Goal: Task Accomplishment & Management: Manage account settings

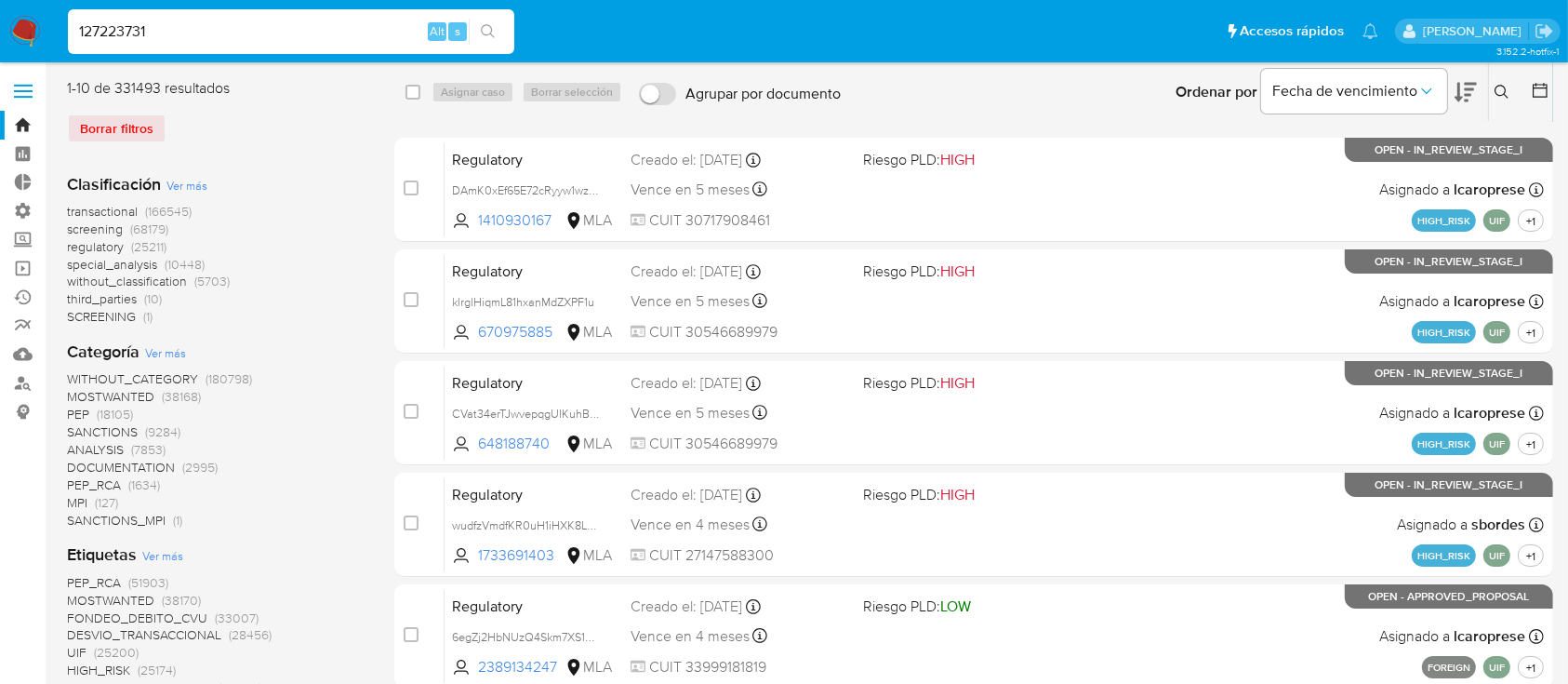
type input "127223731"
click at [486, 36] on icon "search-icon" at bounding box center [488, 31] width 15 height 15
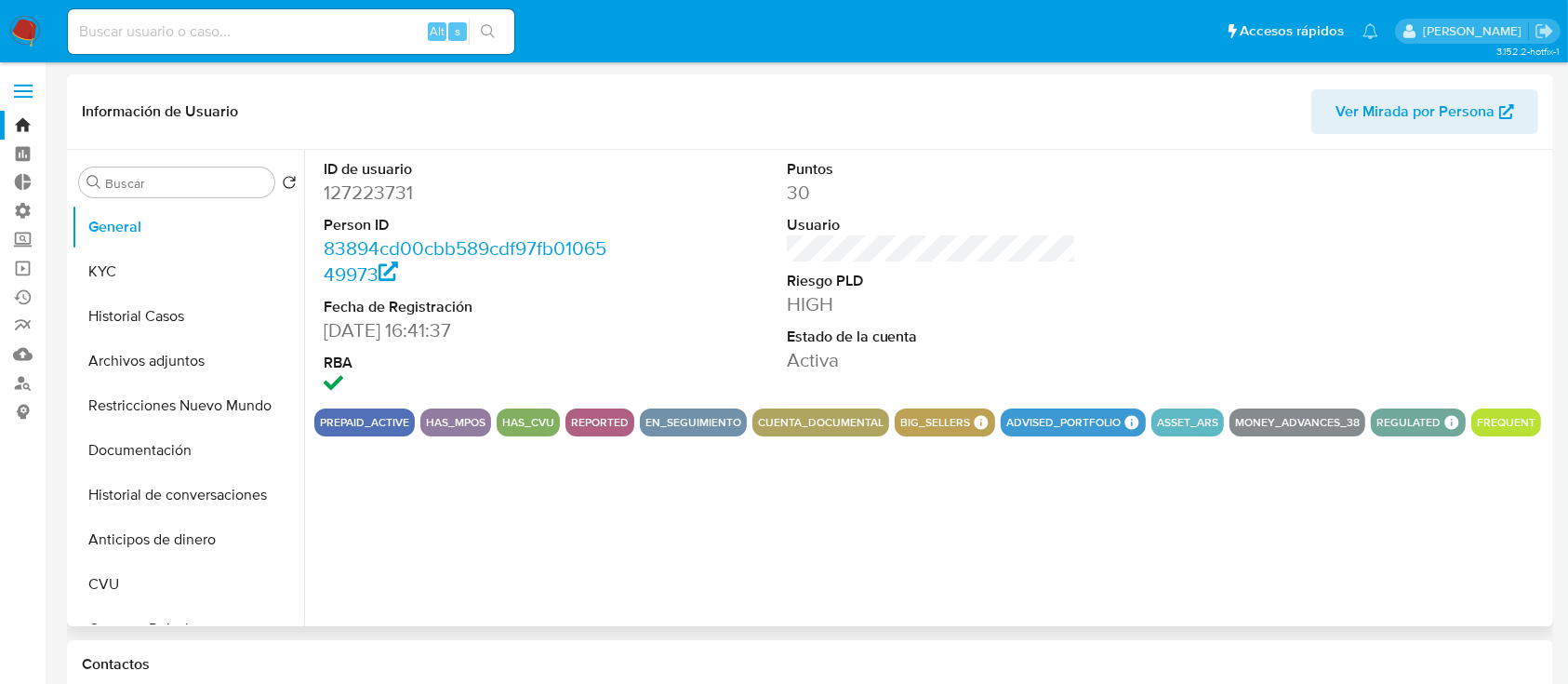
select select "10"
click at [198, 316] on button "Historial Casos" at bounding box center [180, 316] width 218 height 45
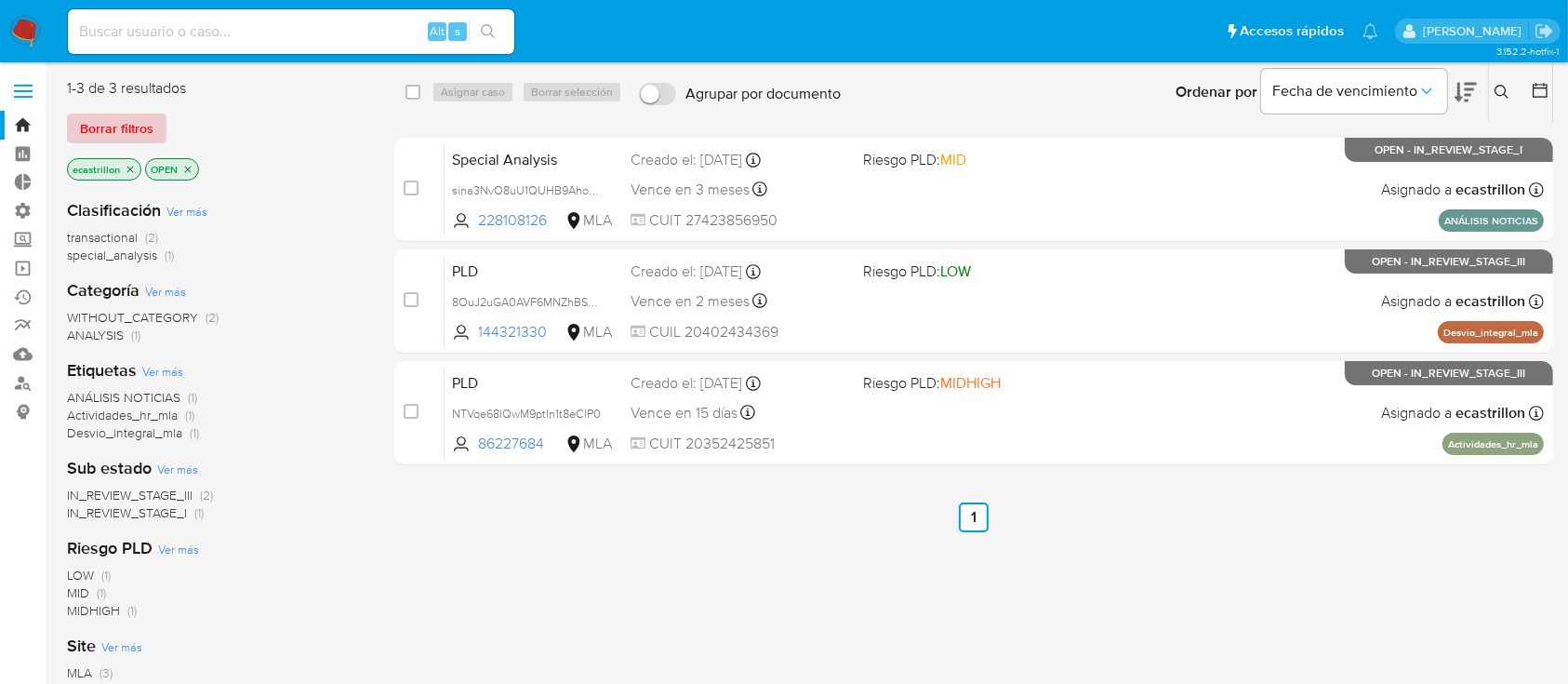
click at [101, 126] on span "Borrar filtros" at bounding box center [116, 128] width 73 height 26
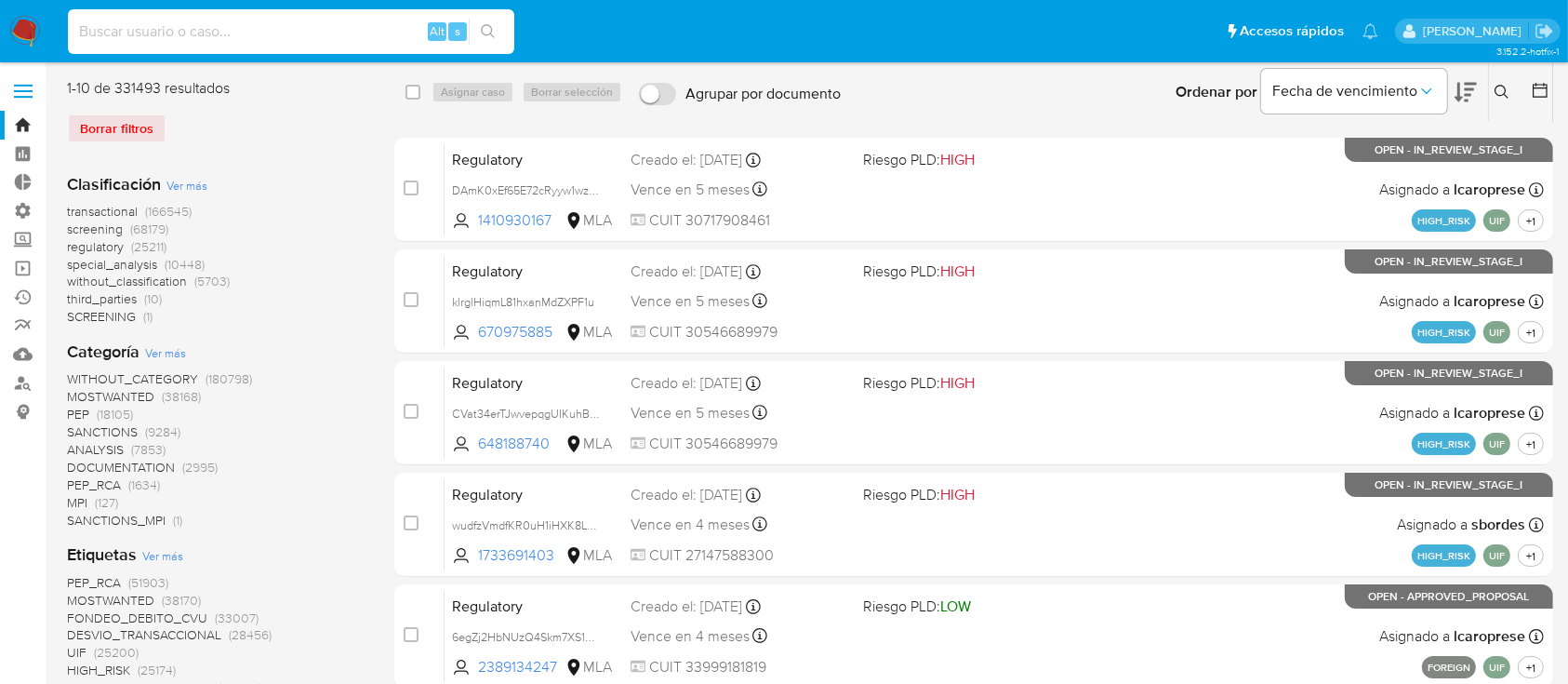
click at [129, 34] on input at bounding box center [292, 31] width 447 height 24
paste input "SHs1TM0IBHPSP1Ei8xgtQ9kV"
type input "SHs1TM0IBHPSP1Ei8xgtQ9kV"
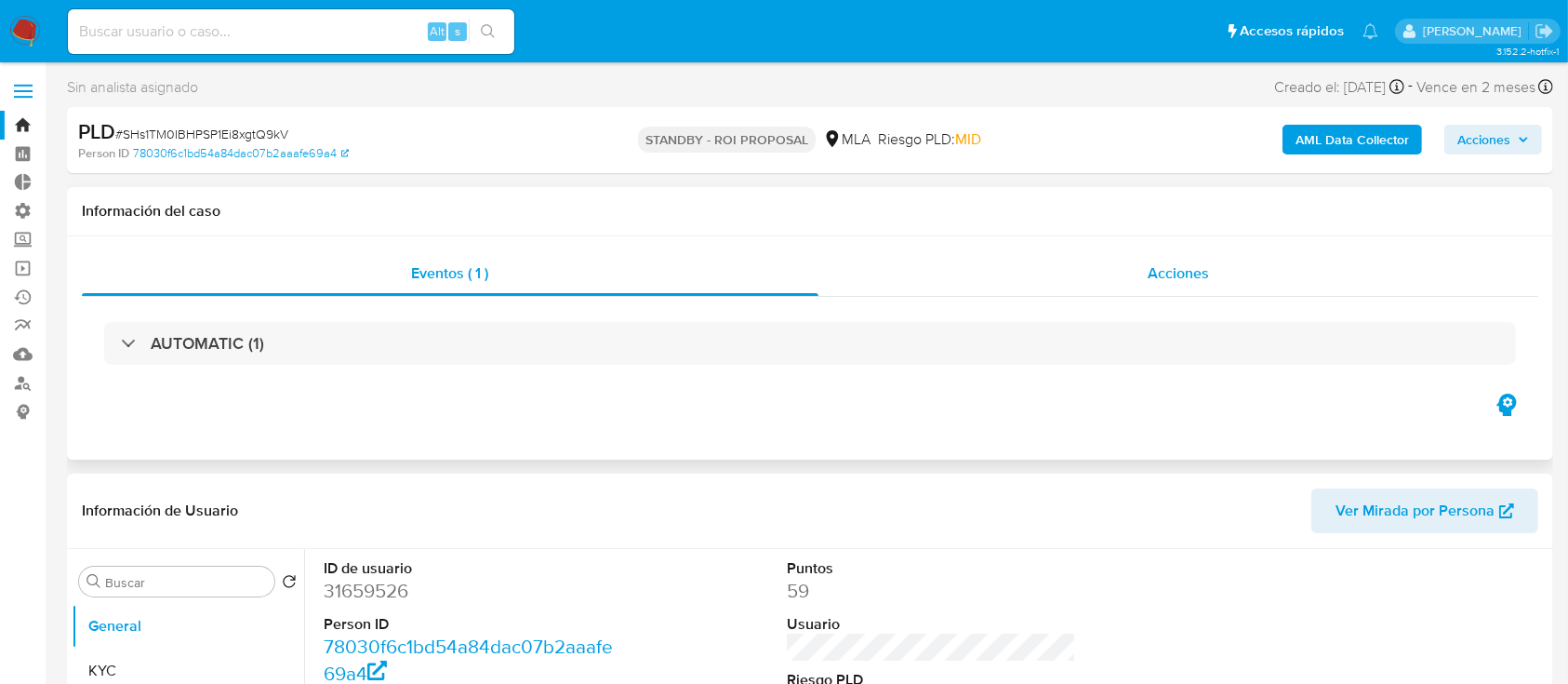
click at [1146, 283] on div "Acciones" at bounding box center [1179, 273] width 721 height 45
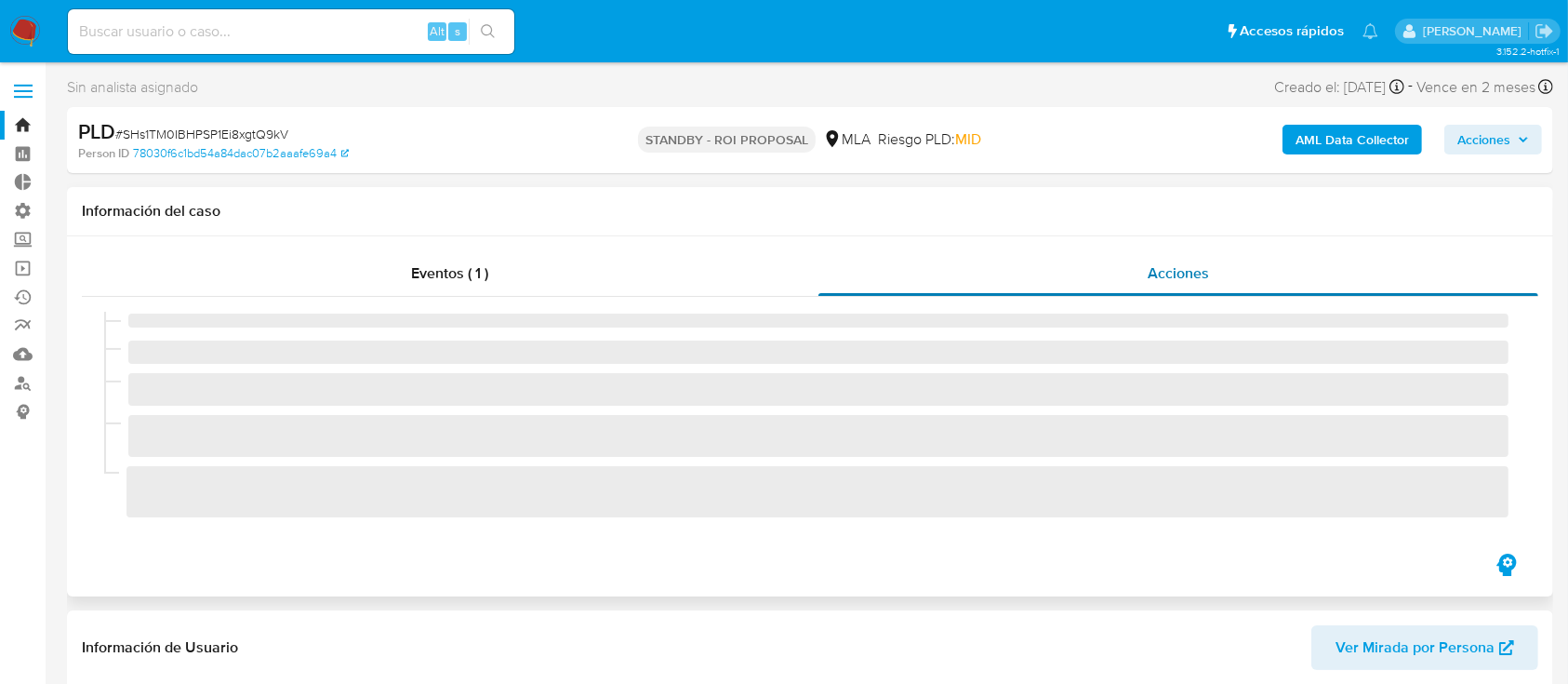
select select "10"
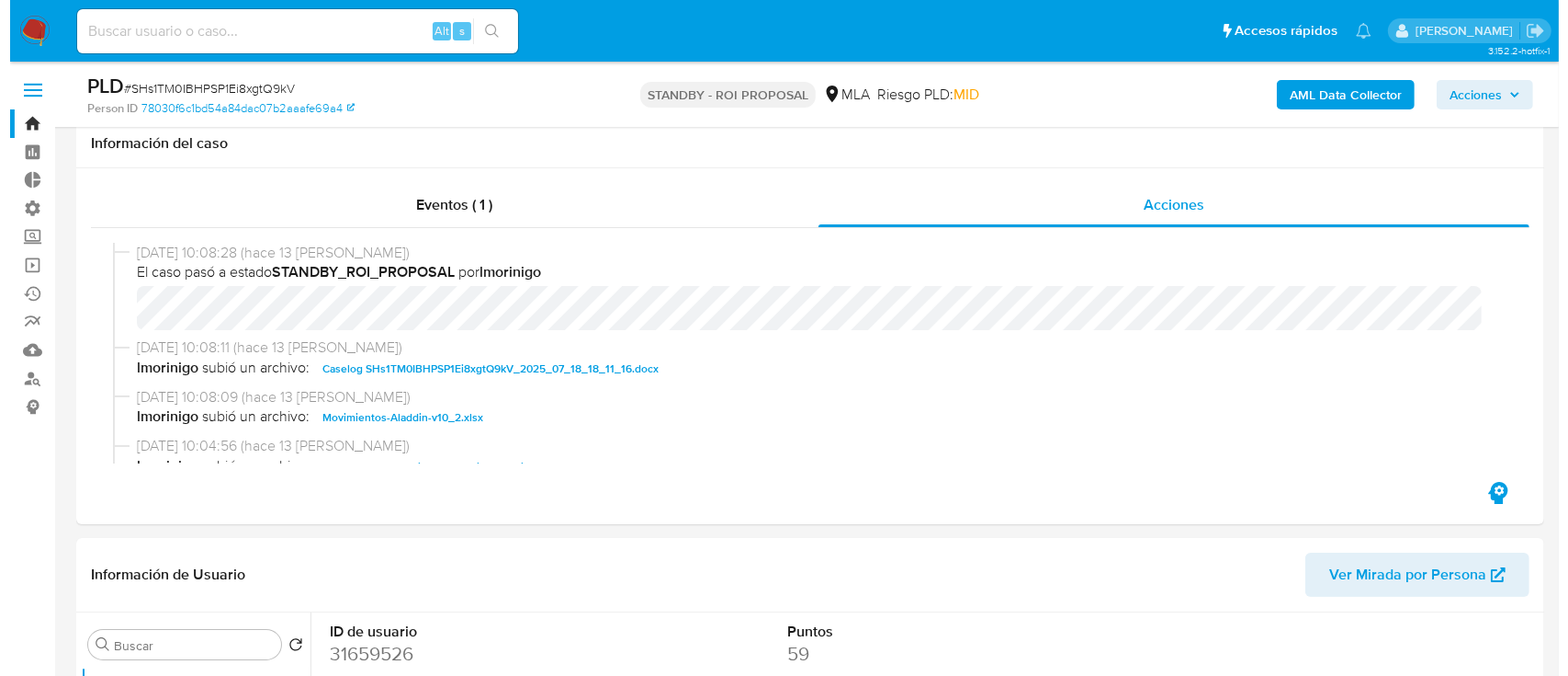
scroll to position [396, 0]
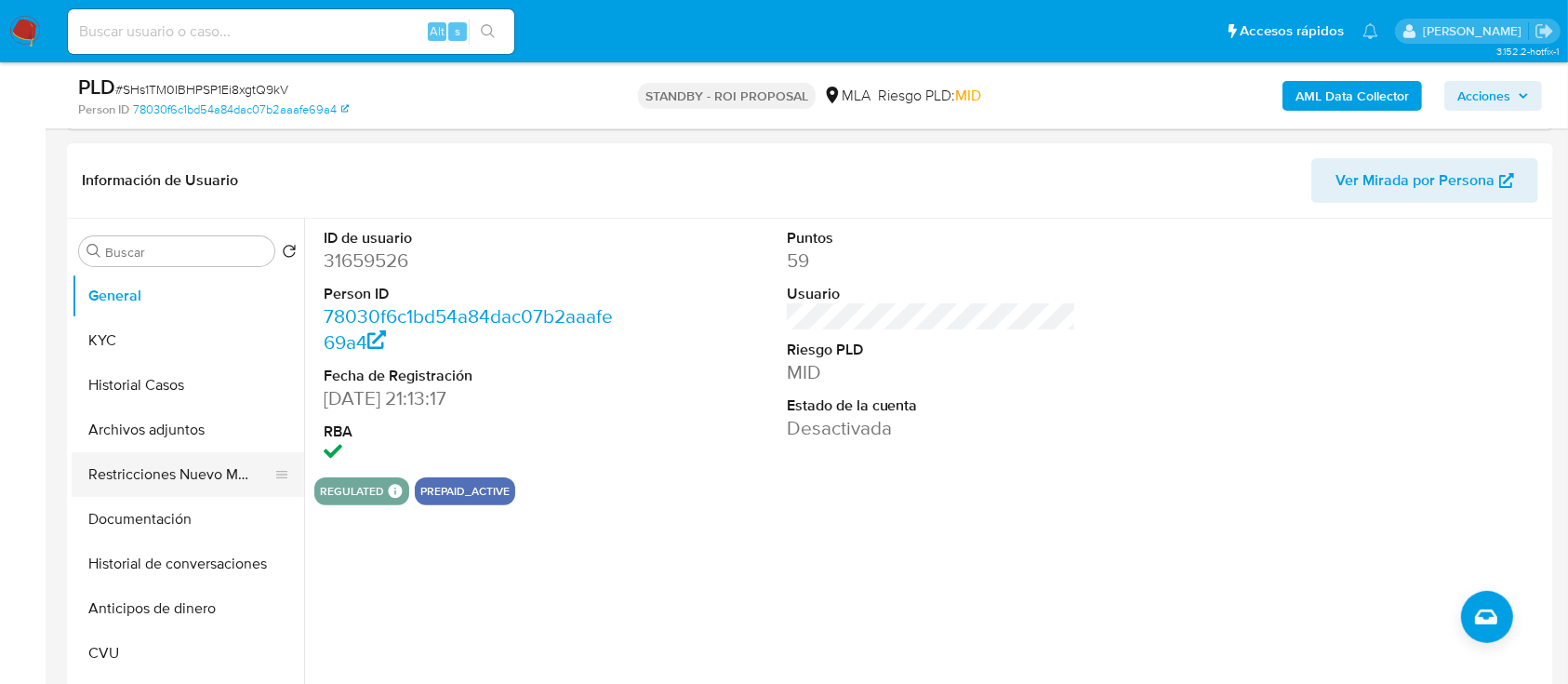
click at [127, 457] on button "Restricciones Nuevo Mundo" at bounding box center [180, 474] width 218 height 45
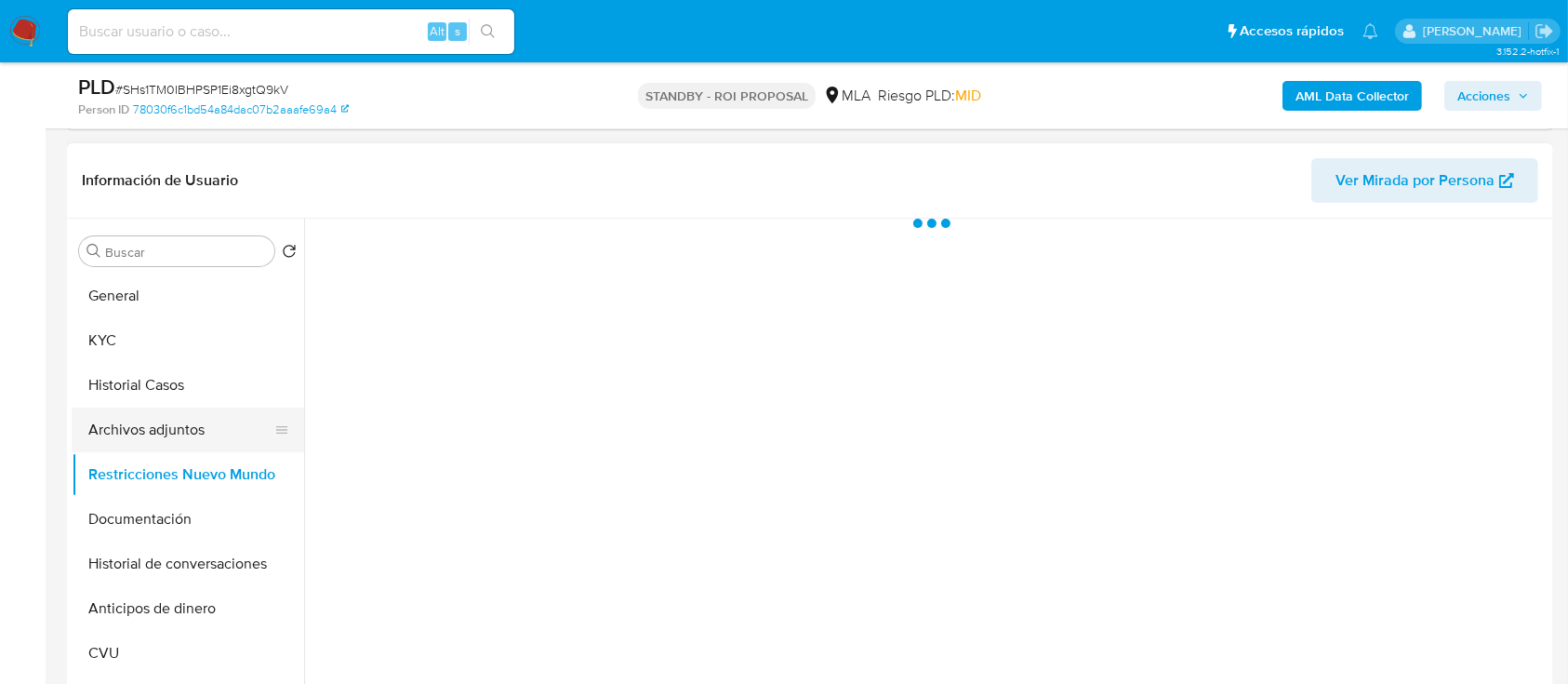
click at [131, 444] on button "Archivos adjuntos" at bounding box center [180, 430] width 218 height 45
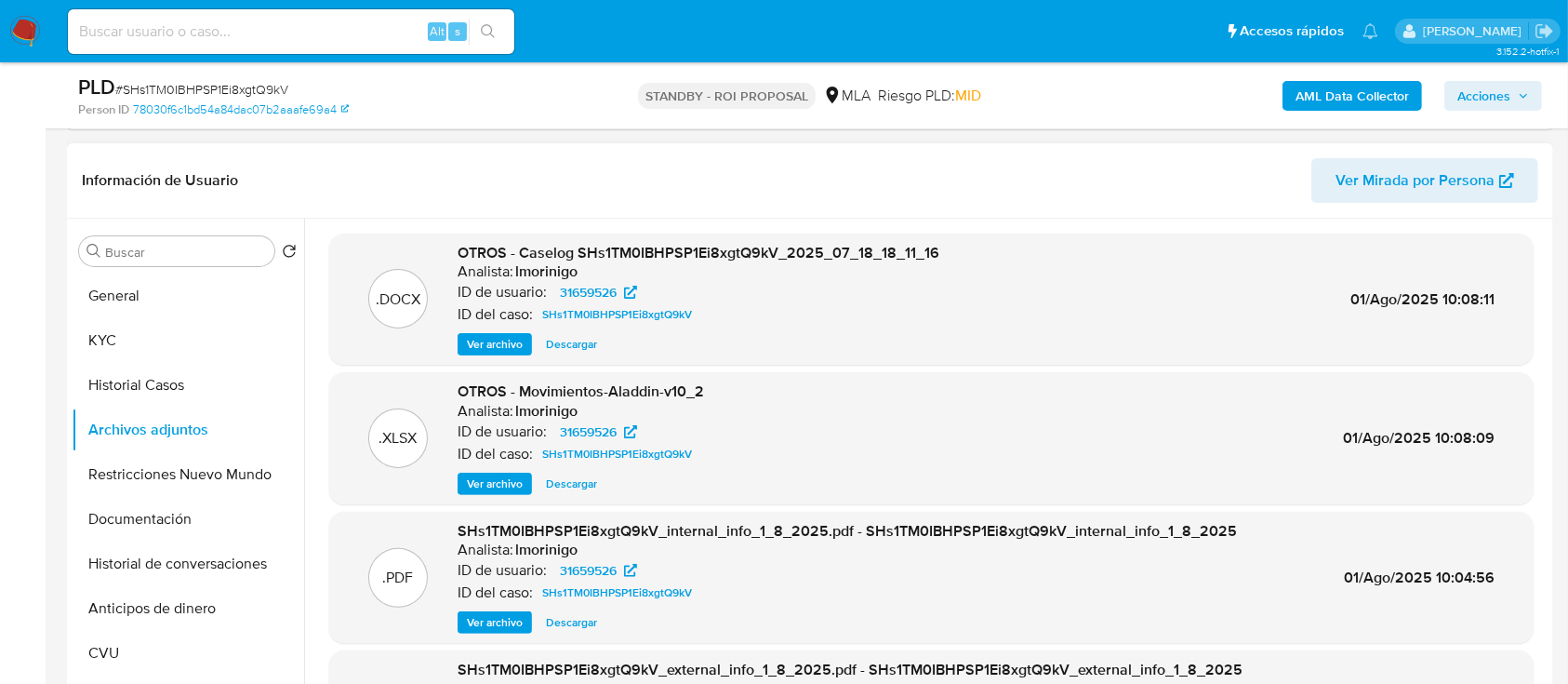
click at [499, 341] on span "Ver archivo" at bounding box center [495, 343] width 56 height 19
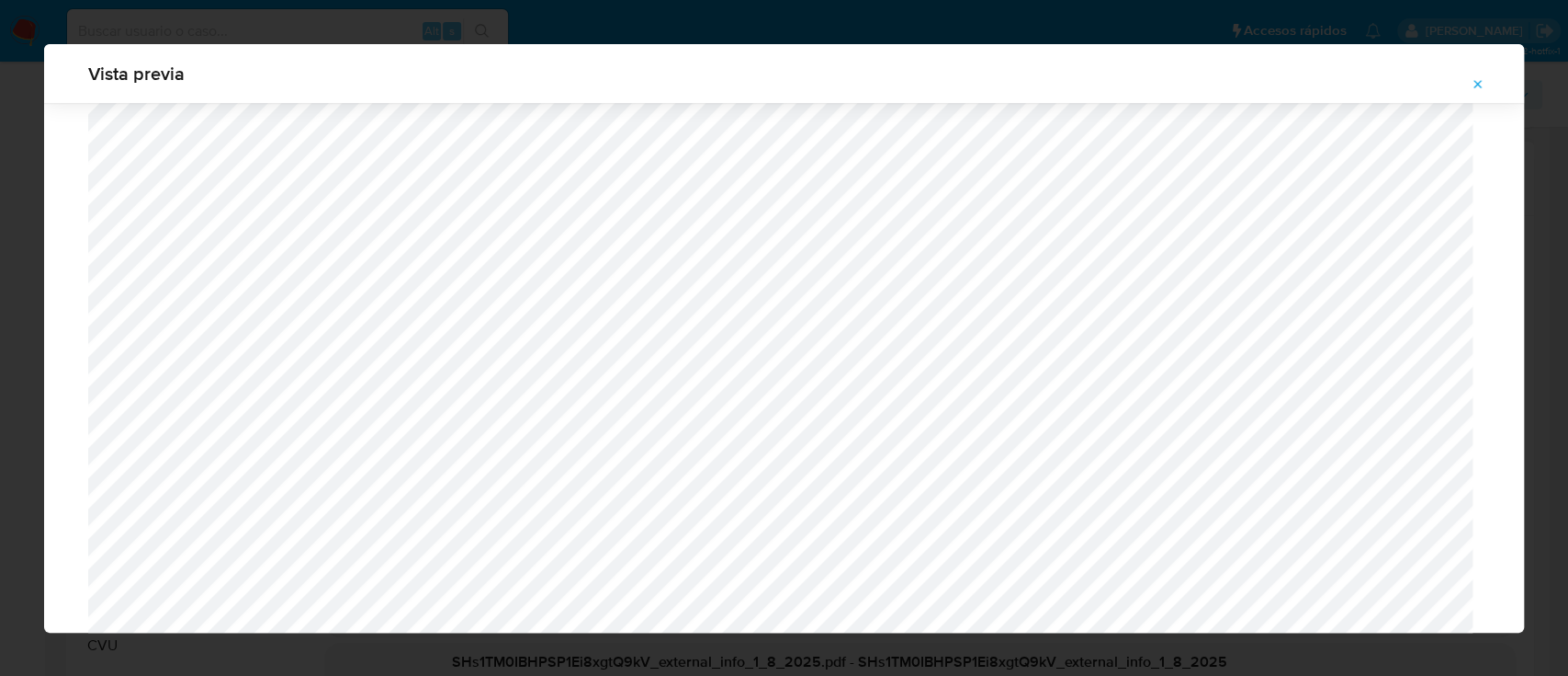
scroll to position [533, 0]
click at [1491, 82] on button "Attachment preview" at bounding box center [1478, 84] width 40 height 30
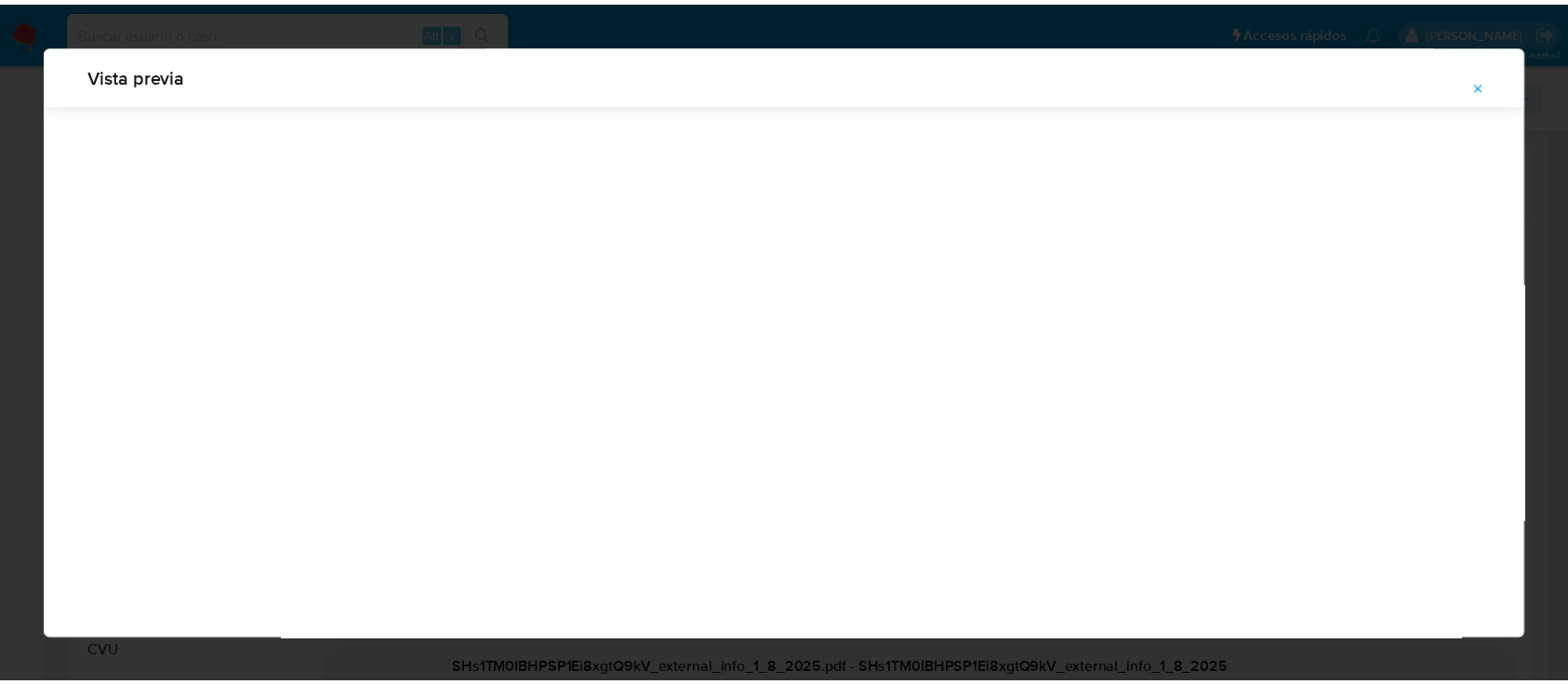
scroll to position [60, 0]
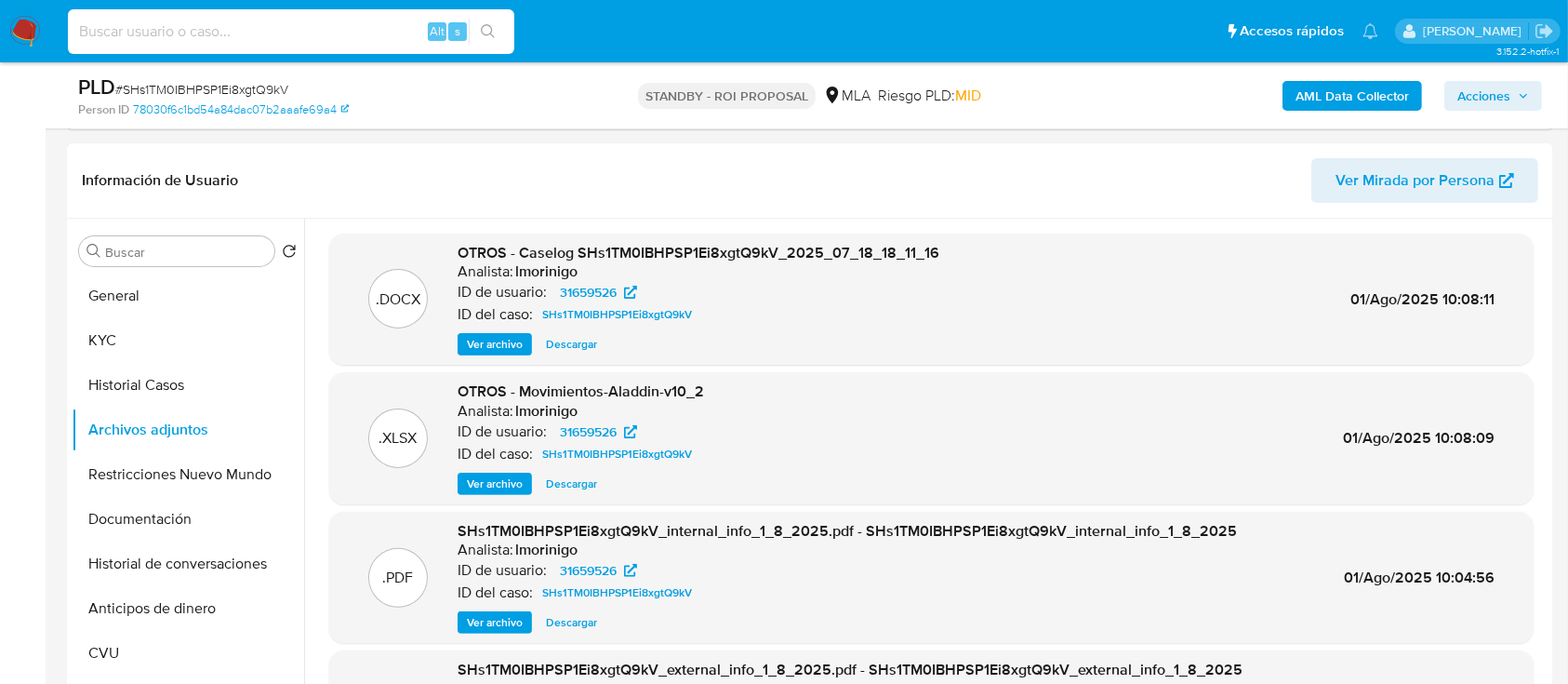
click at [320, 33] on input at bounding box center [292, 31] width 447 height 24
paste input "1257262560"
type input "1257262560"
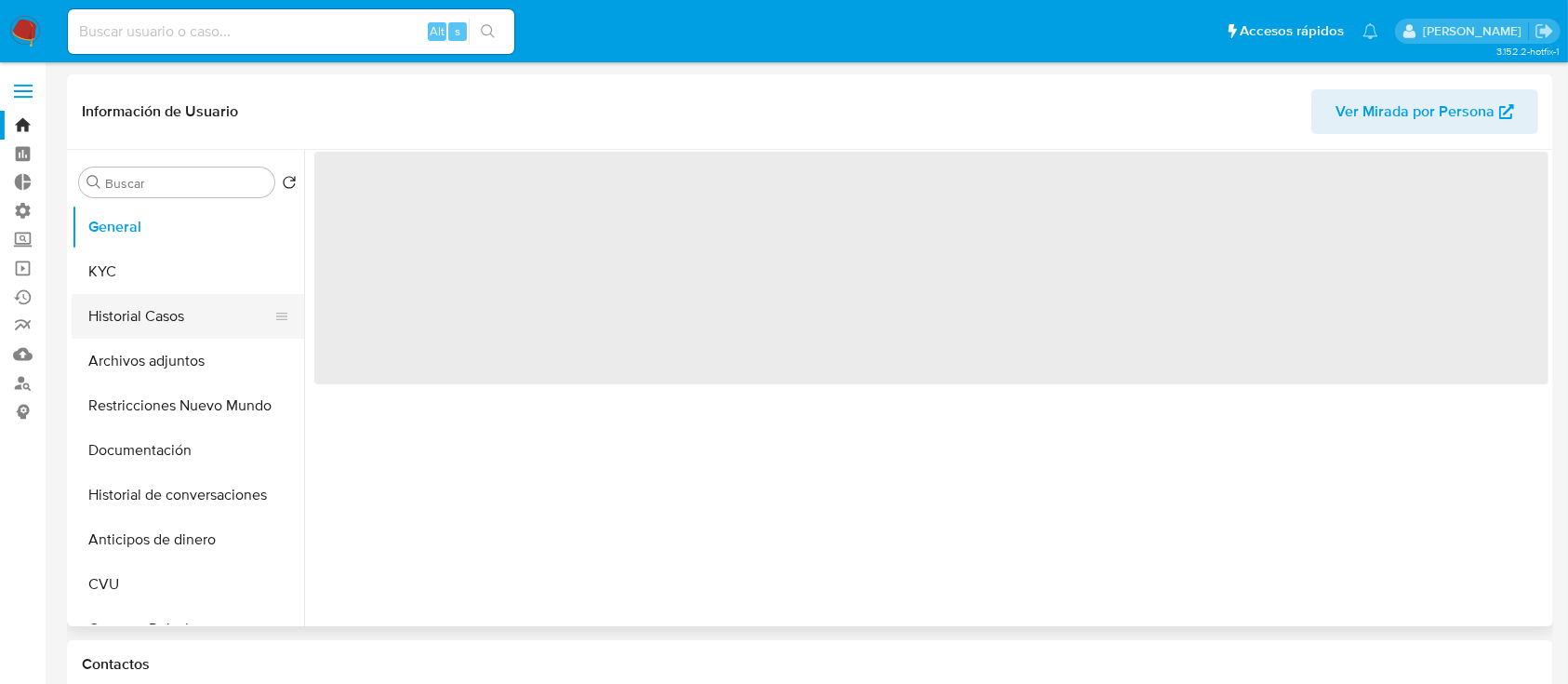
click at [175, 337] on button "Historial Casos" at bounding box center [180, 316] width 218 height 45
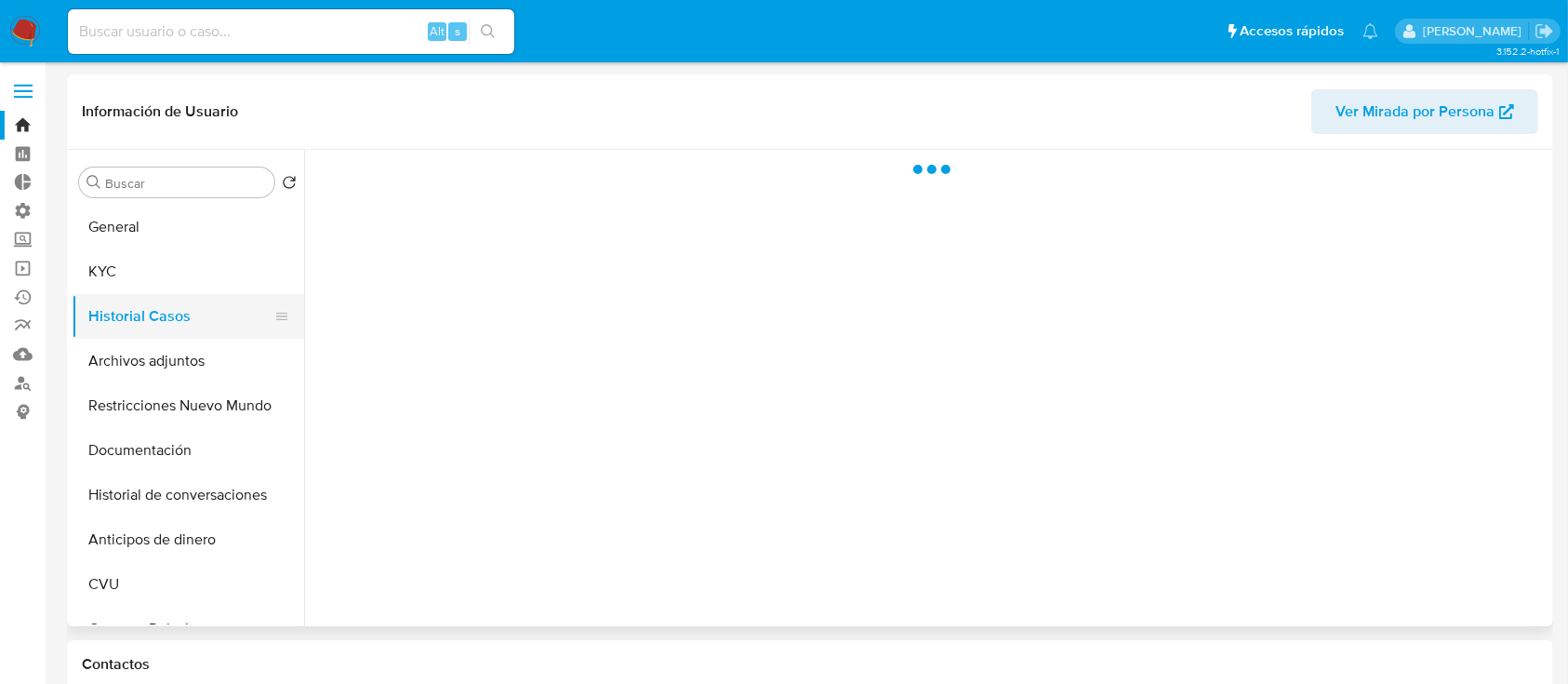
select select "10"
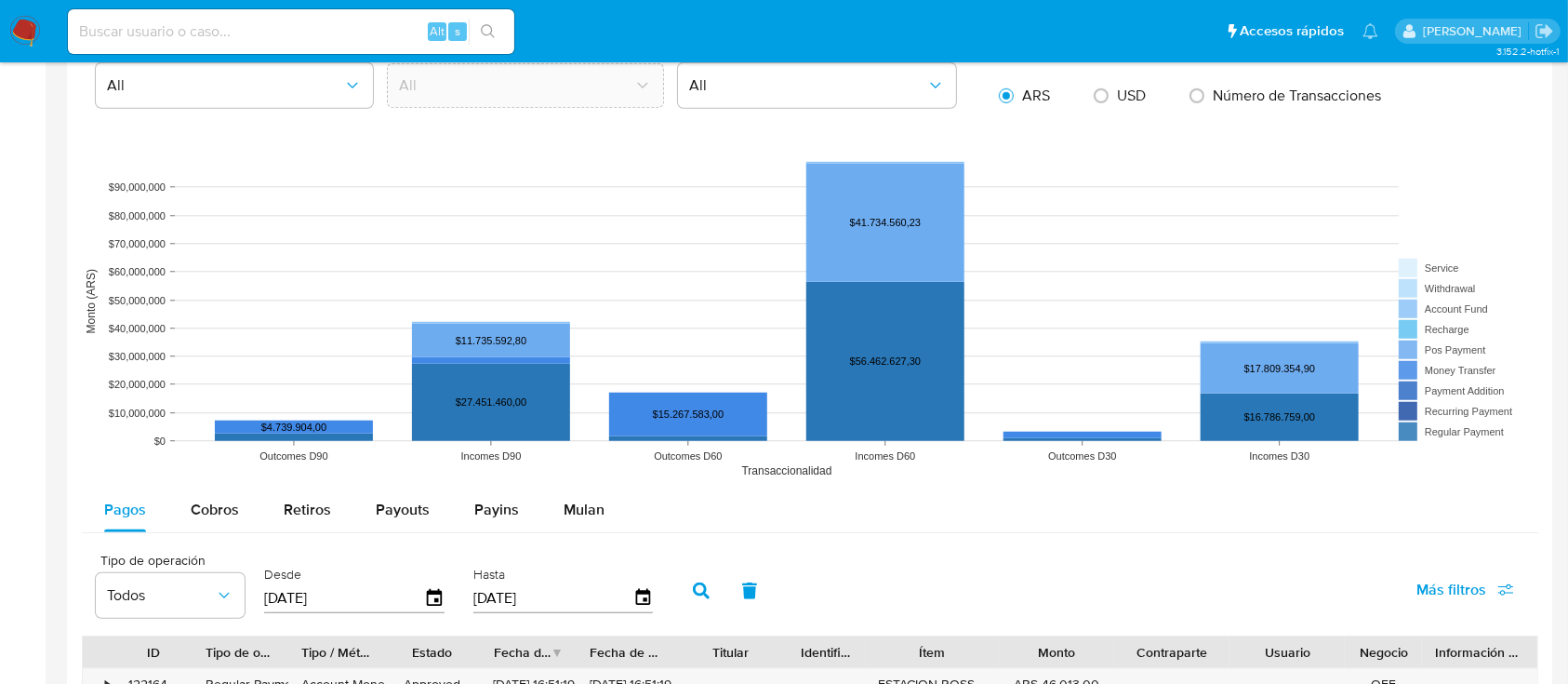
scroll to position [1364, 0]
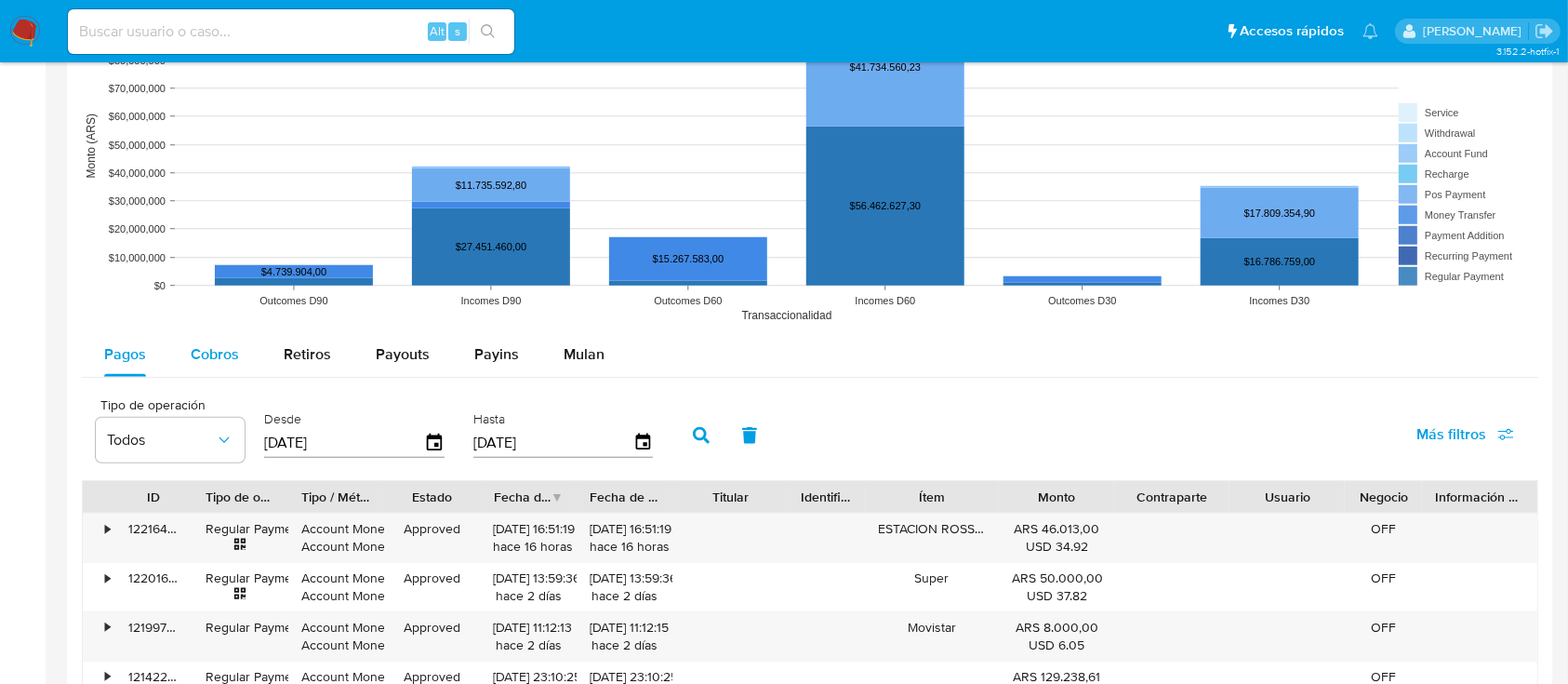
click at [210, 355] on span "Cobros" at bounding box center [215, 354] width 49 height 21
select select "10"
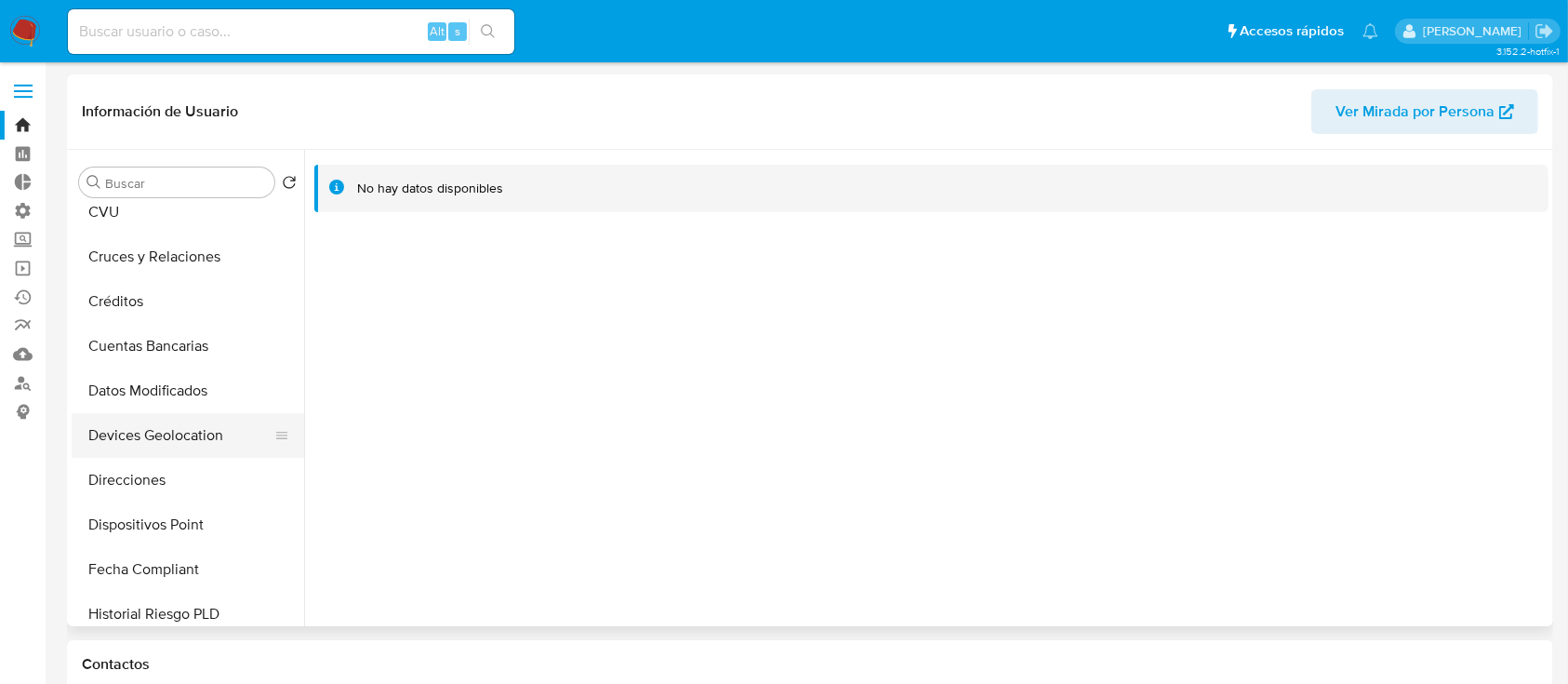
scroll to position [0, 0]
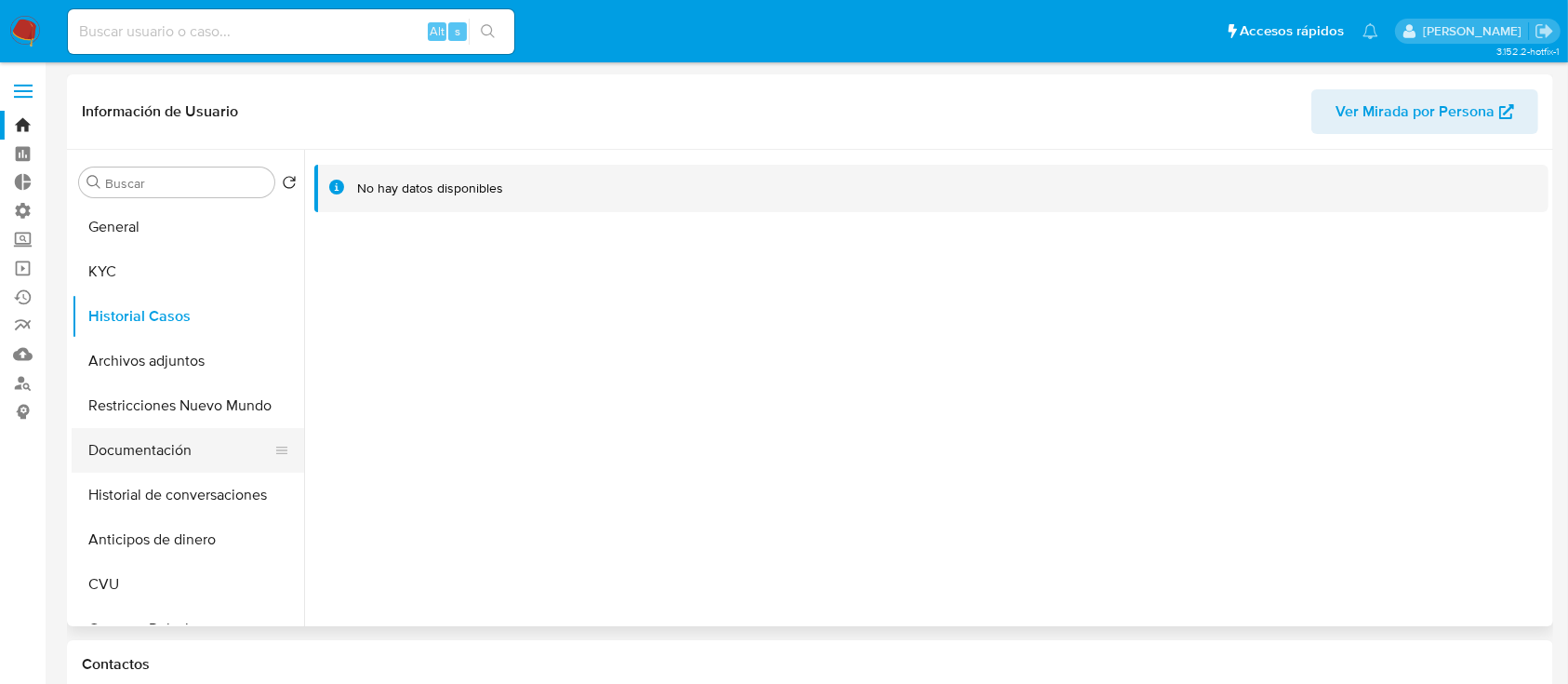
click at [180, 446] on button "Documentación" at bounding box center [180, 451] width 218 height 45
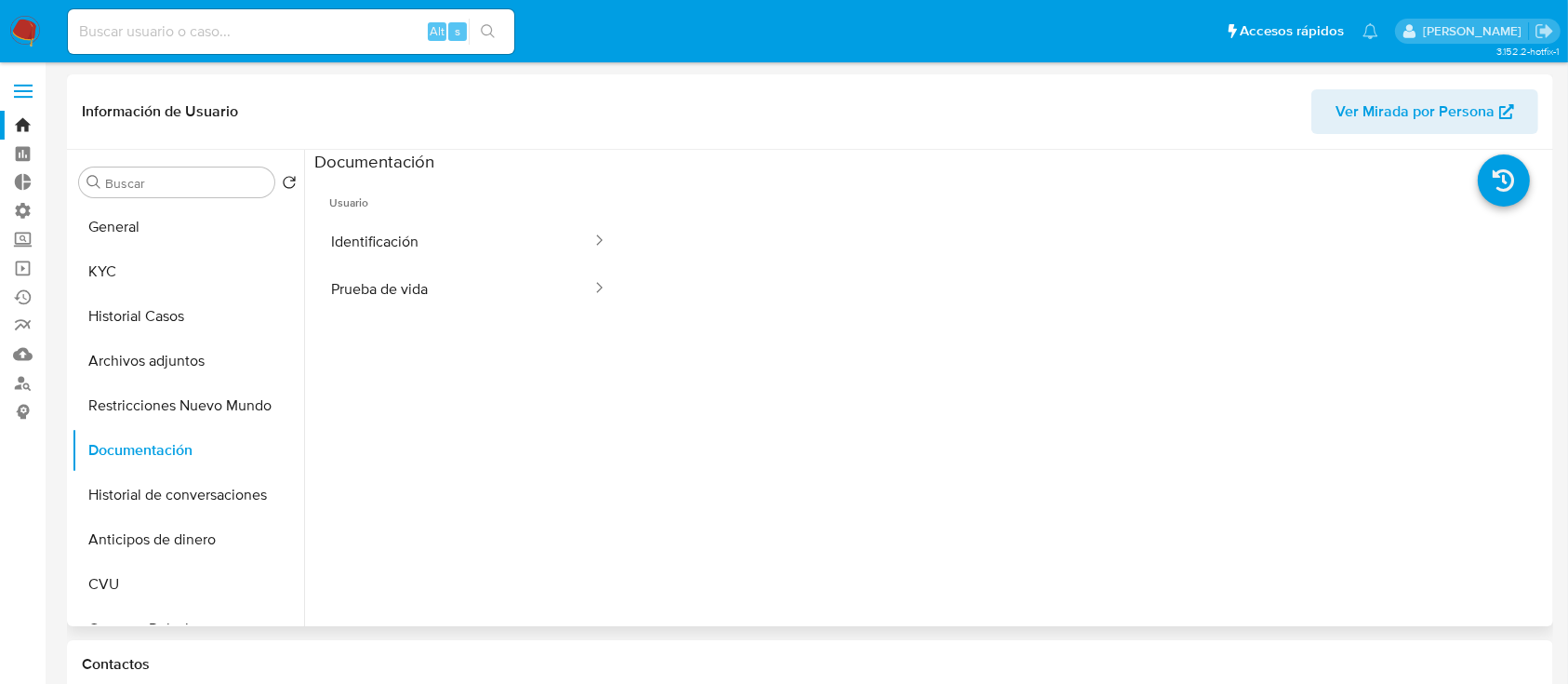
click at [404, 281] on button "Prueba de vida" at bounding box center [454, 289] width 279 height 48
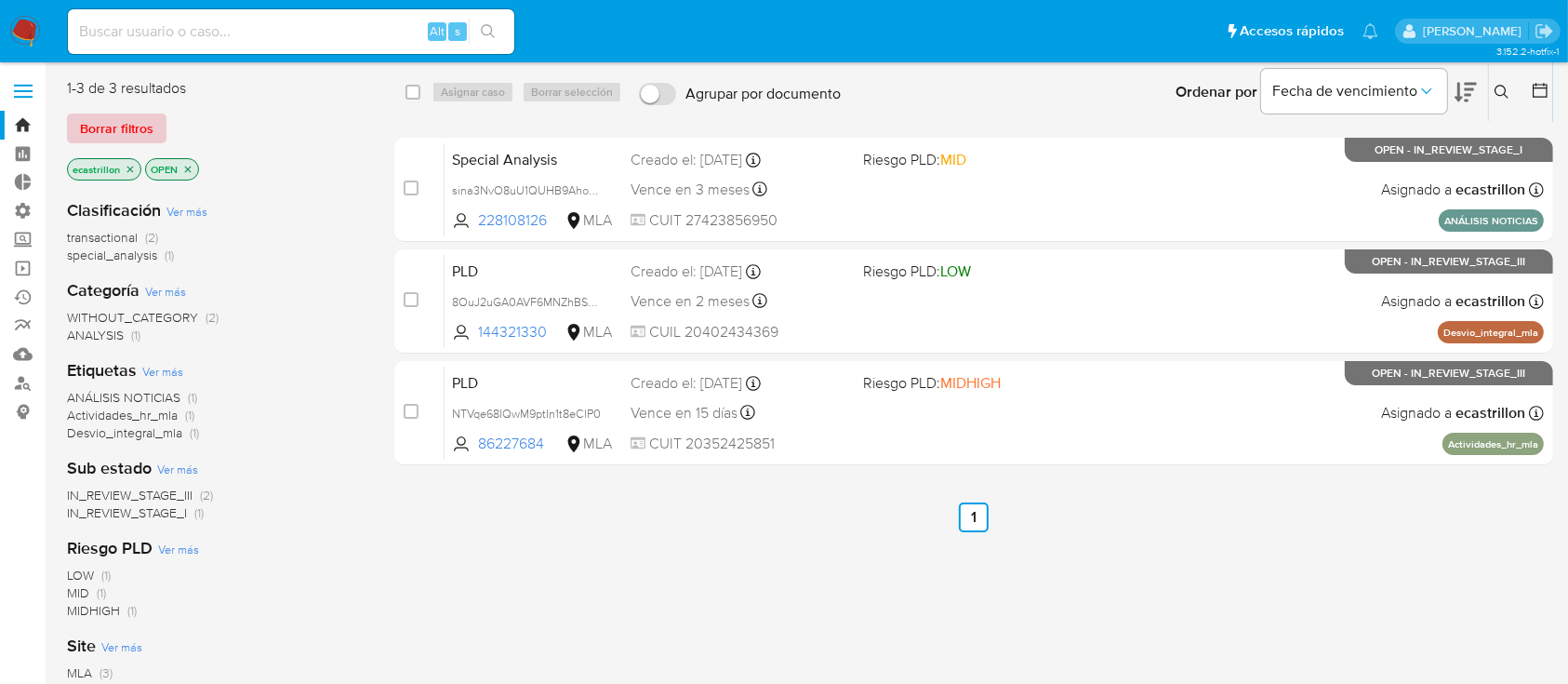
click at [67, 130] on button "Borrar filtros" at bounding box center [117, 128] width 100 height 30
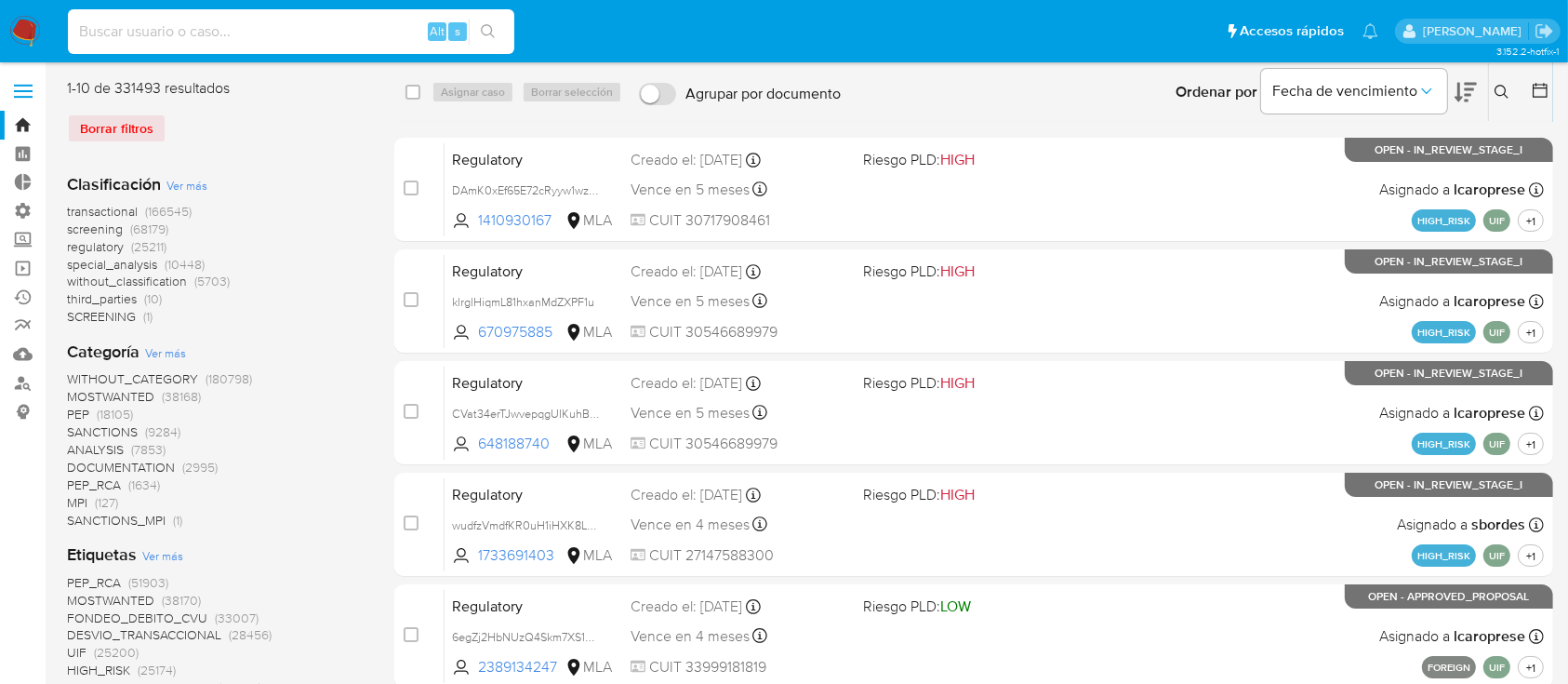
click at [144, 32] on input at bounding box center [292, 31] width 447 height 24
paste input "155180085"
type input "155180085"
click at [478, 38] on button "search-icon" at bounding box center [487, 31] width 38 height 26
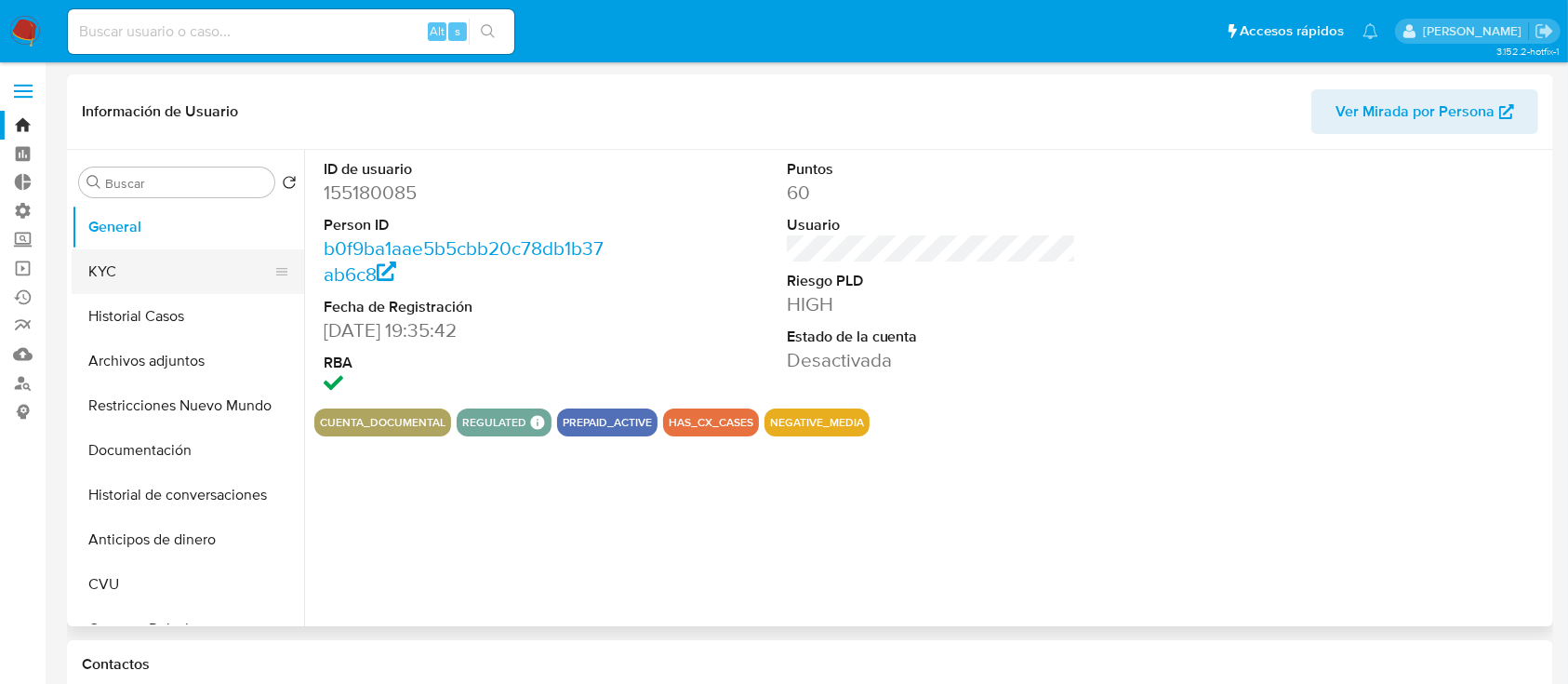
select select "10"
click at [259, 264] on button "KYC" at bounding box center [180, 271] width 218 height 45
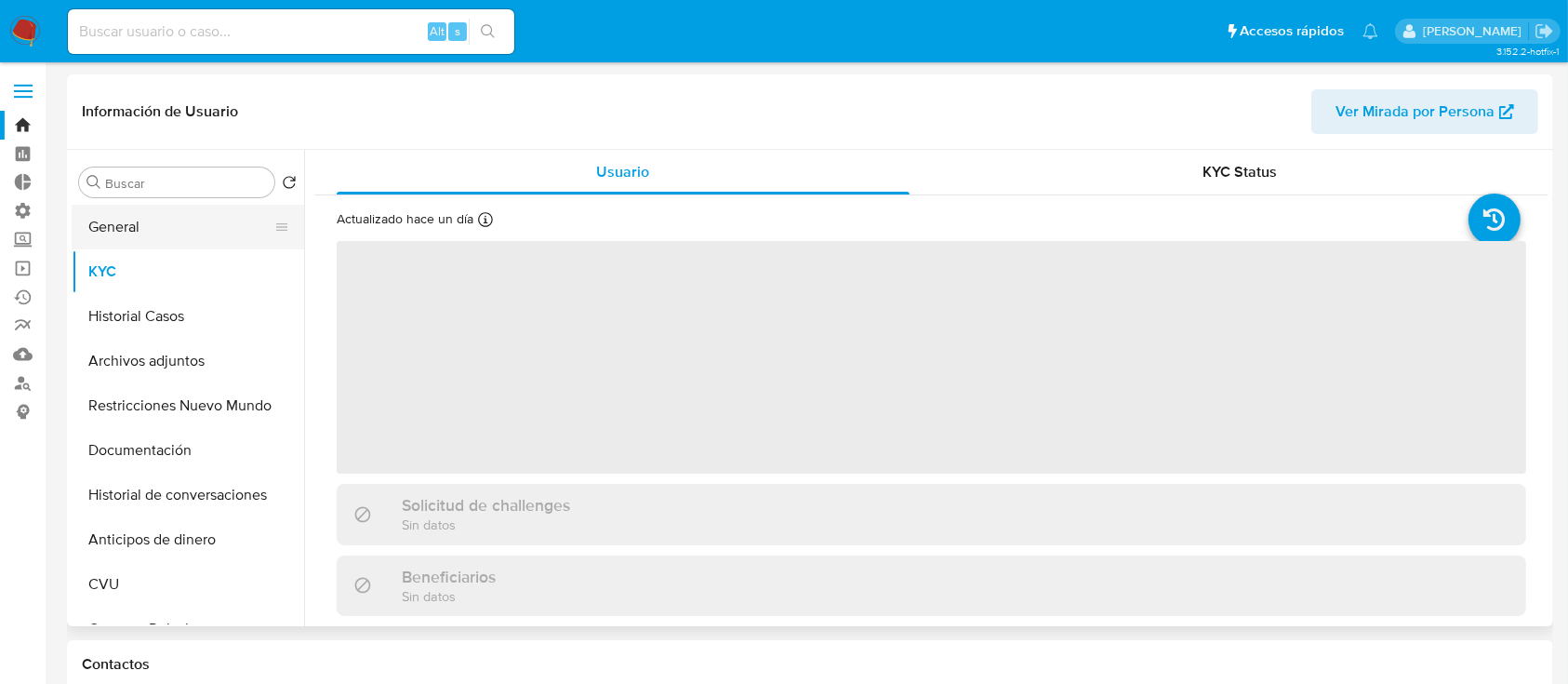
click at [237, 242] on button "General" at bounding box center [180, 227] width 218 height 45
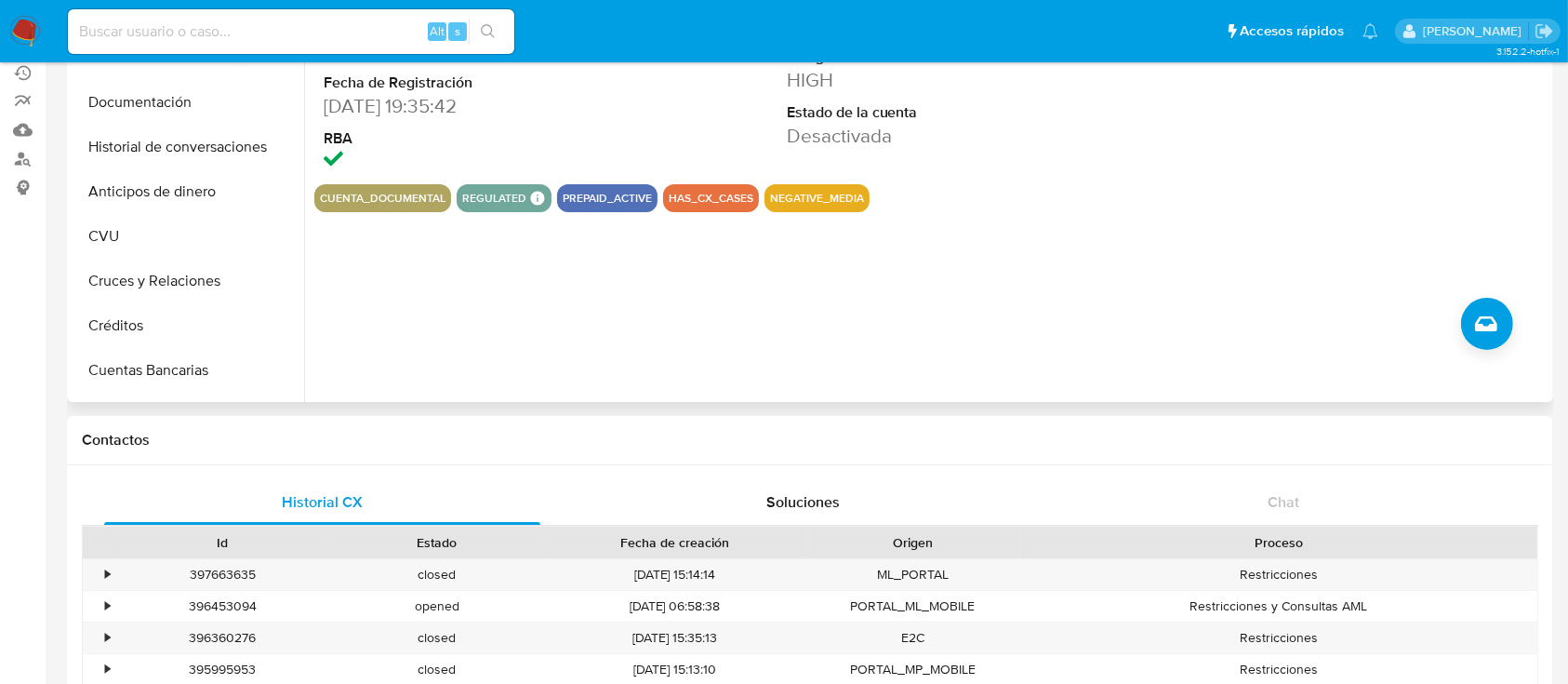
scroll to position [372, 0]
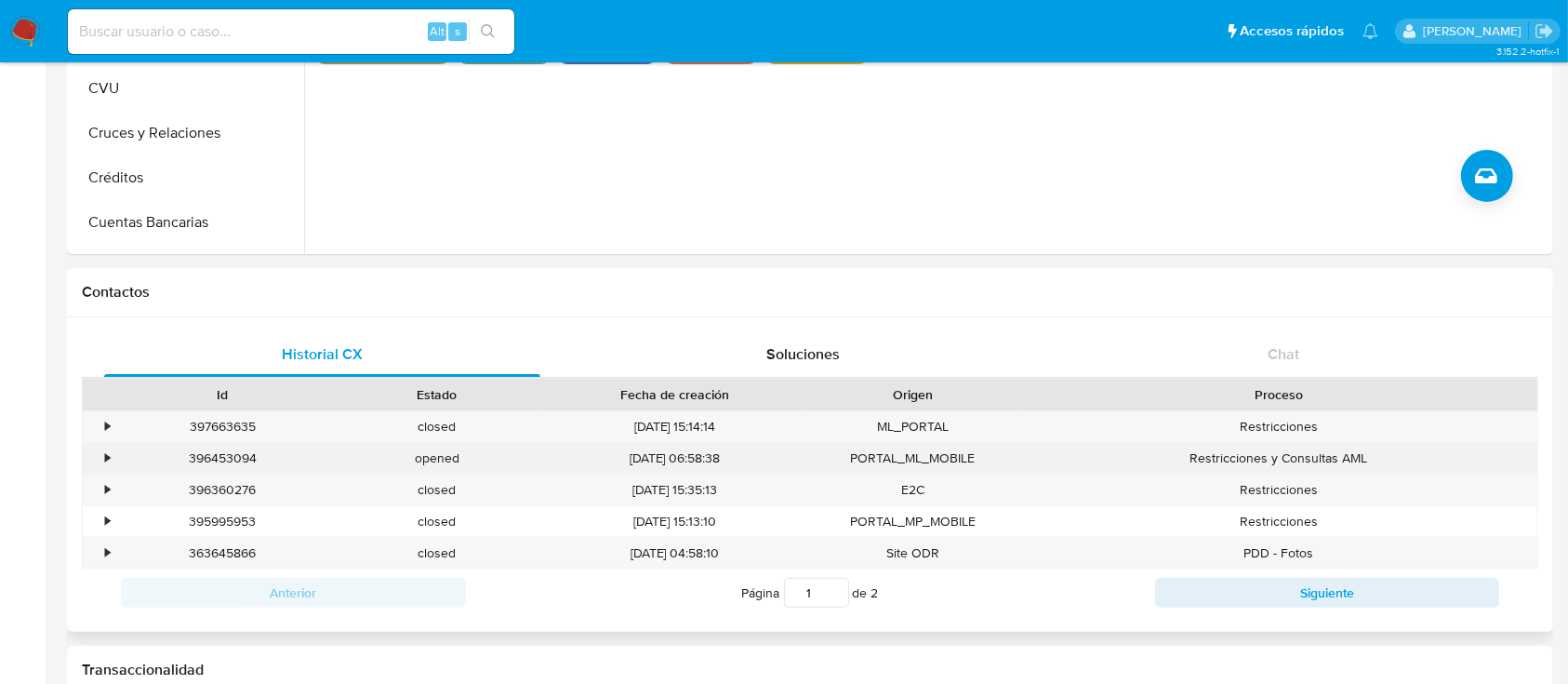
click at [207, 452] on div "396453094" at bounding box center [222, 458] width 215 height 30
copy div "396453094"
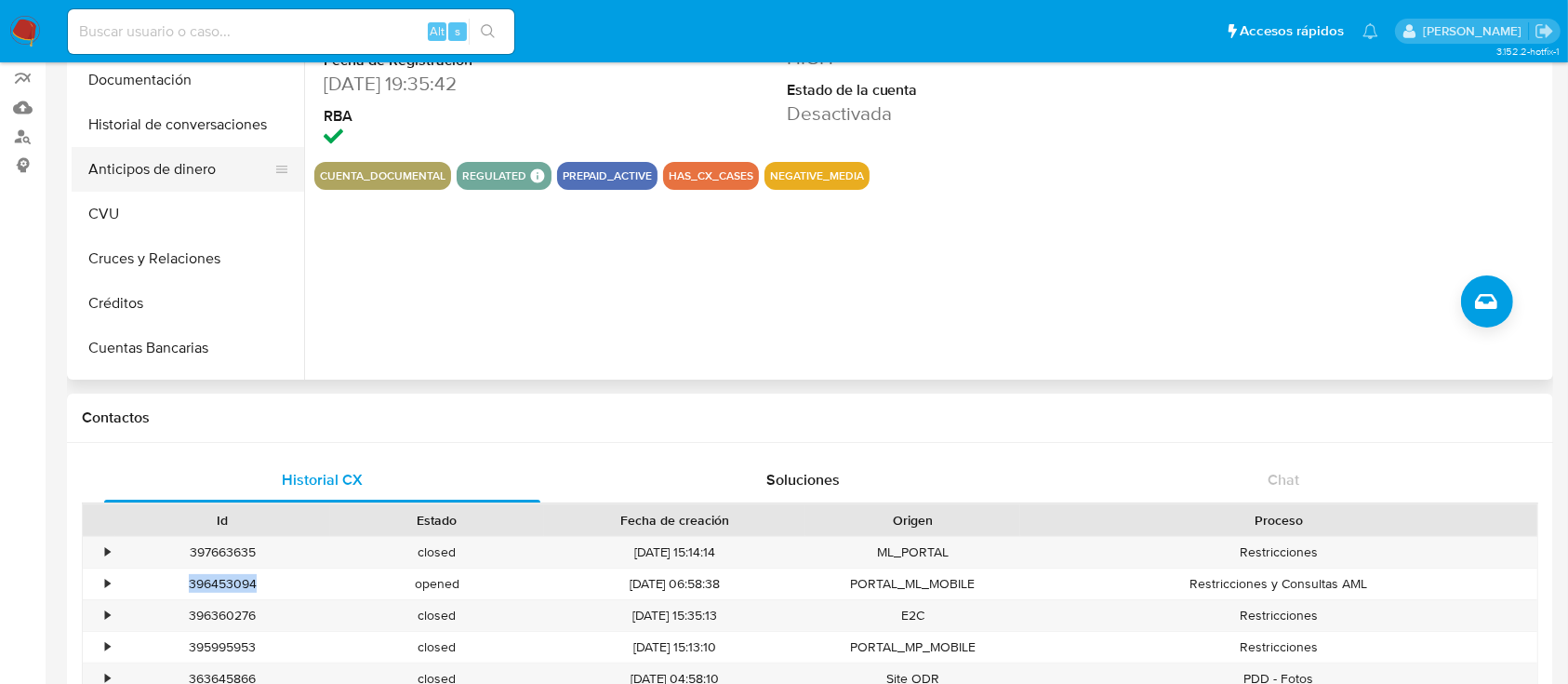
scroll to position [124, 0]
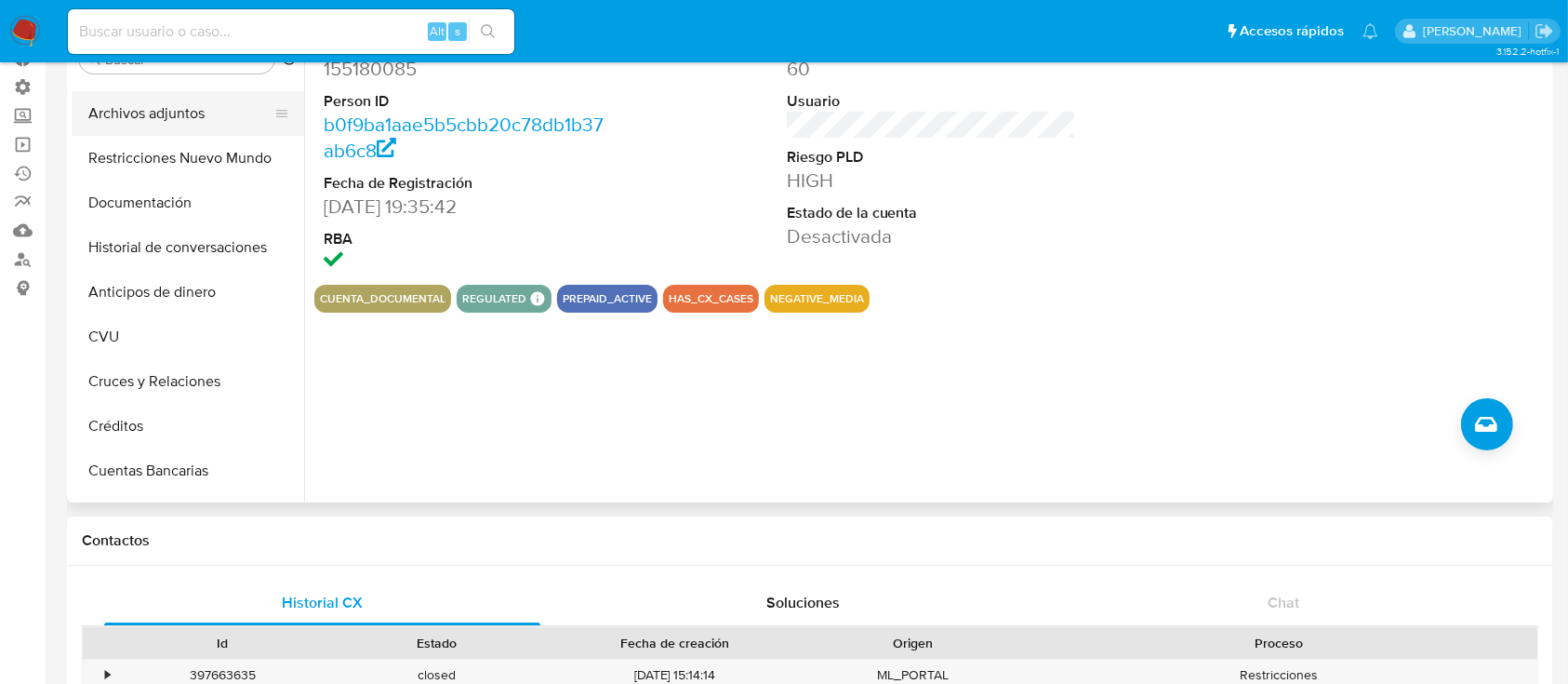
click at [171, 120] on button "Archivos adjuntos" at bounding box center [180, 113] width 218 height 45
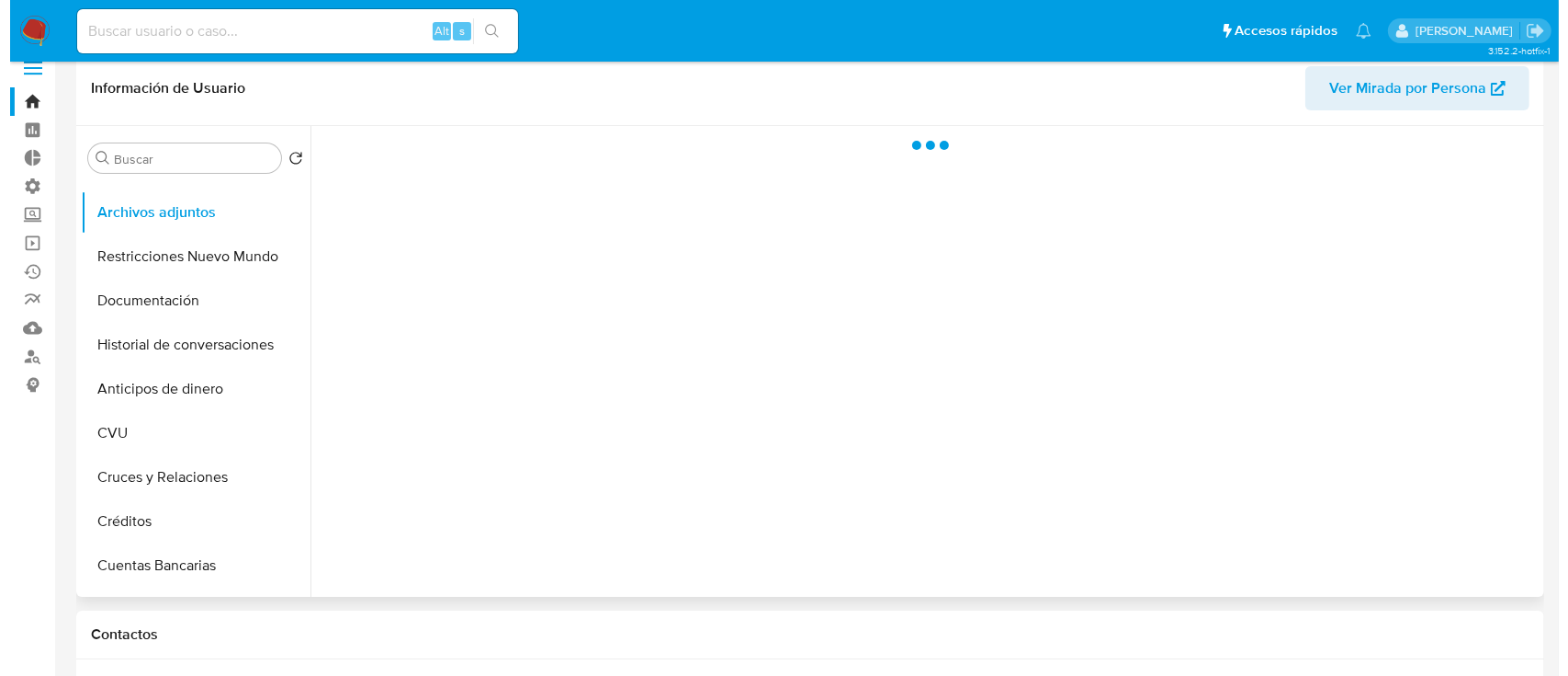
scroll to position [0, 0]
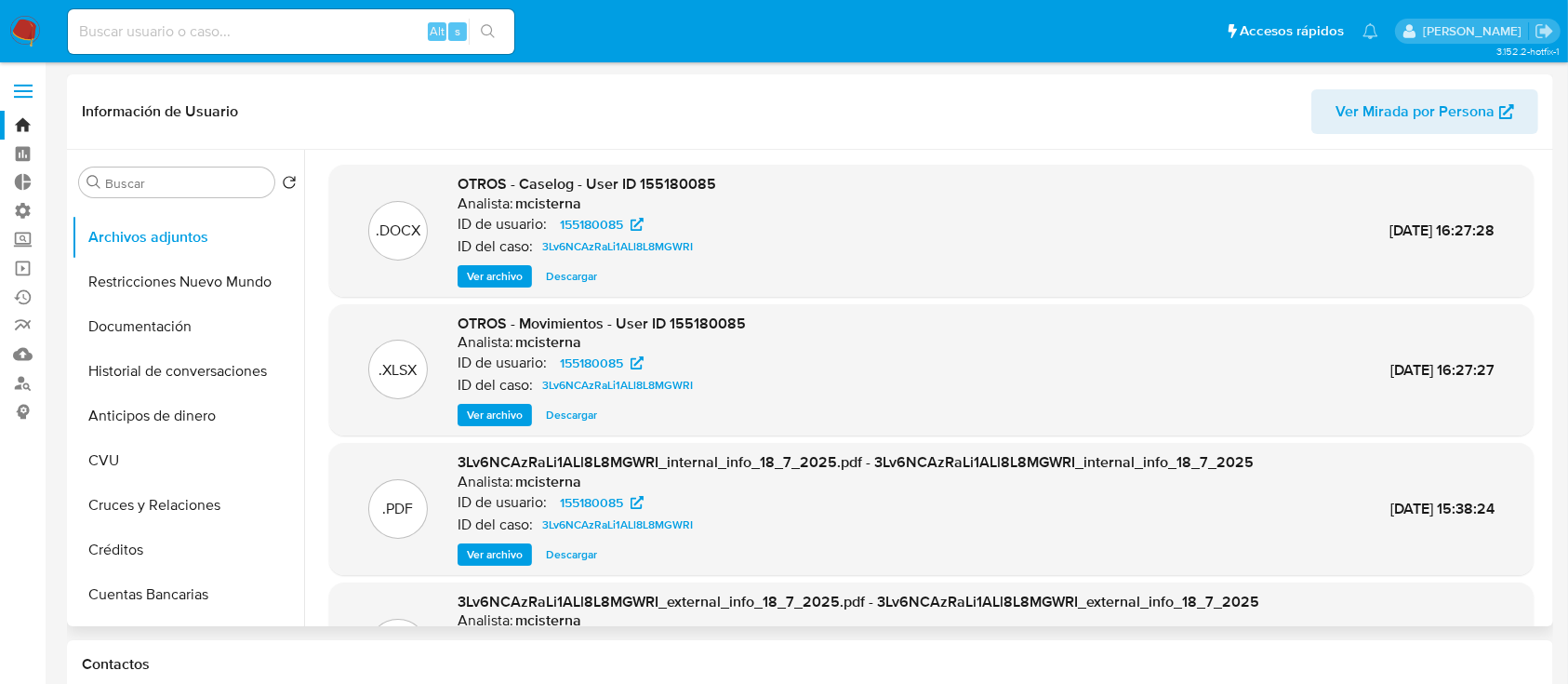
click at [497, 281] on span "Ver archivo" at bounding box center [495, 276] width 56 height 19
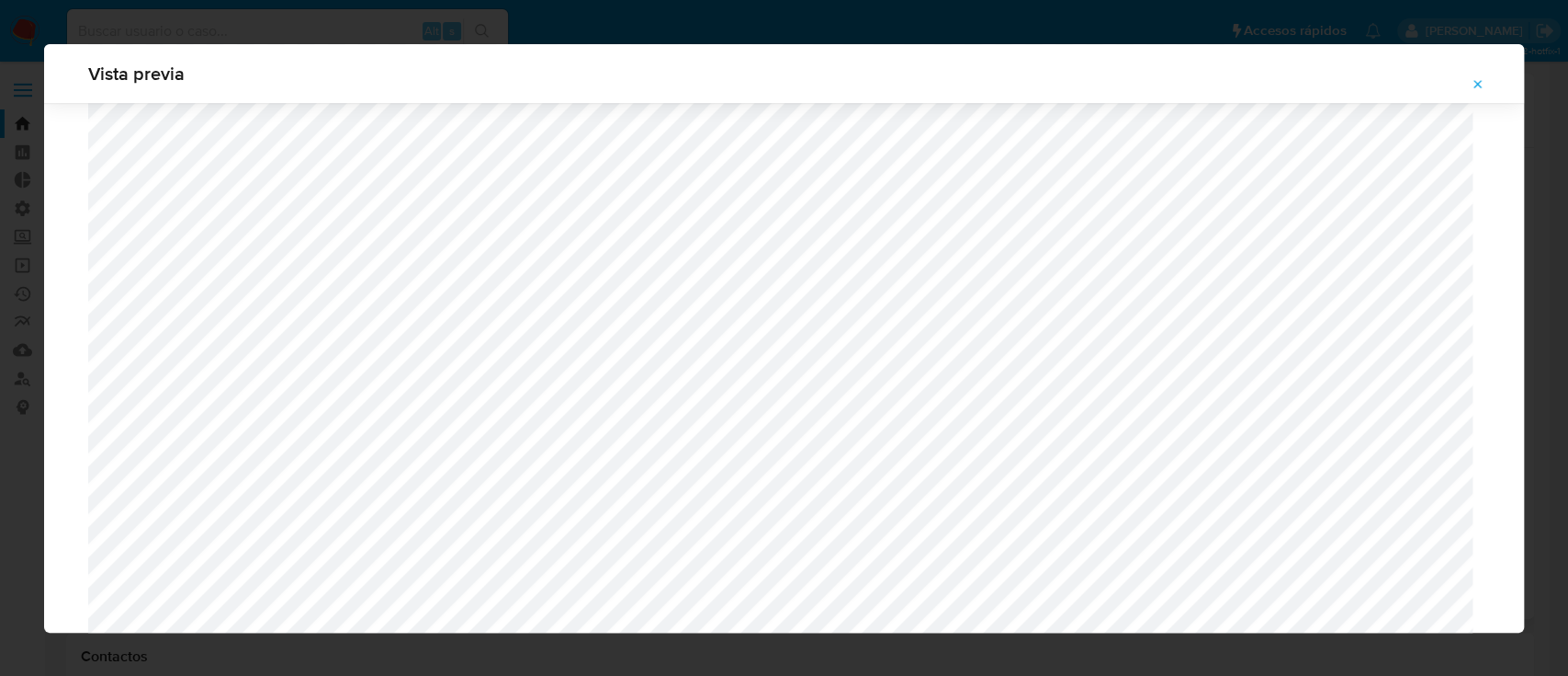
scroll to position [1301, 0]
click at [1487, 78] on button "Attachment preview" at bounding box center [1478, 84] width 40 height 30
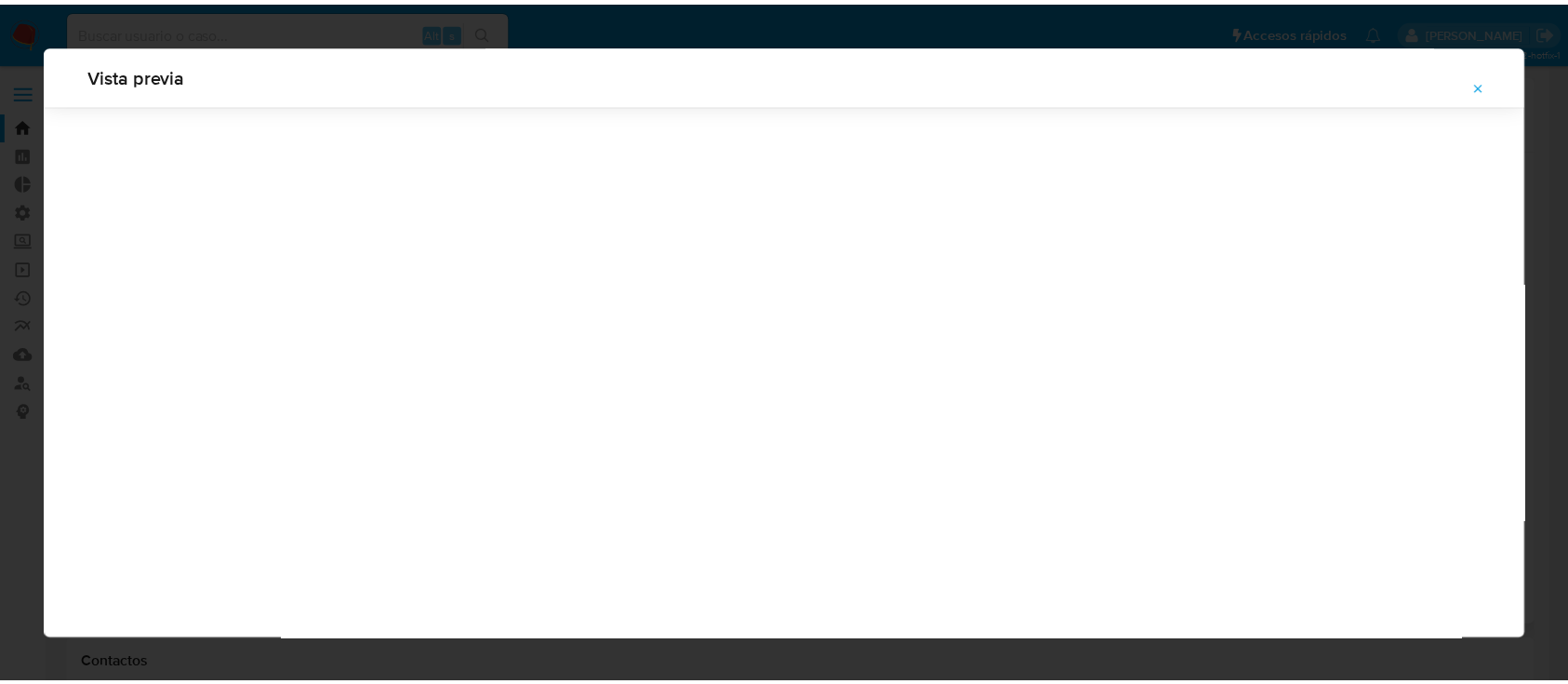
scroll to position [60, 0]
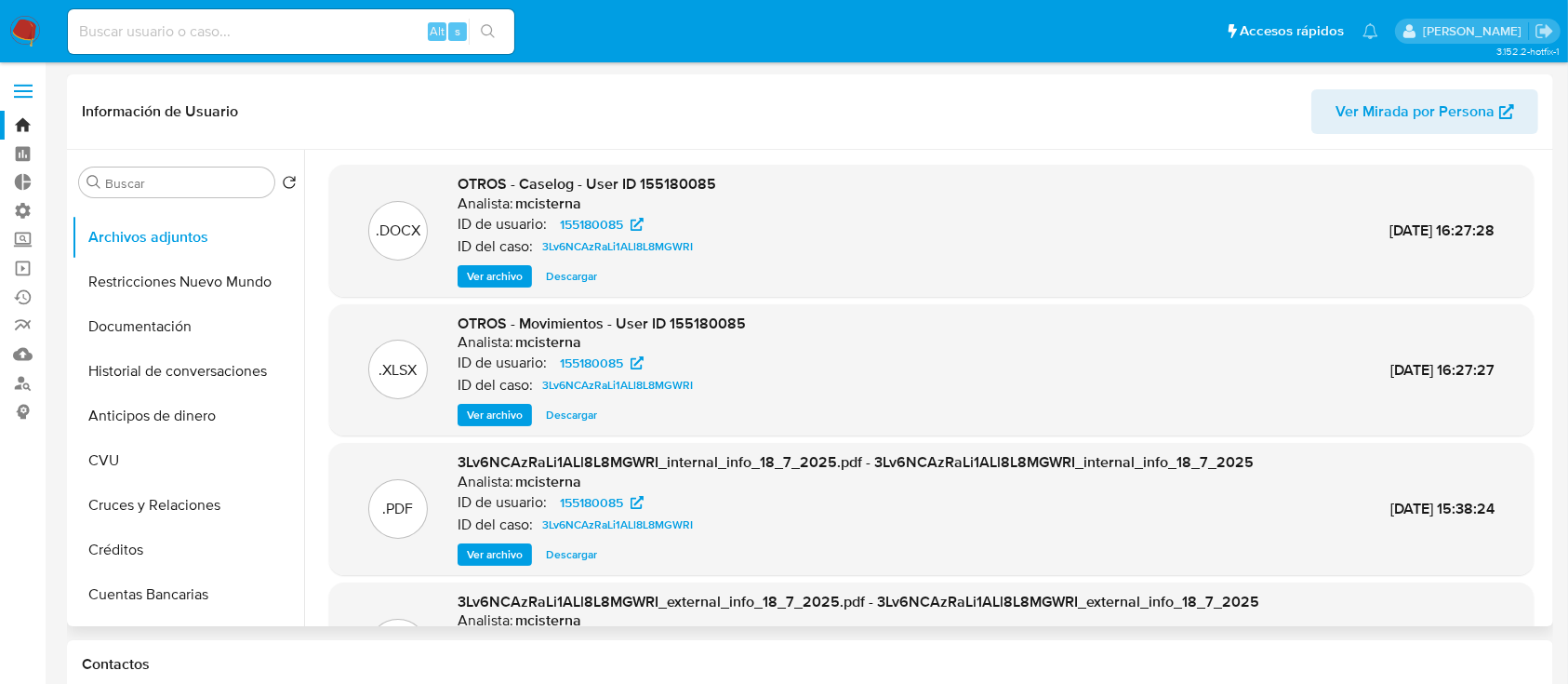
click at [40, 126] on link "Bandeja" at bounding box center [110, 125] width 221 height 29
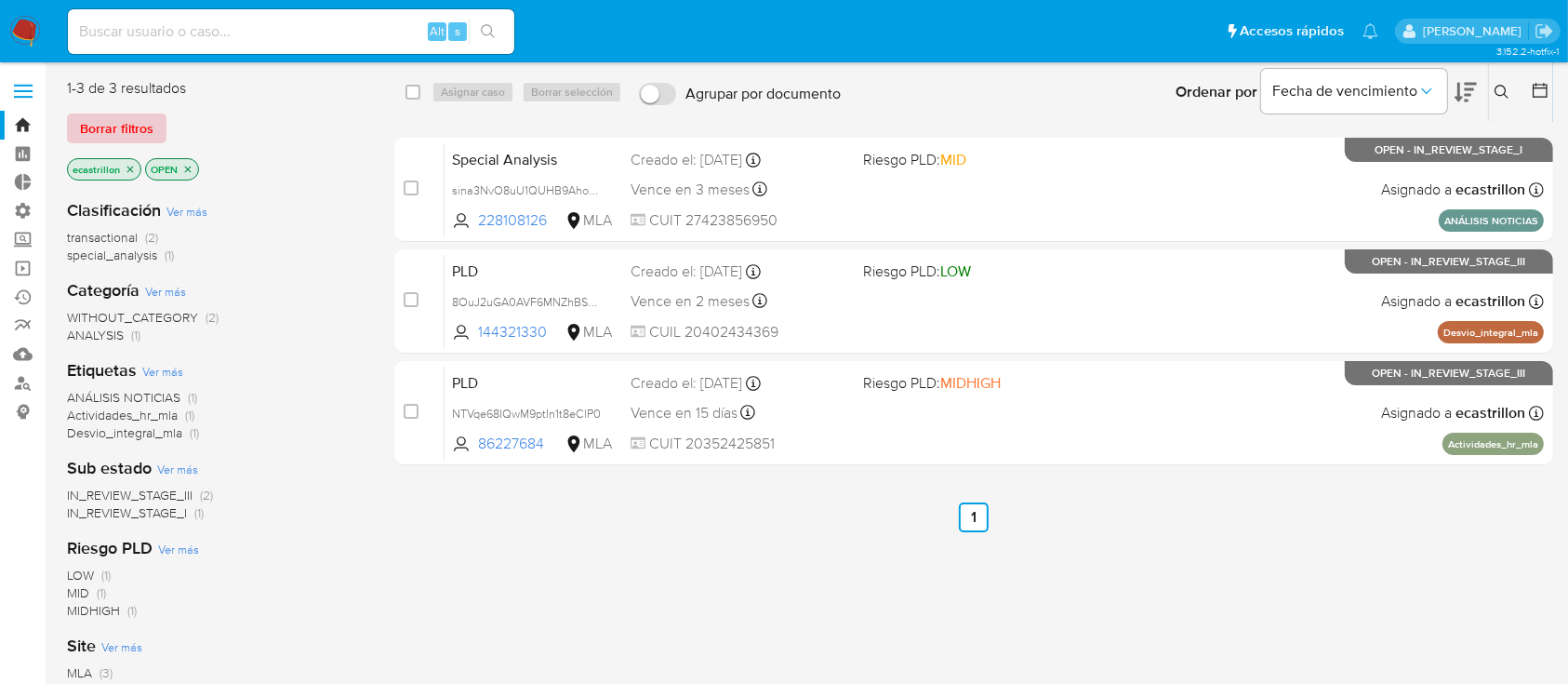
click at [111, 130] on span "Borrar filtros" at bounding box center [116, 128] width 73 height 26
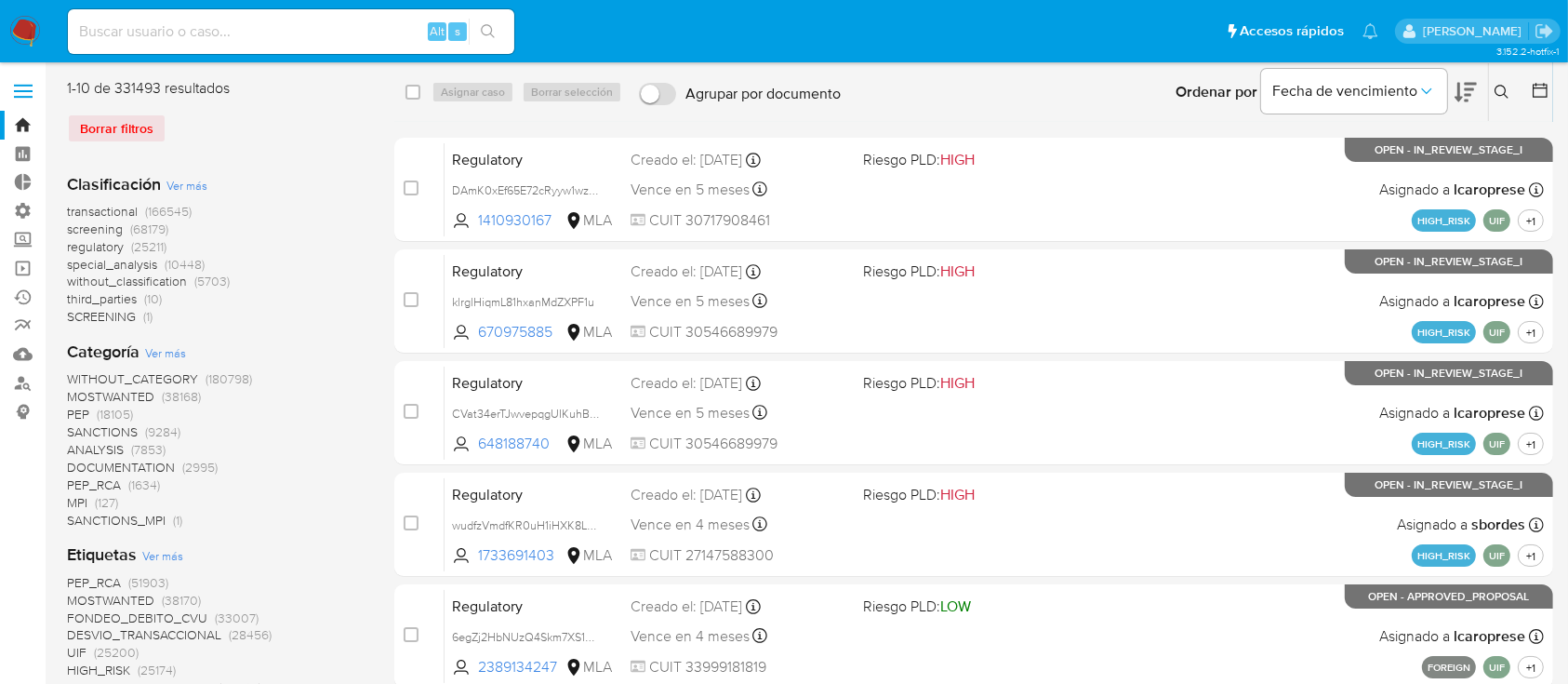
scroll to position [248, 0]
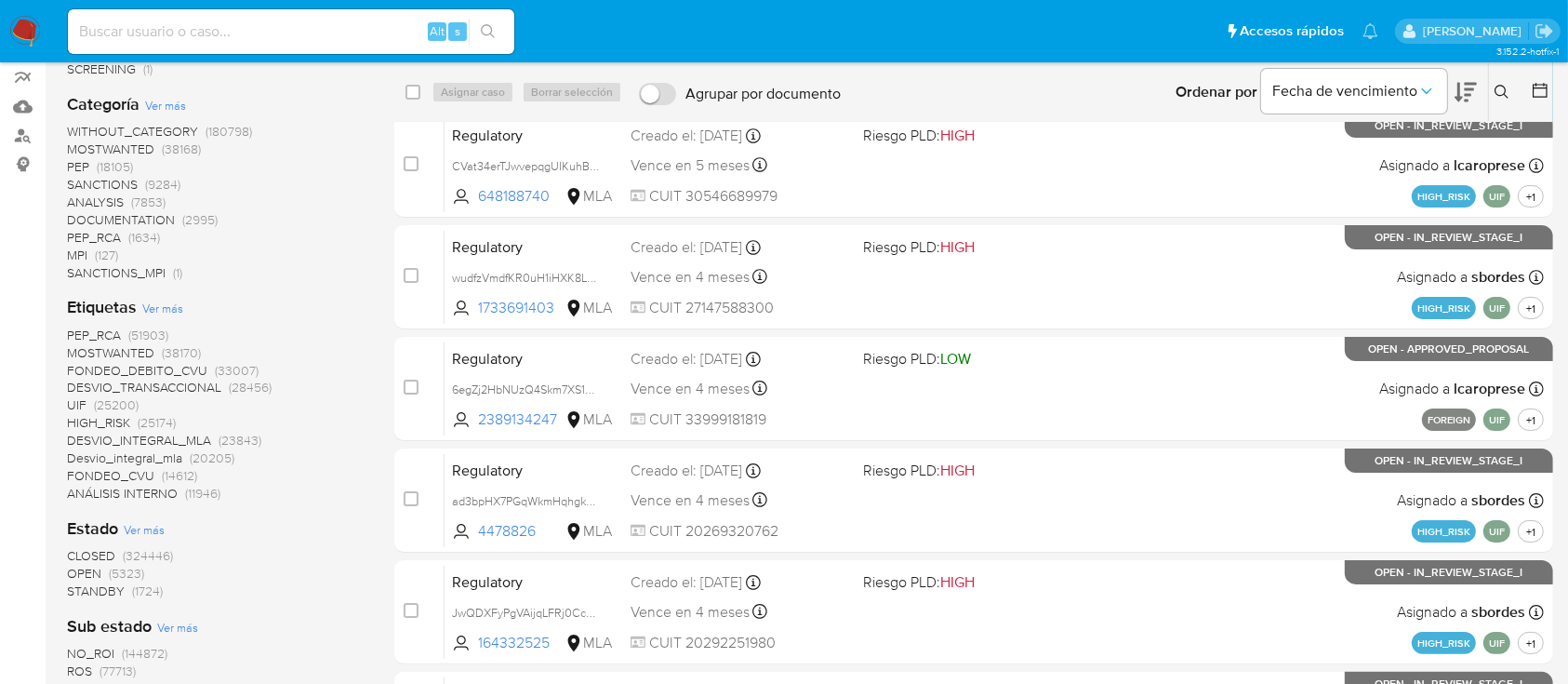
click at [80, 572] on span "OPEN" at bounding box center [84, 573] width 34 height 19
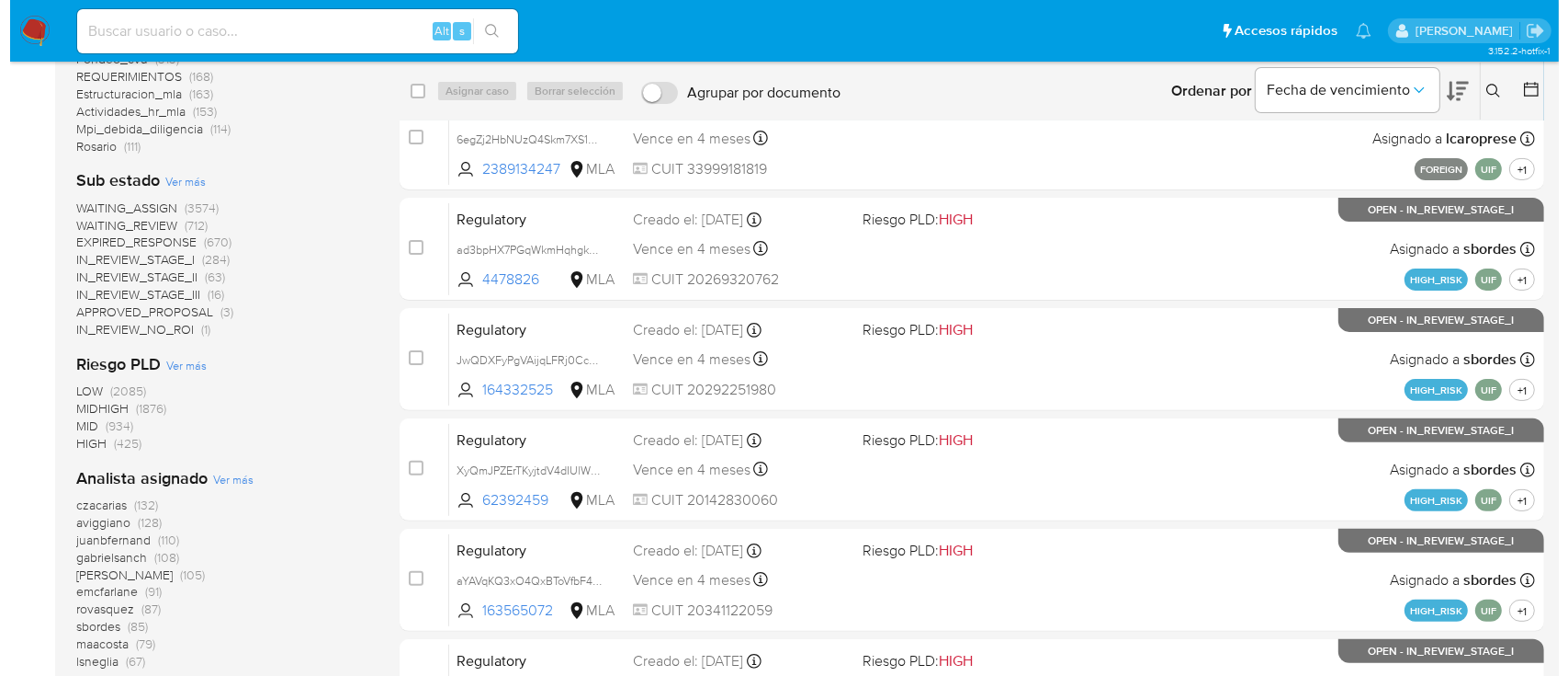
scroll to position [612, 0]
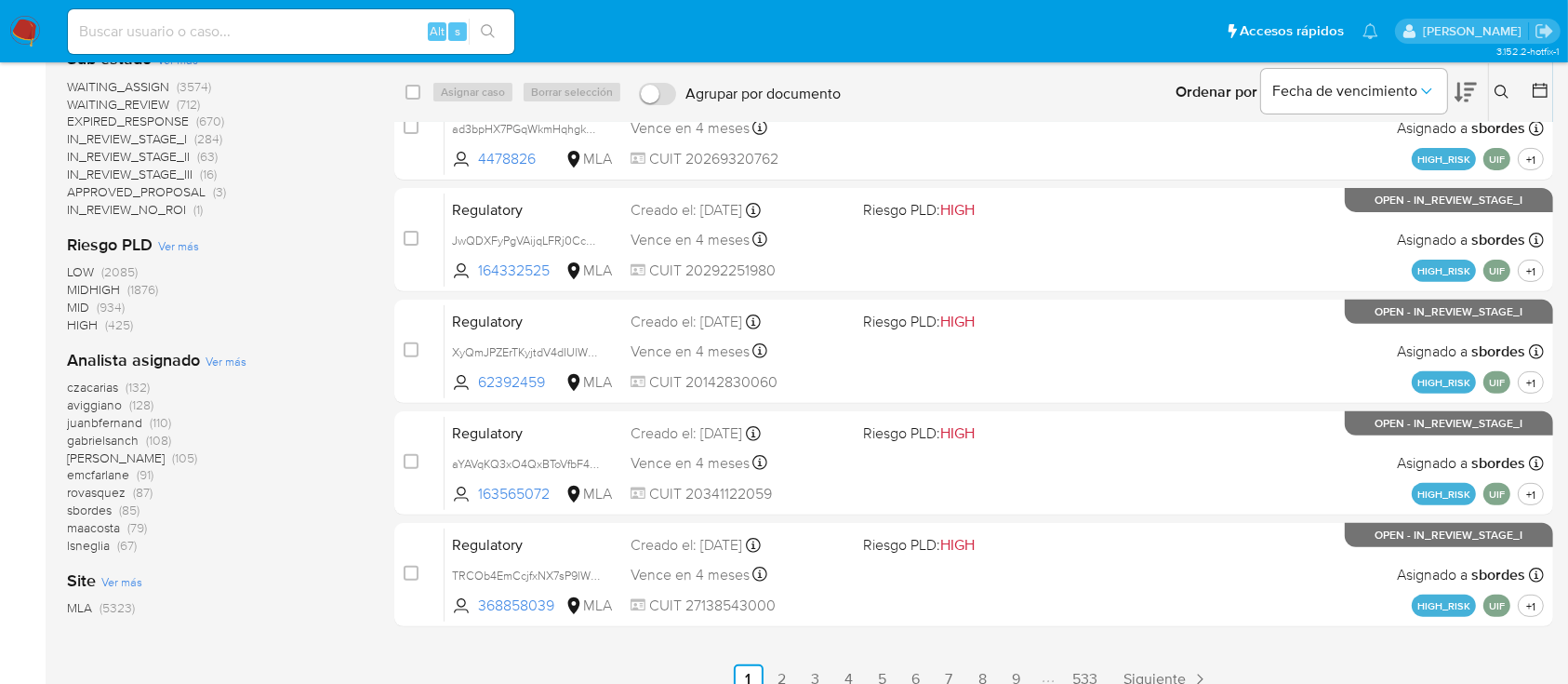
click at [223, 358] on span "Ver más" at bounding box center [226, 360] width 41 height 17
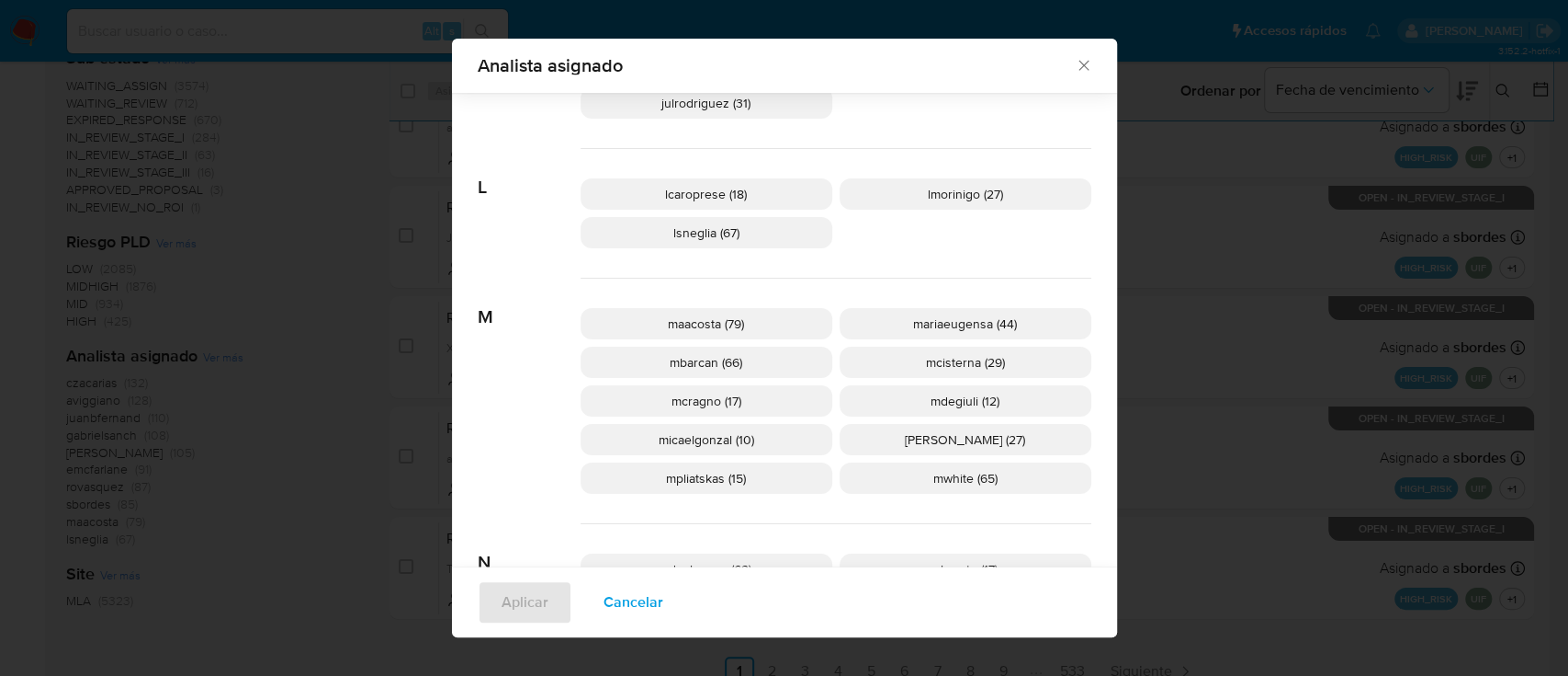
scroll to position [768, 0]
click at [864, 365] on p "mcisterna (29)" at bounding box center [965, 361] width 252 height 31
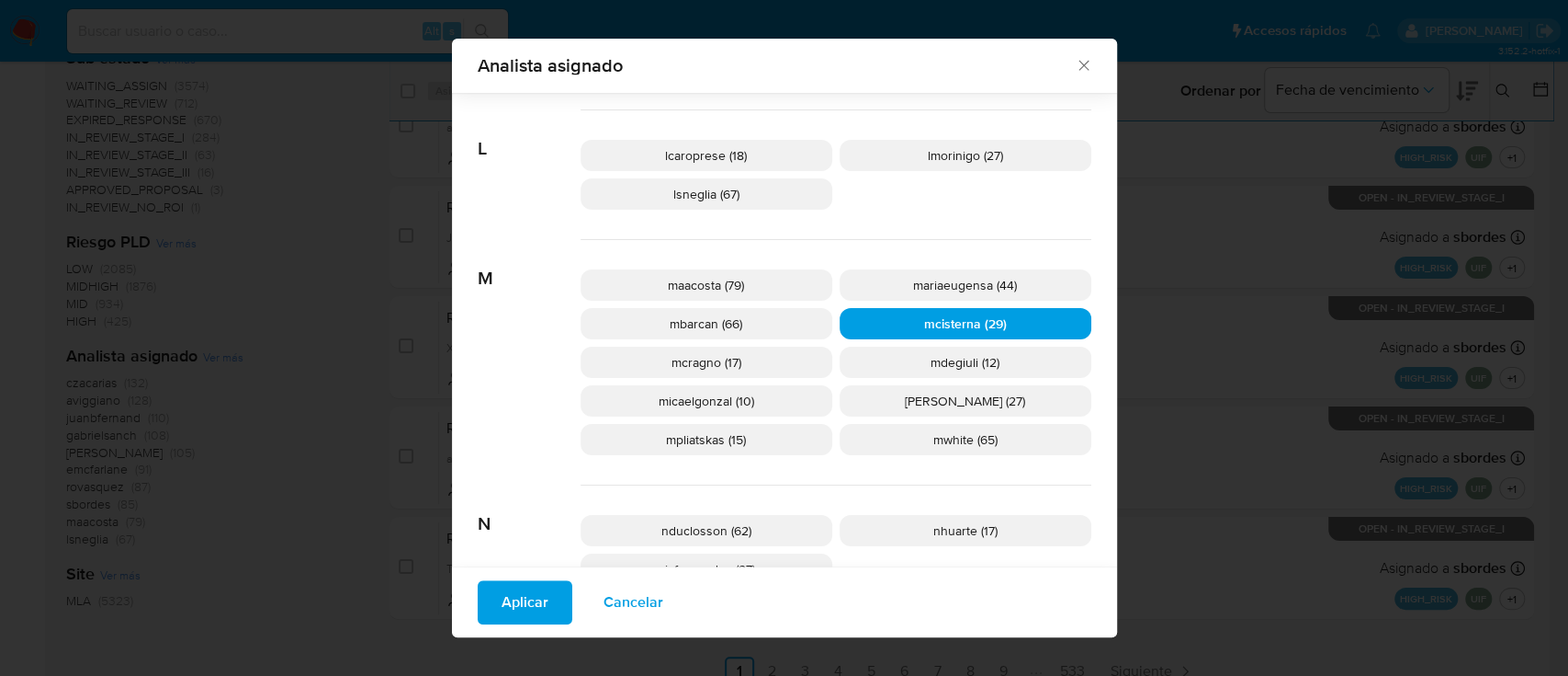
scroll to position [645, 0]
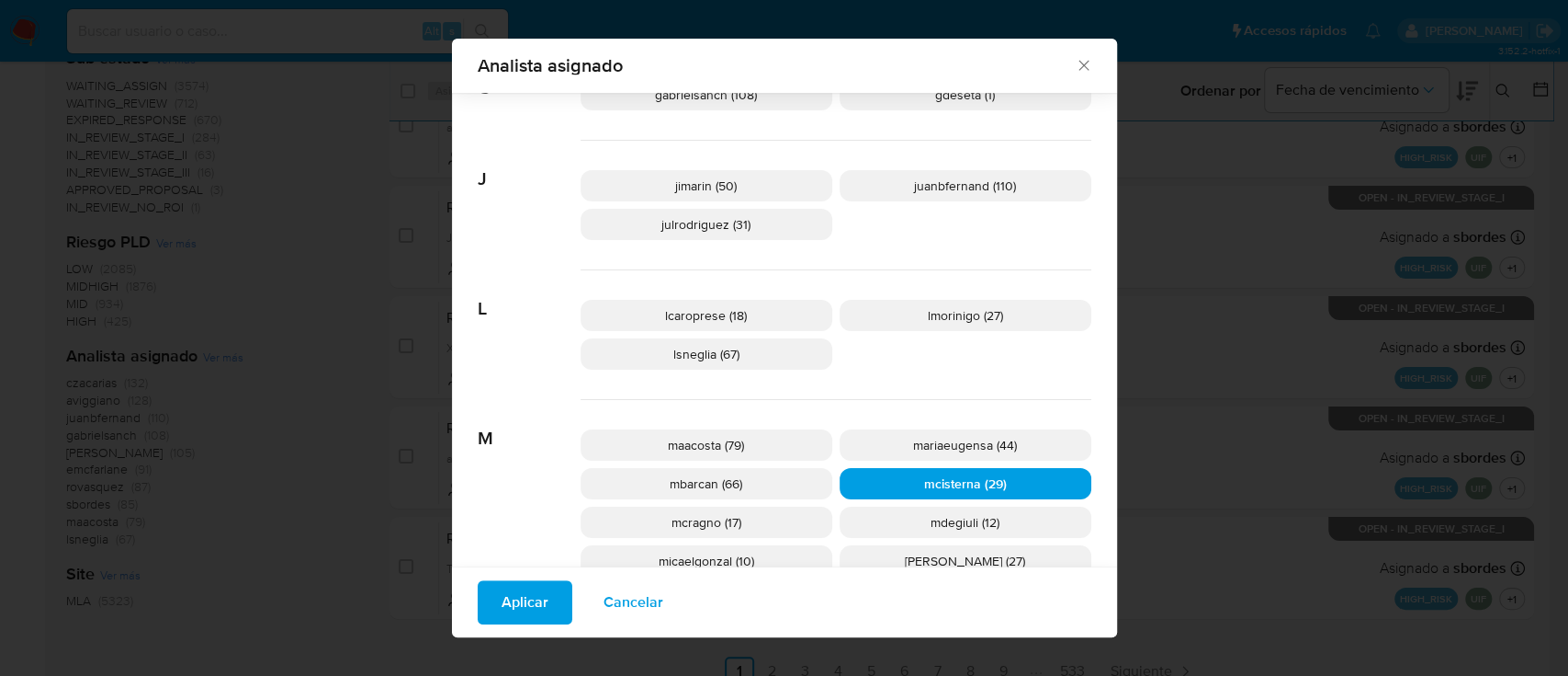
click at [482, 601] on button "Aplicar" at bounding box center [525, 603] width 94 height 44
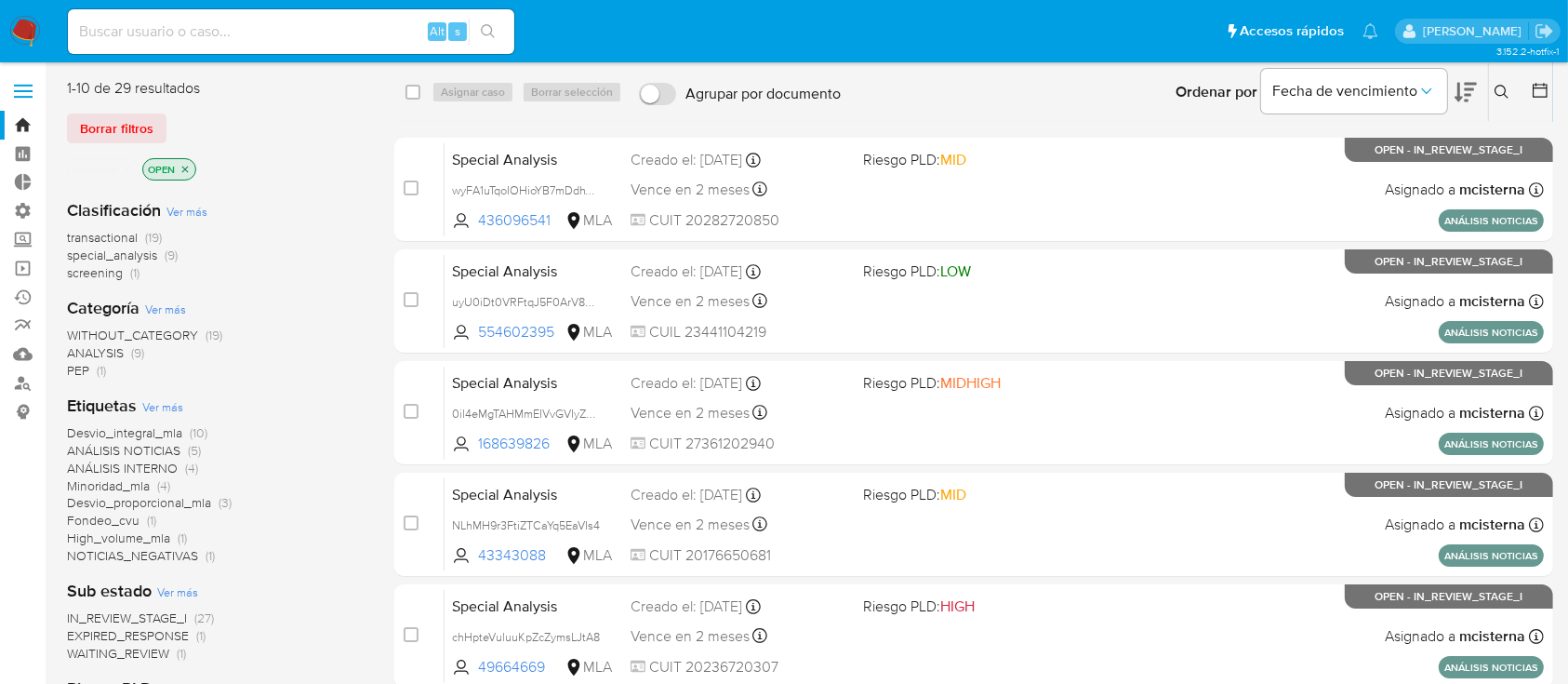
click at [101, 273] on span "screening" at bounding box center [95, 272] width 56 height 19
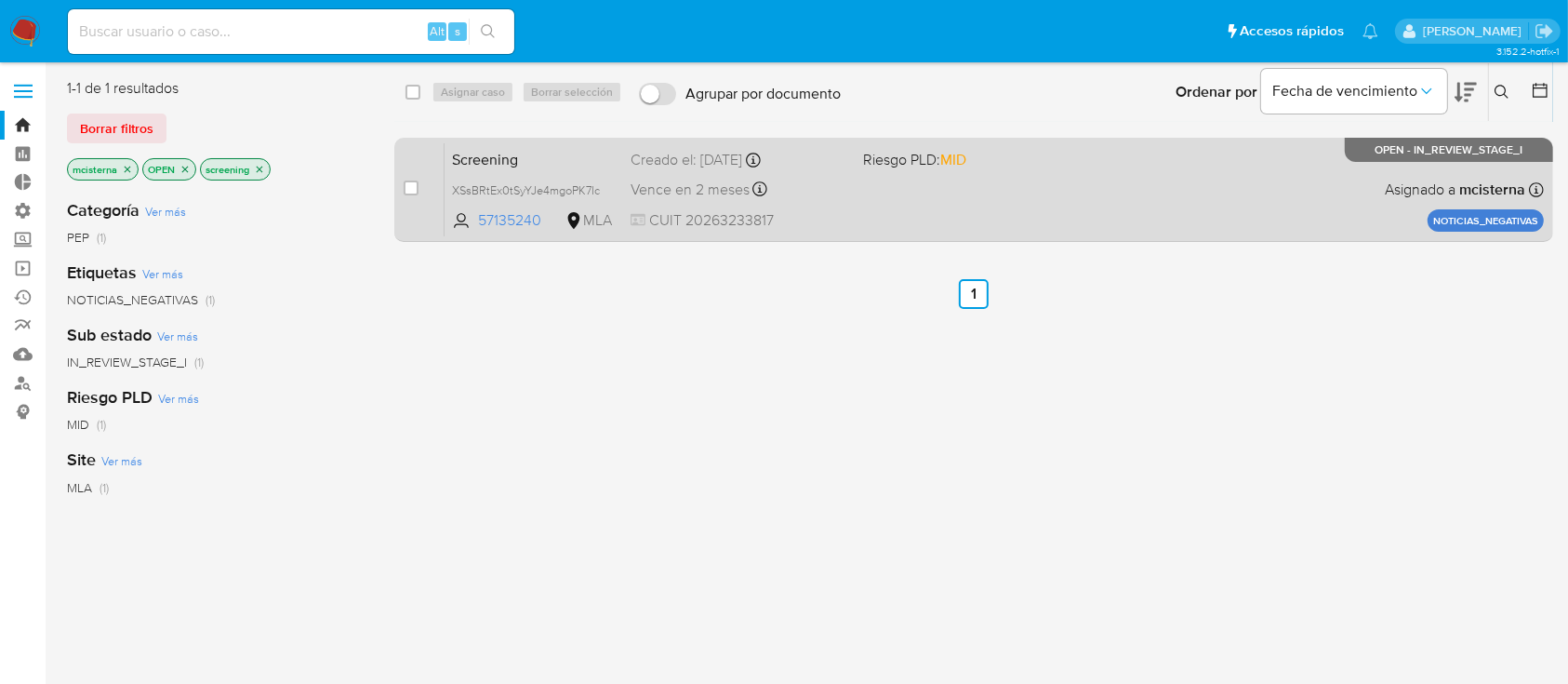
click at [826, 221] on span "CUIT 20263233817" at bounding box center [739, 220] width 217 height 20
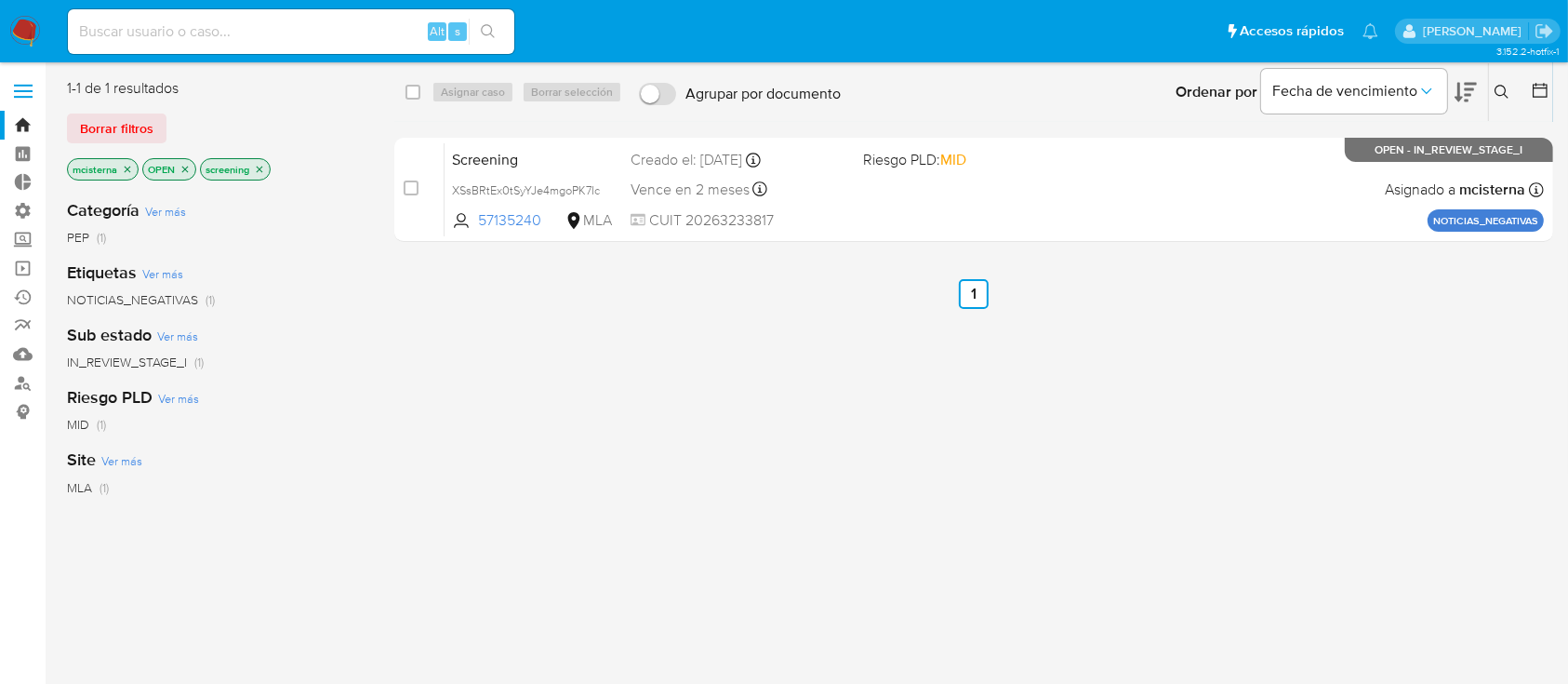
click at [261, 165] on icon "close-filter" at bounding box center [259, 169] width 11 height 11
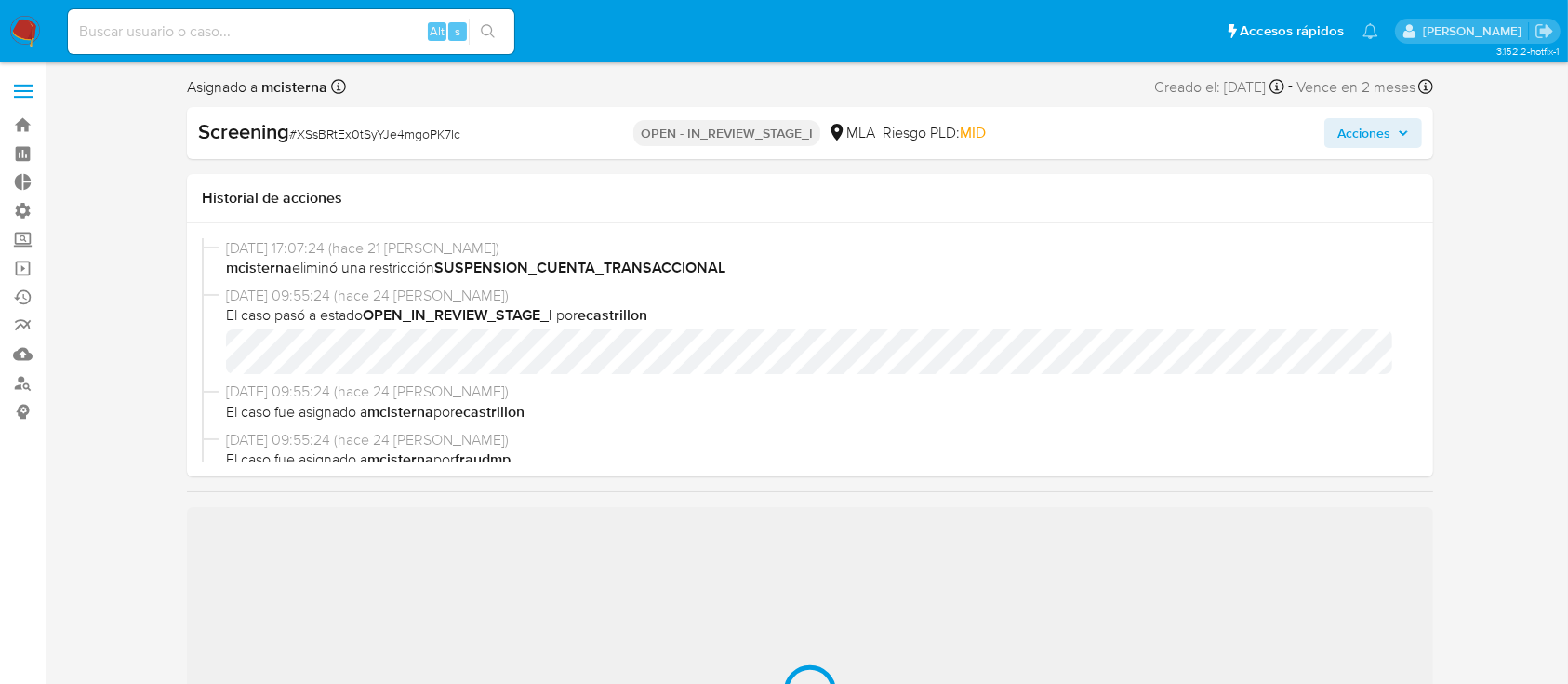
select select "10"
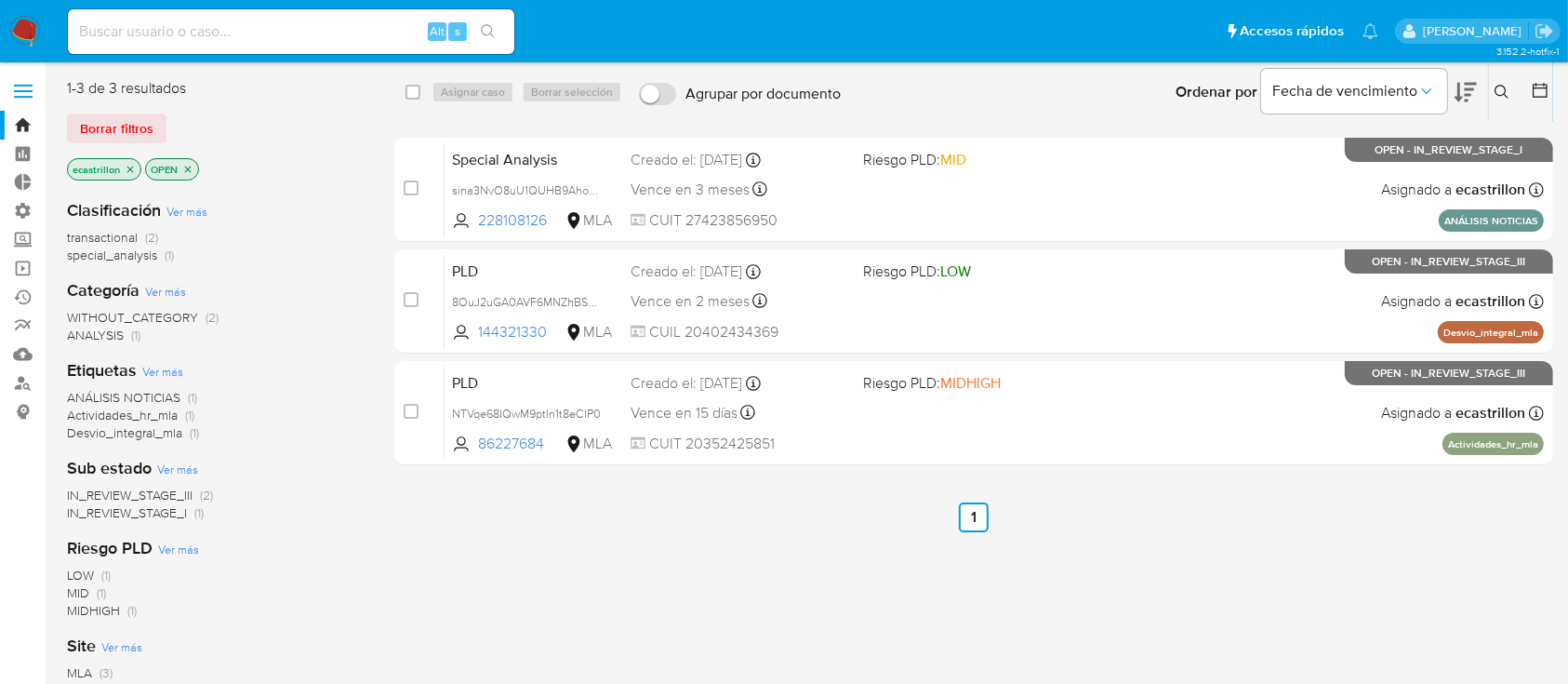
click at [126, 133] on span "Borrar filtros" at bounding box center [116, 128] width 73 height 26
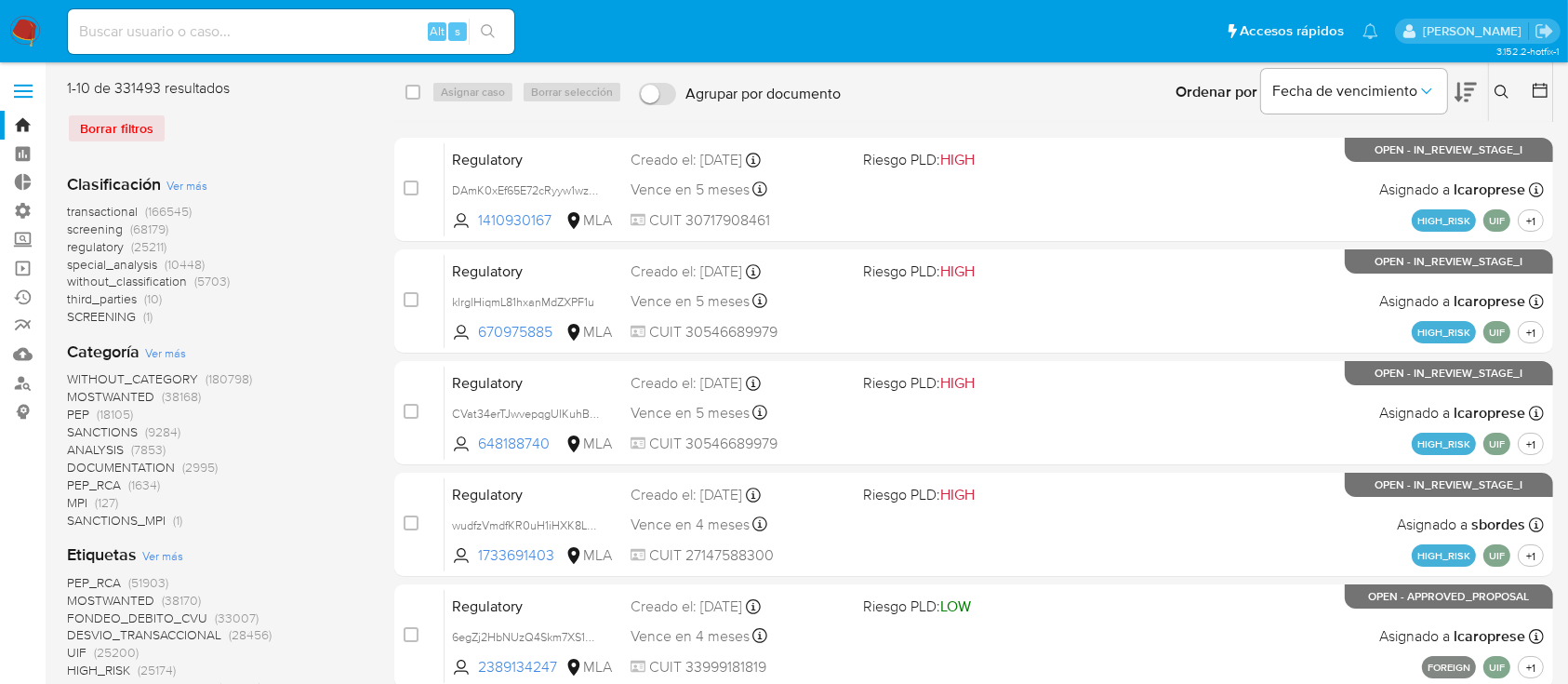
click at [1504, 88] on icon at bounding box center [1502, 92] width 15 height 15
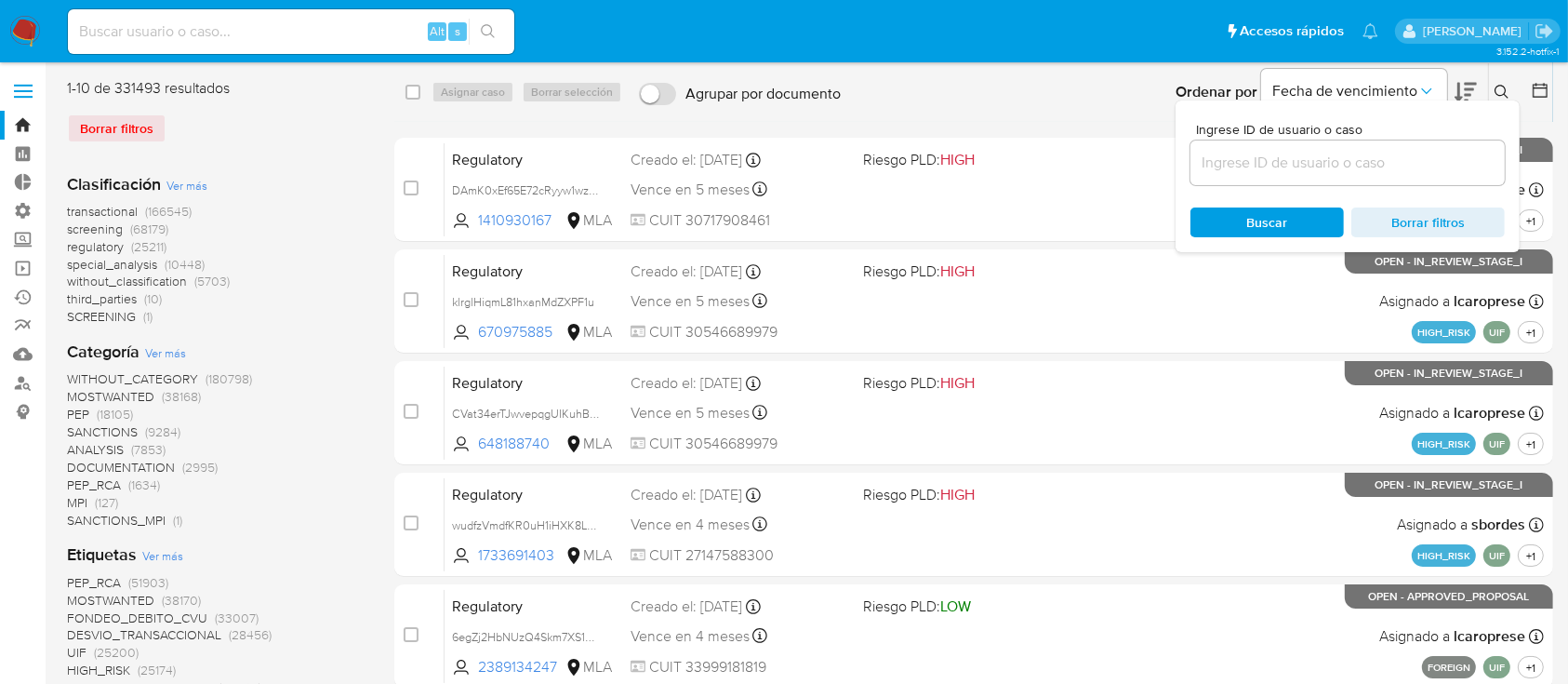
click at [1482, 167] on input at bounding box center [1347, 162] width 314 height 24
type input "155180085"
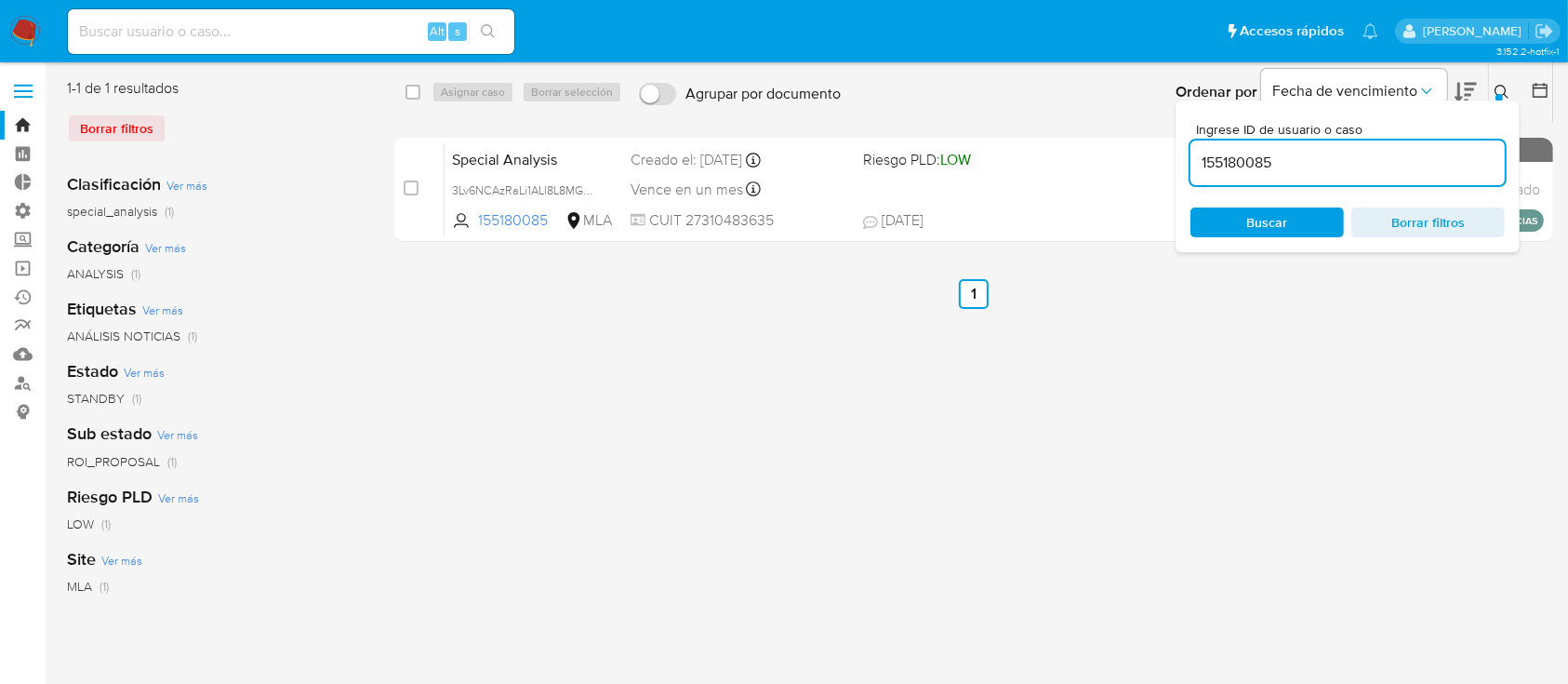
click at [1508, 76] on div "Ingrese ID de usuario o caso 155180085 Buscar Borrar filtros" at bounding box center [1504, 92] width 31 height 58
click at [1505, 78] on div "Ingrese ID de usuario o caso 155180085 Buscar Borrar filtros" at bounding box center [1504, 92] width 31 height 58
click at [1498, 87] on icon at bounding box center [1502, 92] width 15 height 15
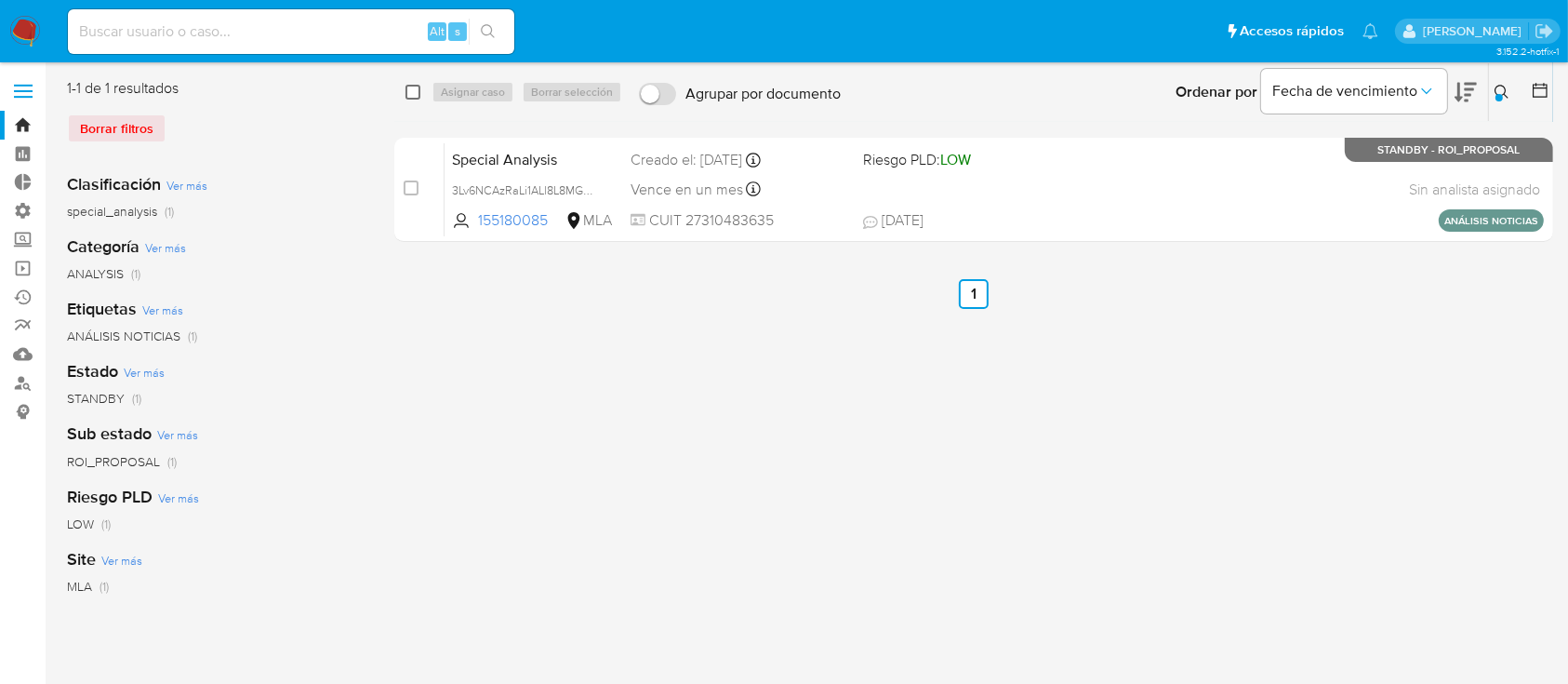
click at [407, 97] on input "checkbox" at bounding box center [413, 92] width 15 height 15
checkbox input "true"
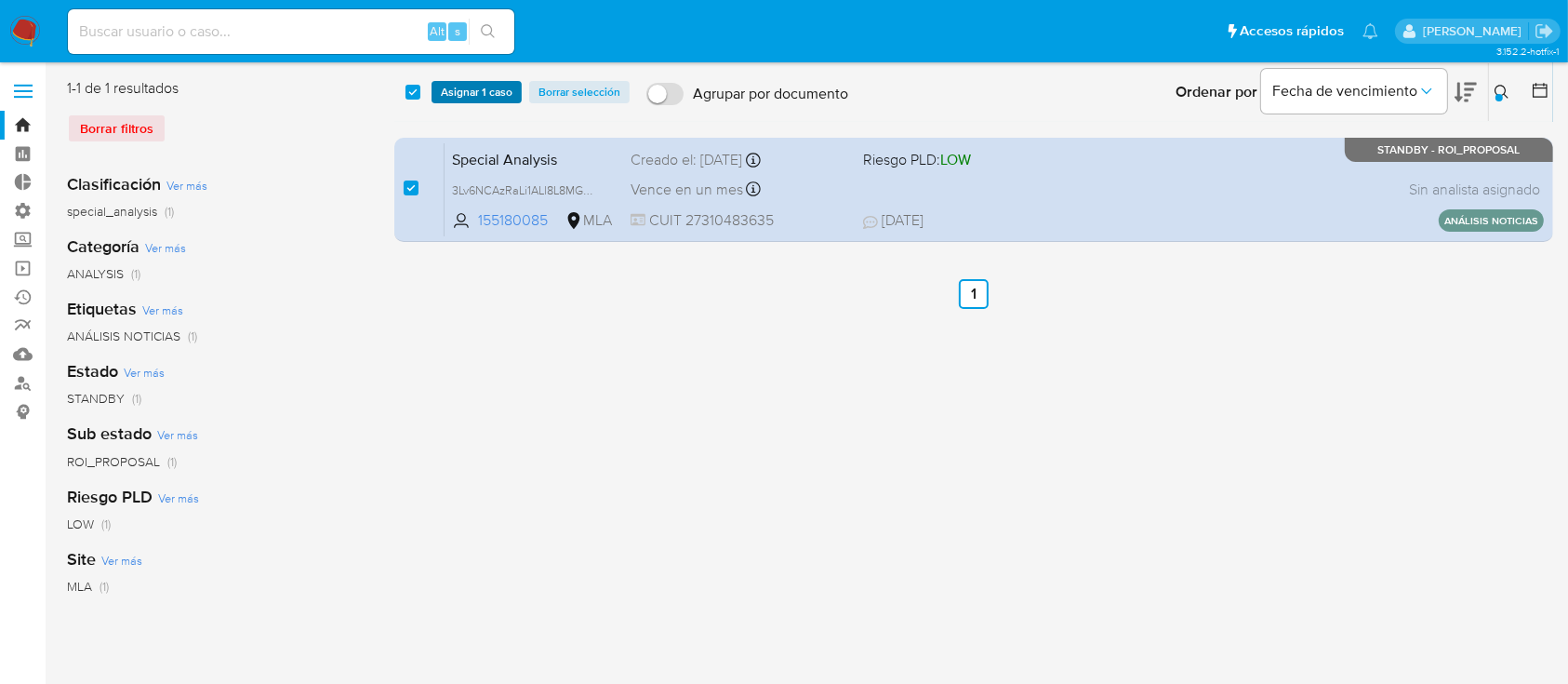
click at [450, 96] on span "Asignar 1 caso" at bounding box center [476, 92] width 71 height 19
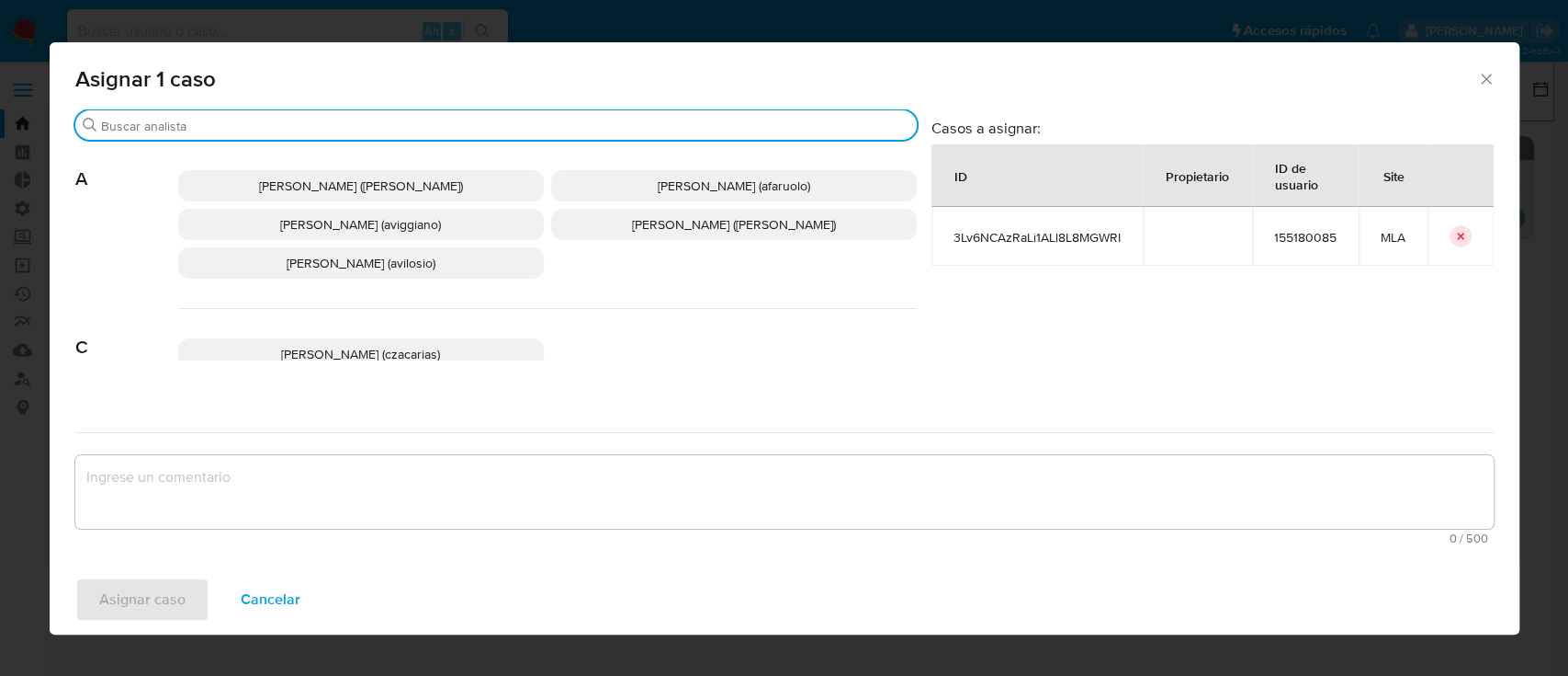
click at [425, 121] on input "Buscar" at bounding box center [505, 125] width 809 height 16
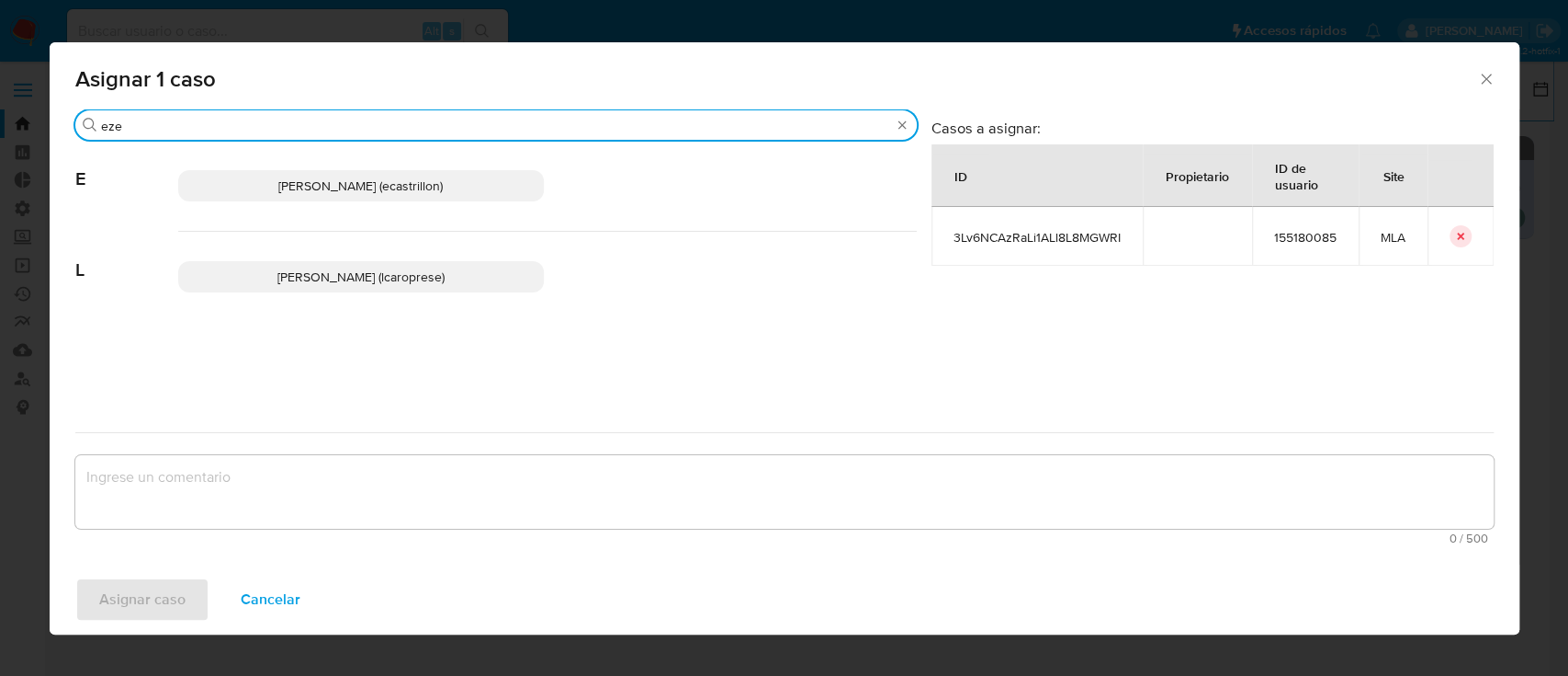
type input "eze"
click at [393, 180] on span "Ezequiel Gonzalo Castrillon (ecastrillon)" at bounding box center [360, 185] width 165 height 18
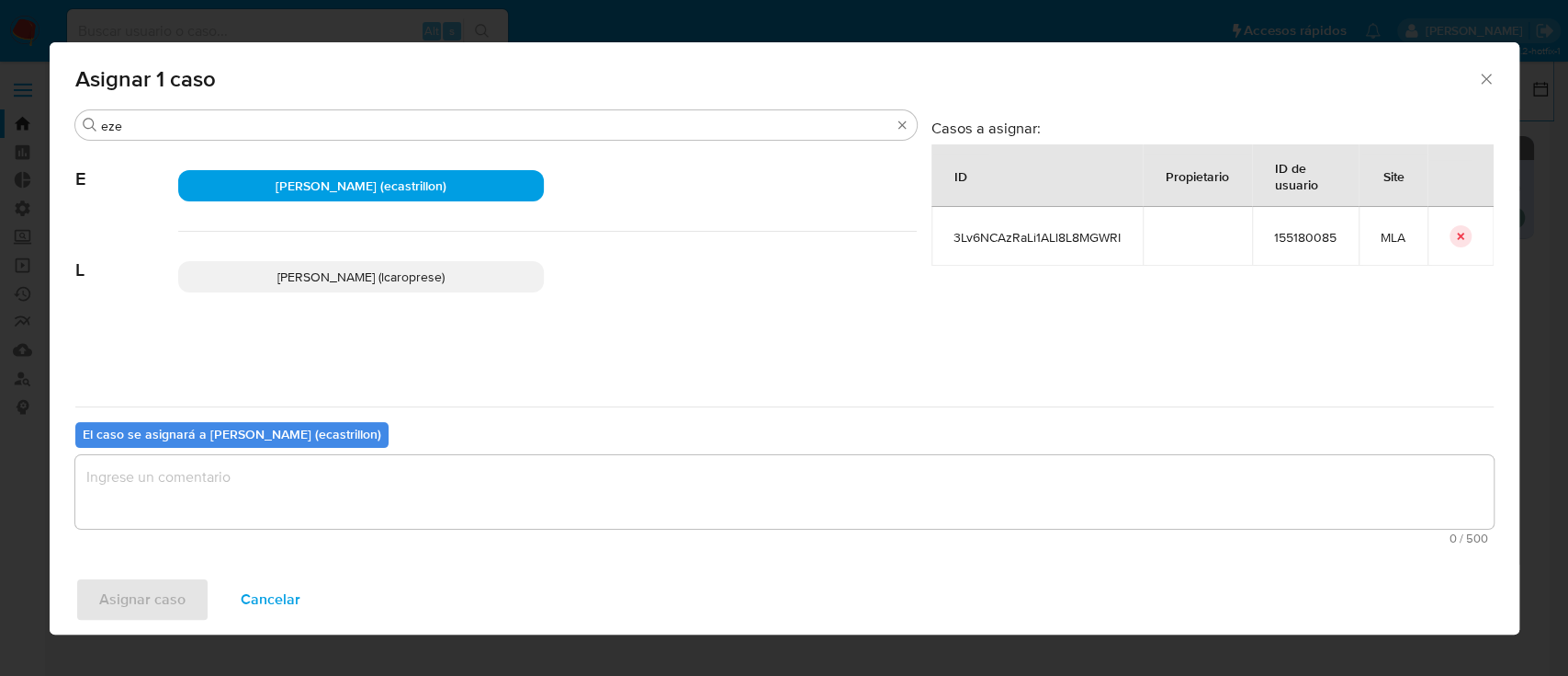
click at [412, 509] on textarea "assign-modal" at bounding box center [784, 492] width 1419 height 73
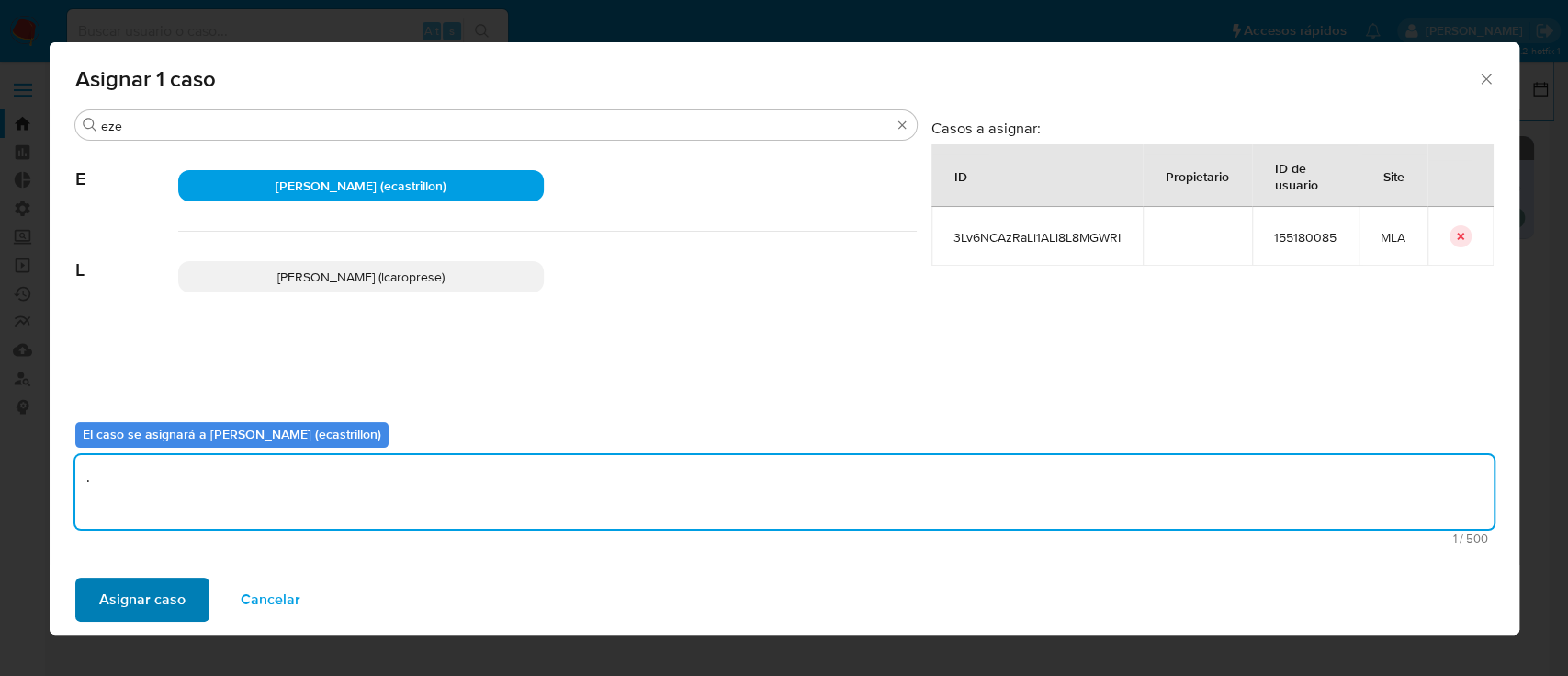
type textarea "."
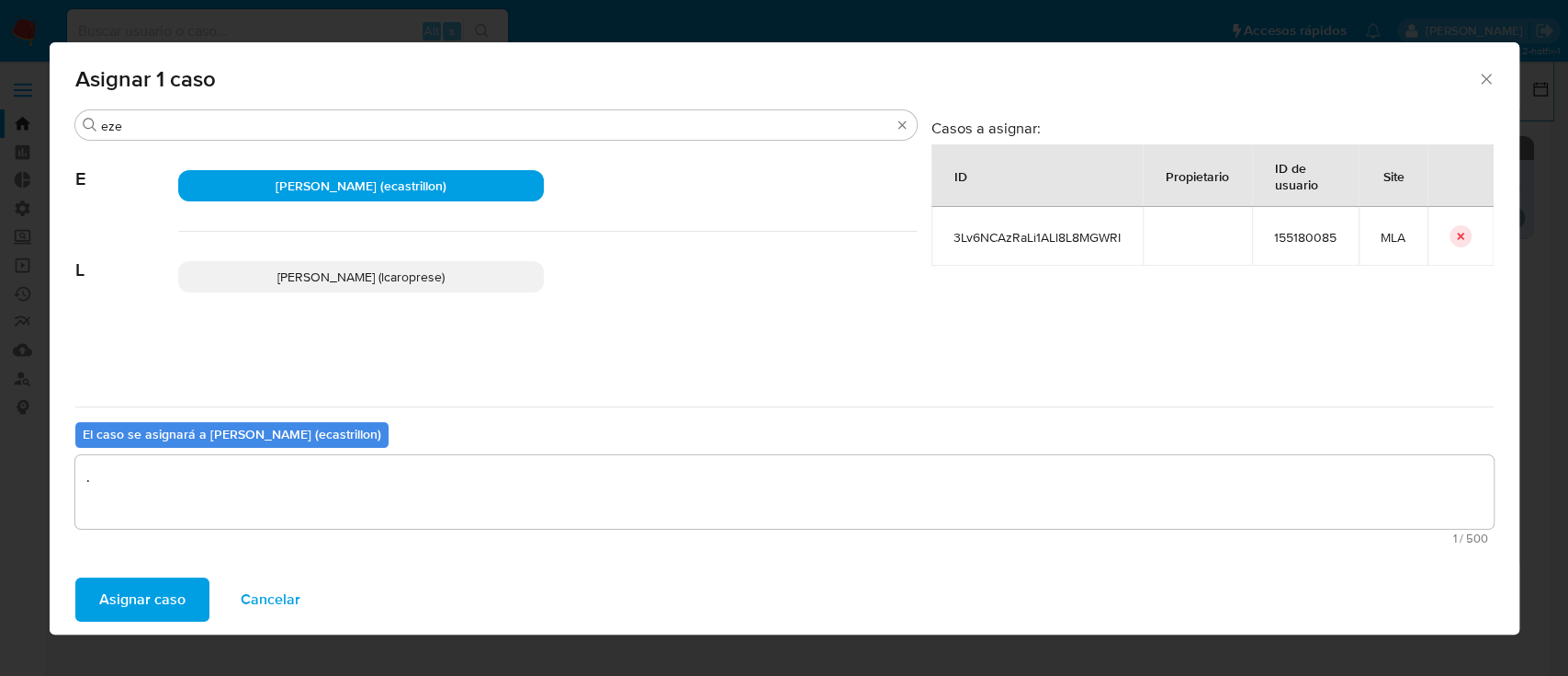
click at [172, 591] on span "Asignar caso" at bounding box center [143, 600] width 87 height 41
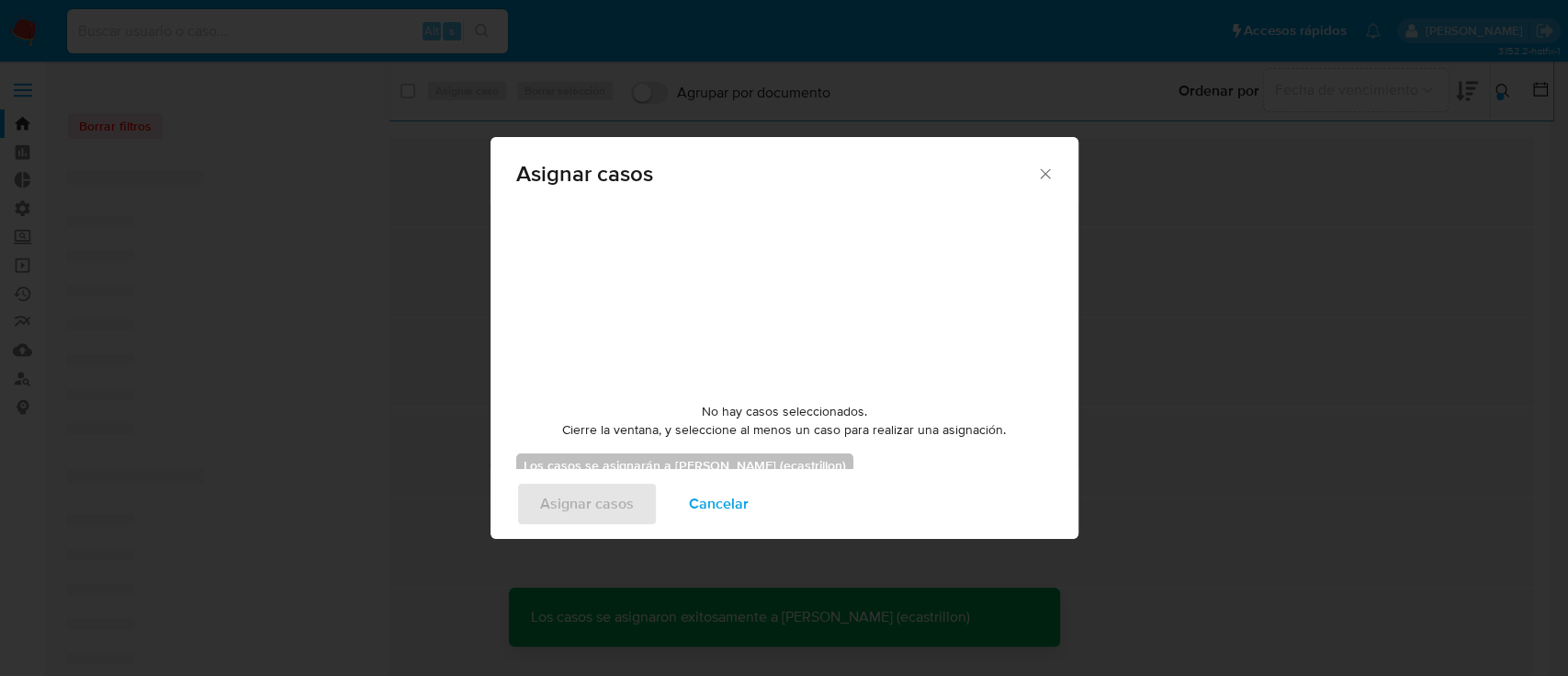
checkbox input "false"
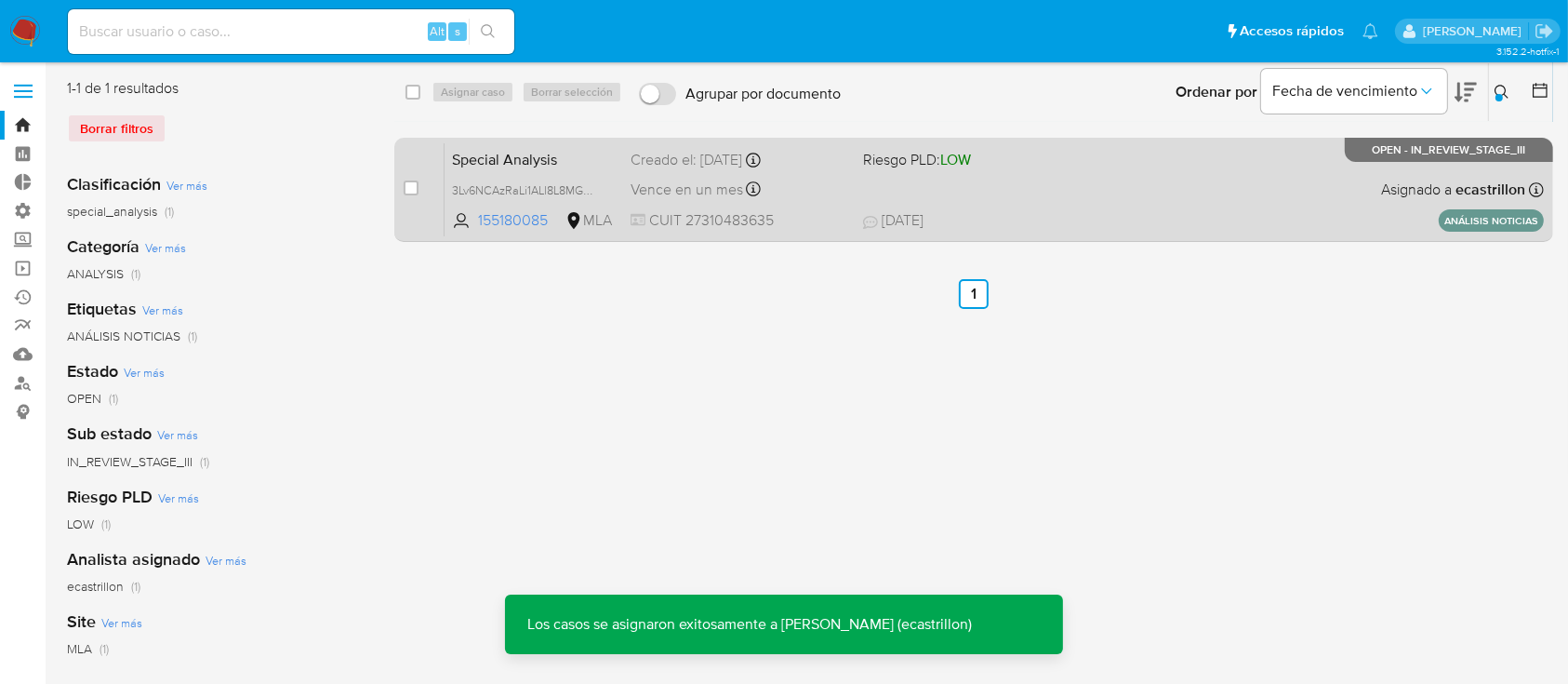
click at [1069, 205] on div "Special Analysis 3Lv6NCAzRaLi1ALl8L8MGWRI 155180085 MLA Riesgo PLD: LOW Creado …" at bounding box center [994, 189] width 1100 height 94
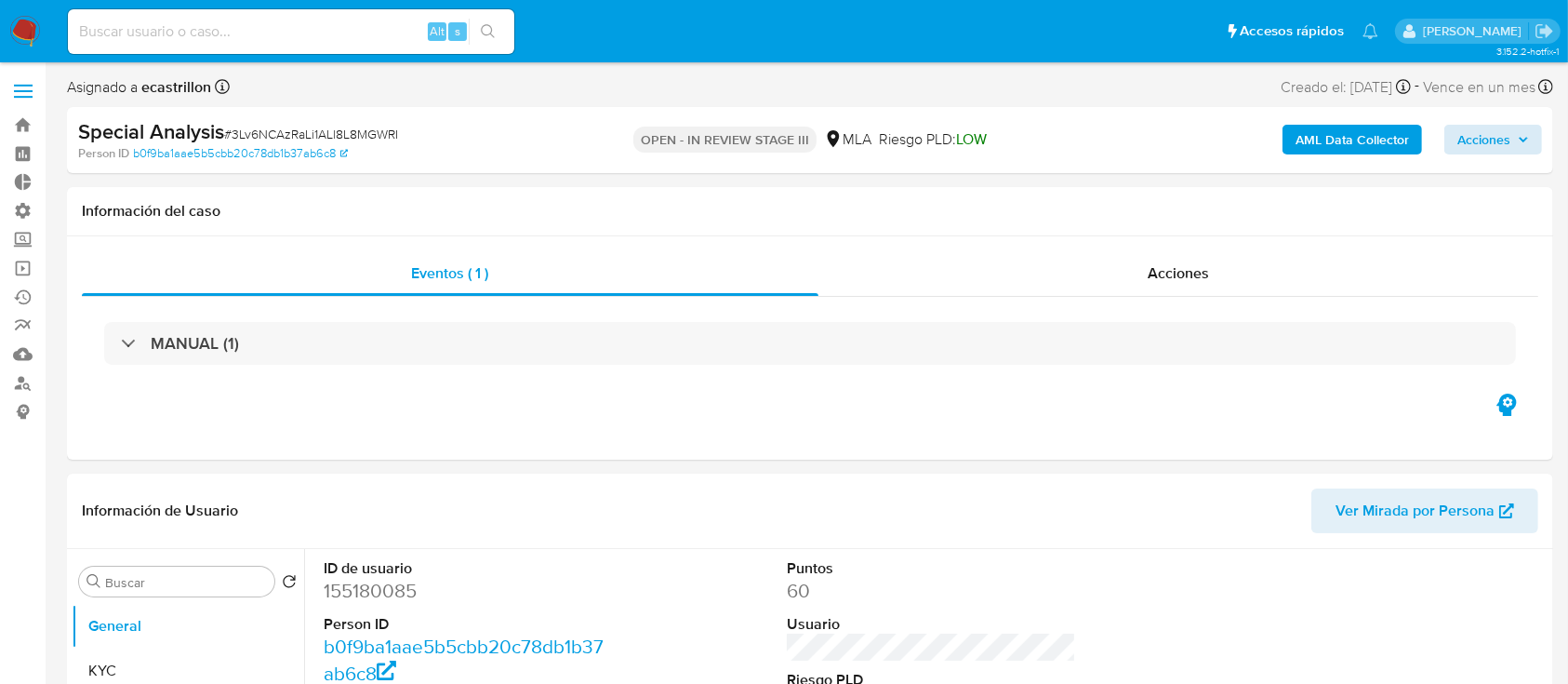
select select "10"
click at [1504, 145] on span "Acciones" at bounding box center [1484, 140] width 53 height 30
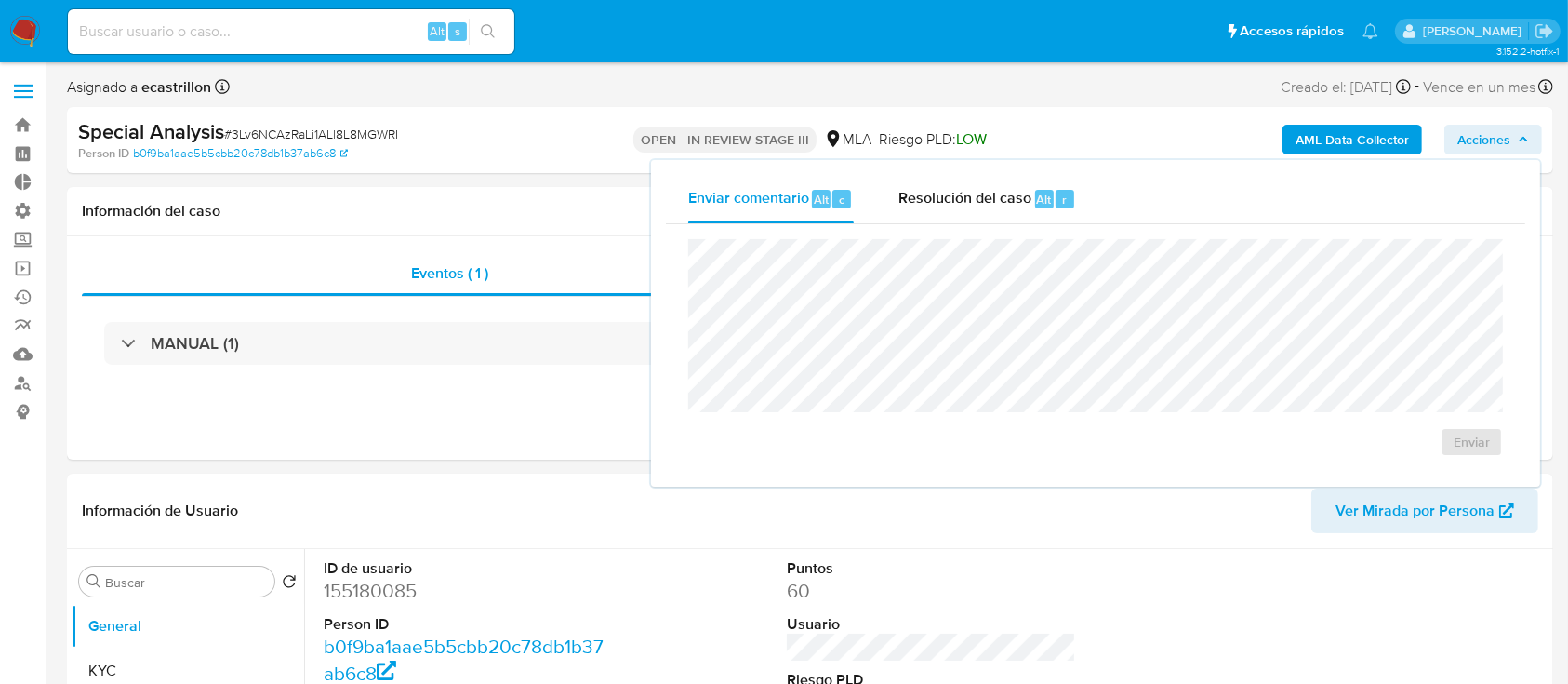
drag, startPoint x: 966, startPoint y: 204, endPoint x: 965, endPoint y: 235, distance: 31.0
click at [966, 205] on span "Resolución del caso" at bounding box center [965, 199] width 133 height 21
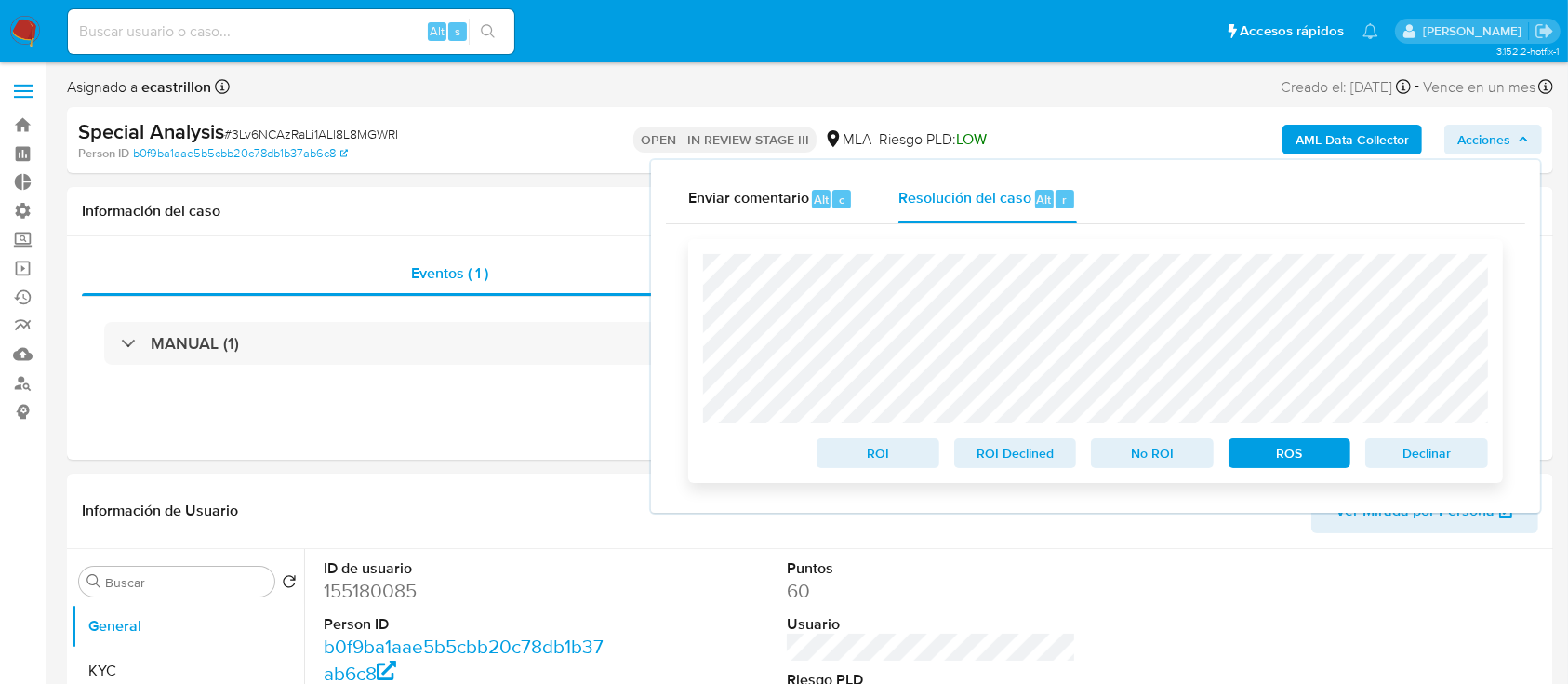
click at [1401, 458] on span "Declinar" at bounding box center [1427, 453] width 97 height 26
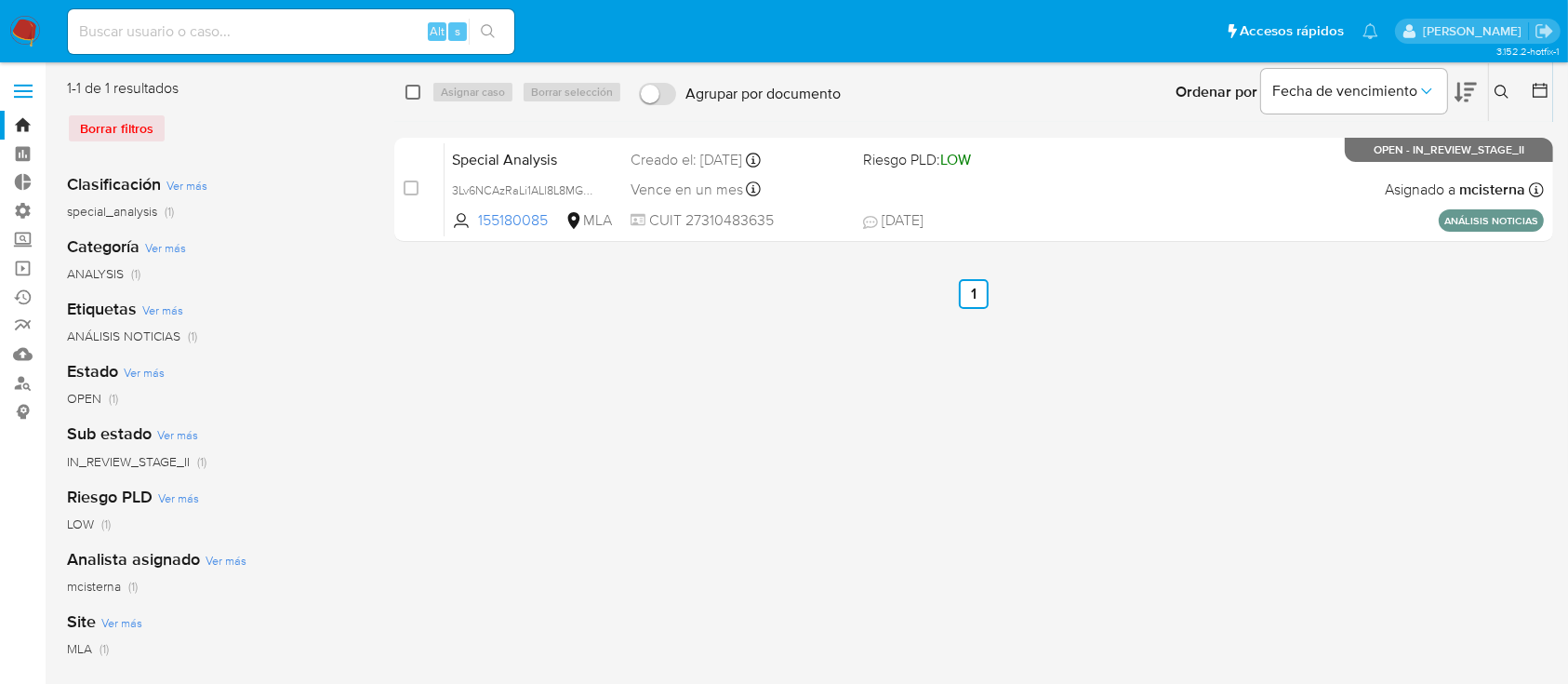
click at [410, 89] on input "checkbox" at bounding box center [413, 92] width 15 height 15
checkbox input "true"
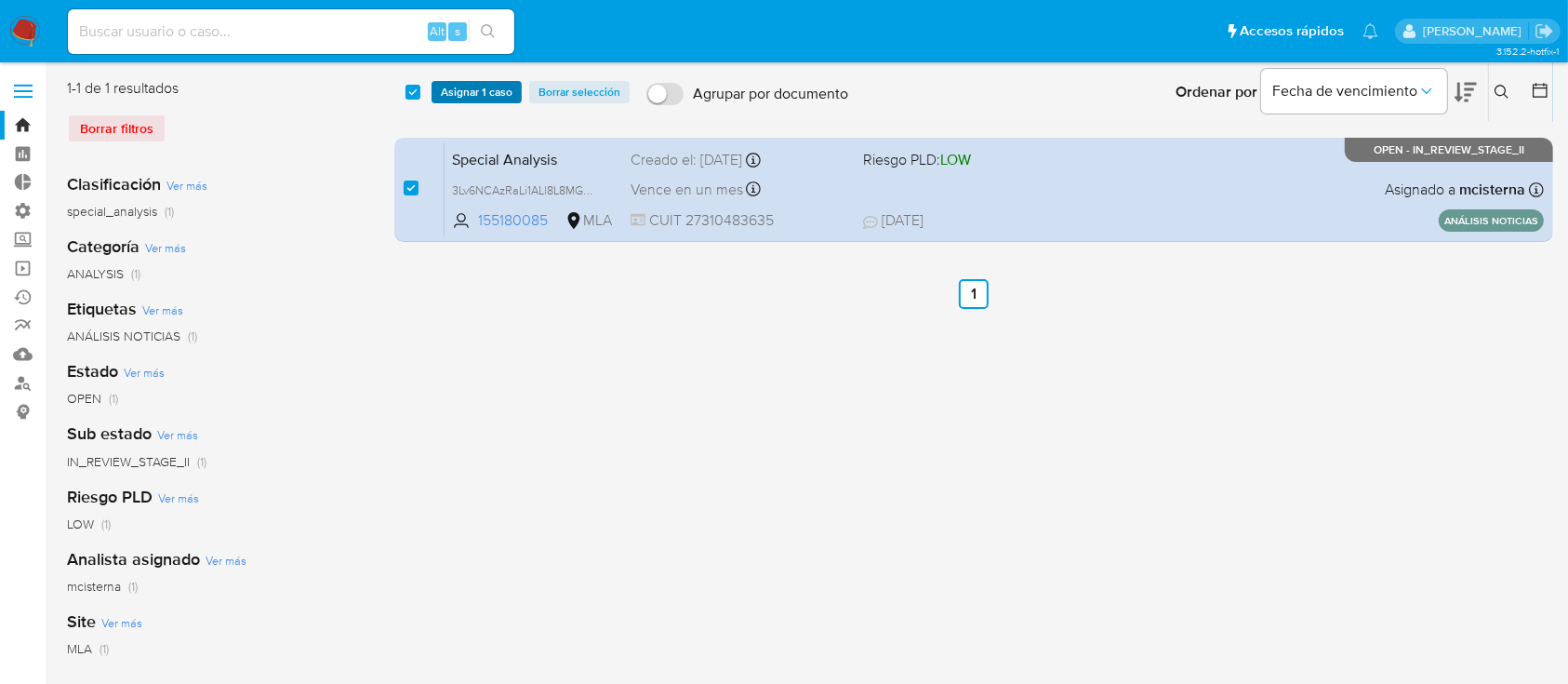
click at [442, 90] on span "Asignar 1 caso" at bounding box center [476, 92] width 71 height 19
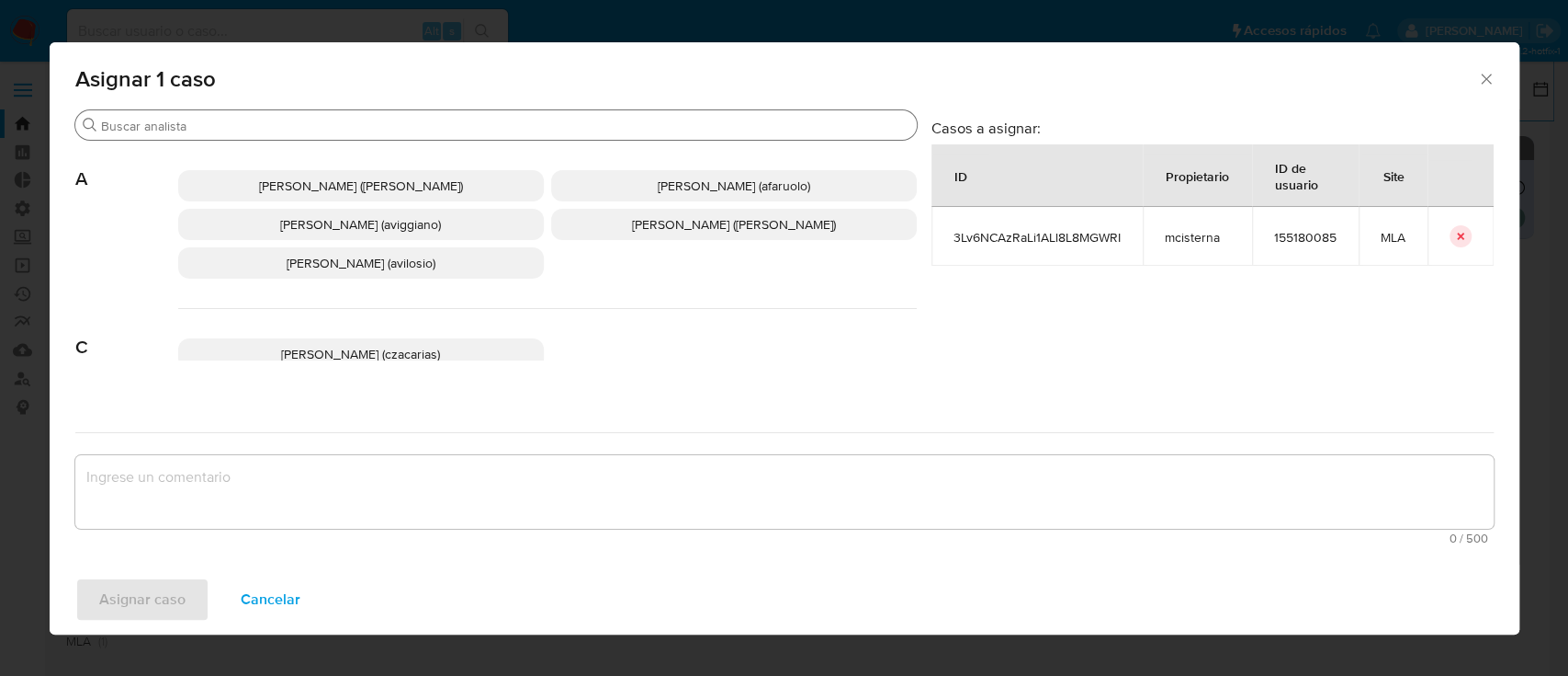
click at [428, 112] on div "Buscar" at bounding box center [495, 124] width 841 height 30
click at [427, 114] on div "Buscar" at bounding box center [495, 124] width 841 height 30
click at [435, 127] on input "Buscar" at bounding box center [505, 125] width 809 height 16
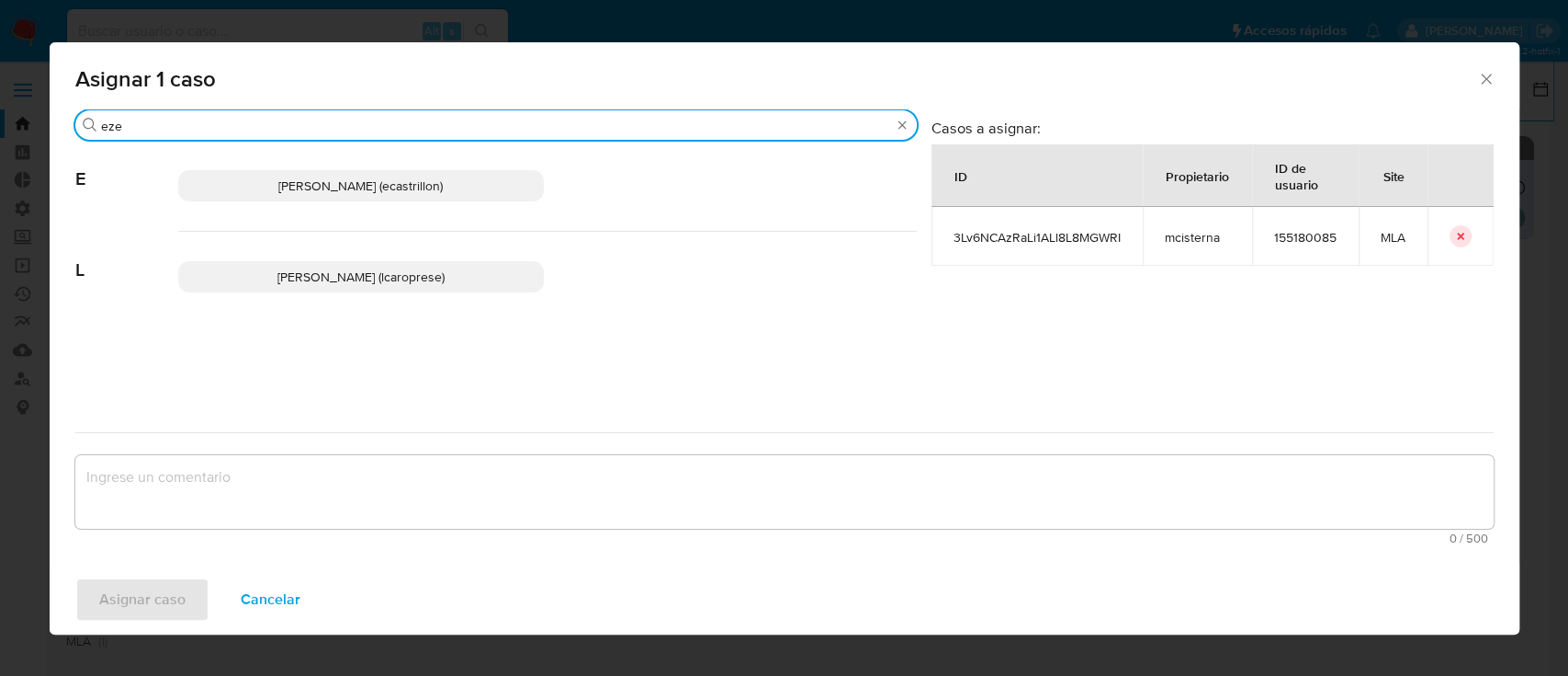
type input "eze"
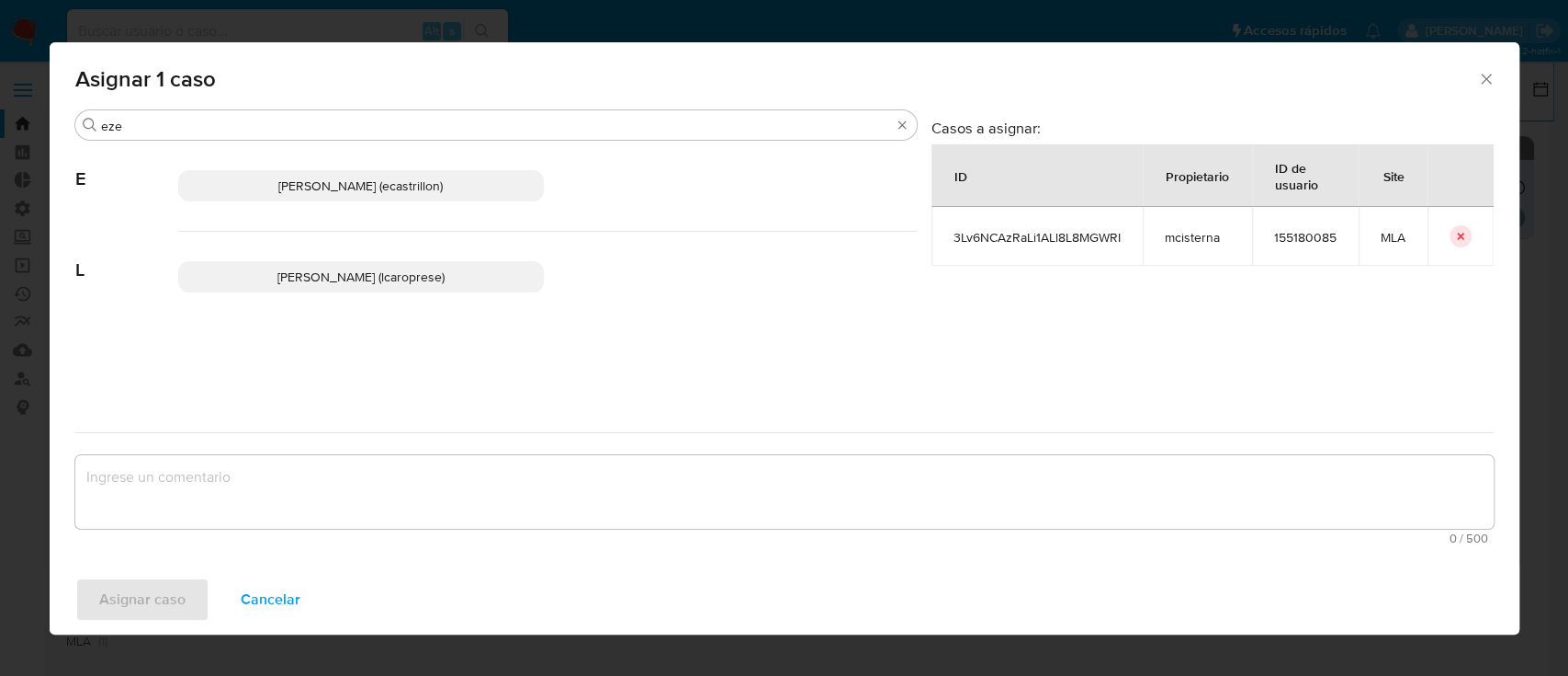
click at [375, 180] on span "Ezequiel Gonzalo Castrillon (ecastrillon)" at bounding box center [360, 185] width 165 height 18
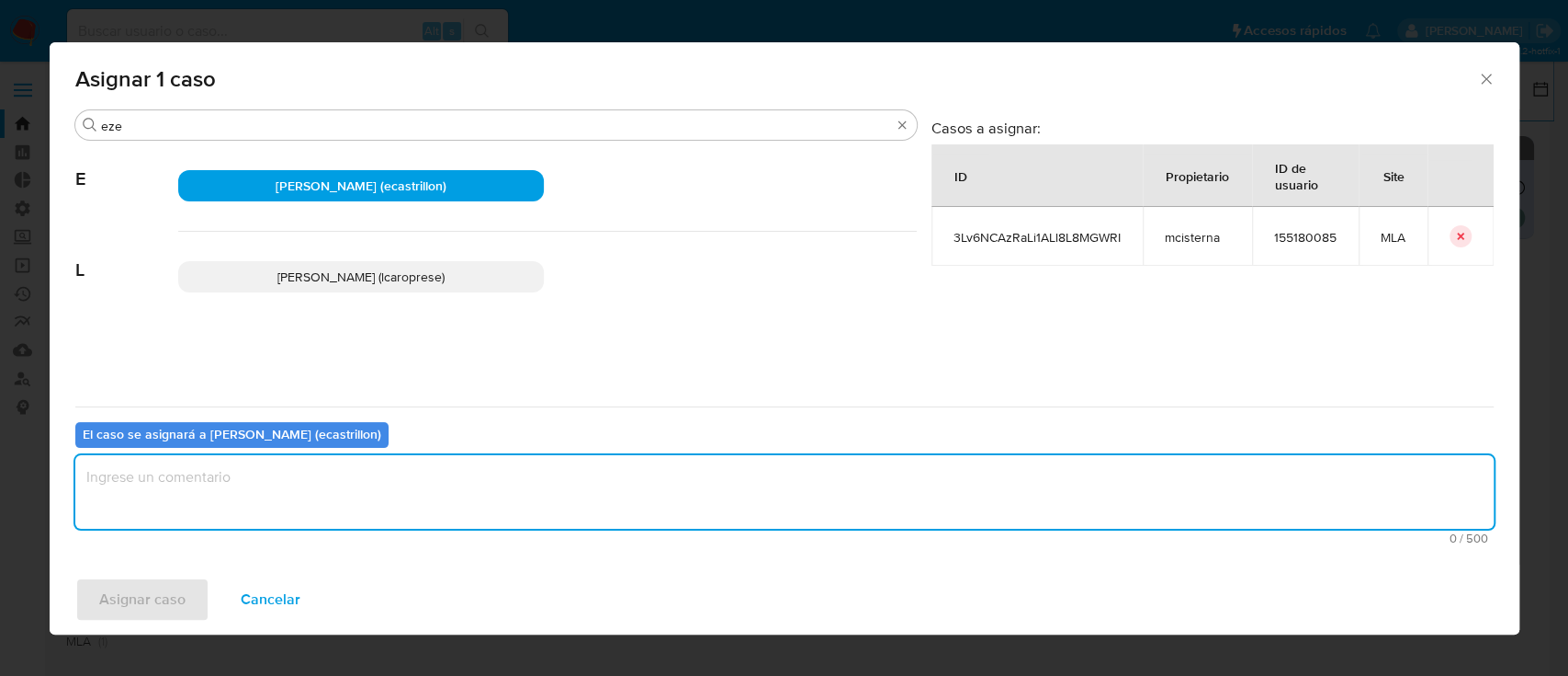
click at [224, 479] on textarea "assign-modal" at bounding box center [784, 492] width 1419 height 73
type textarea "-"
type textarea "."
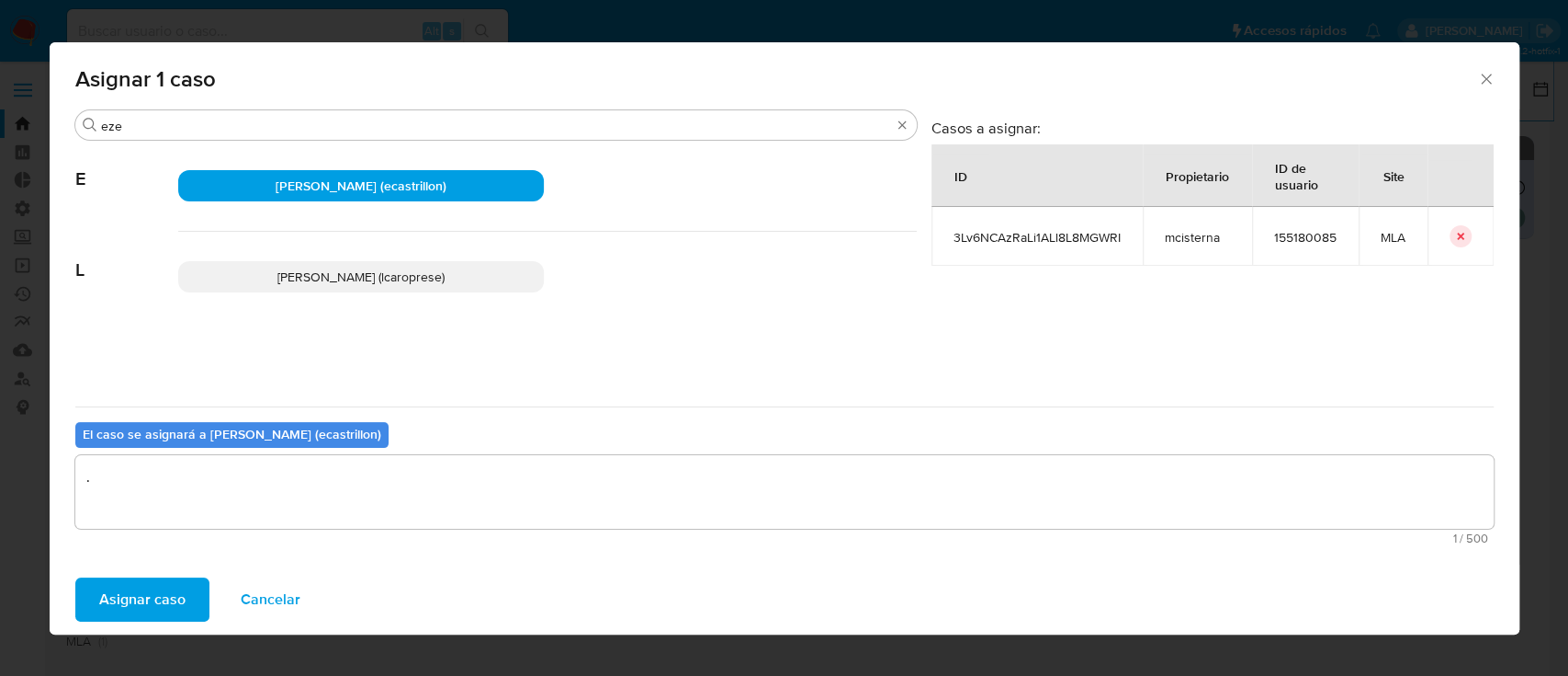
click at [118, 605] on span "Asignar caso" at bounding box center [143, 600] width 87 height 41
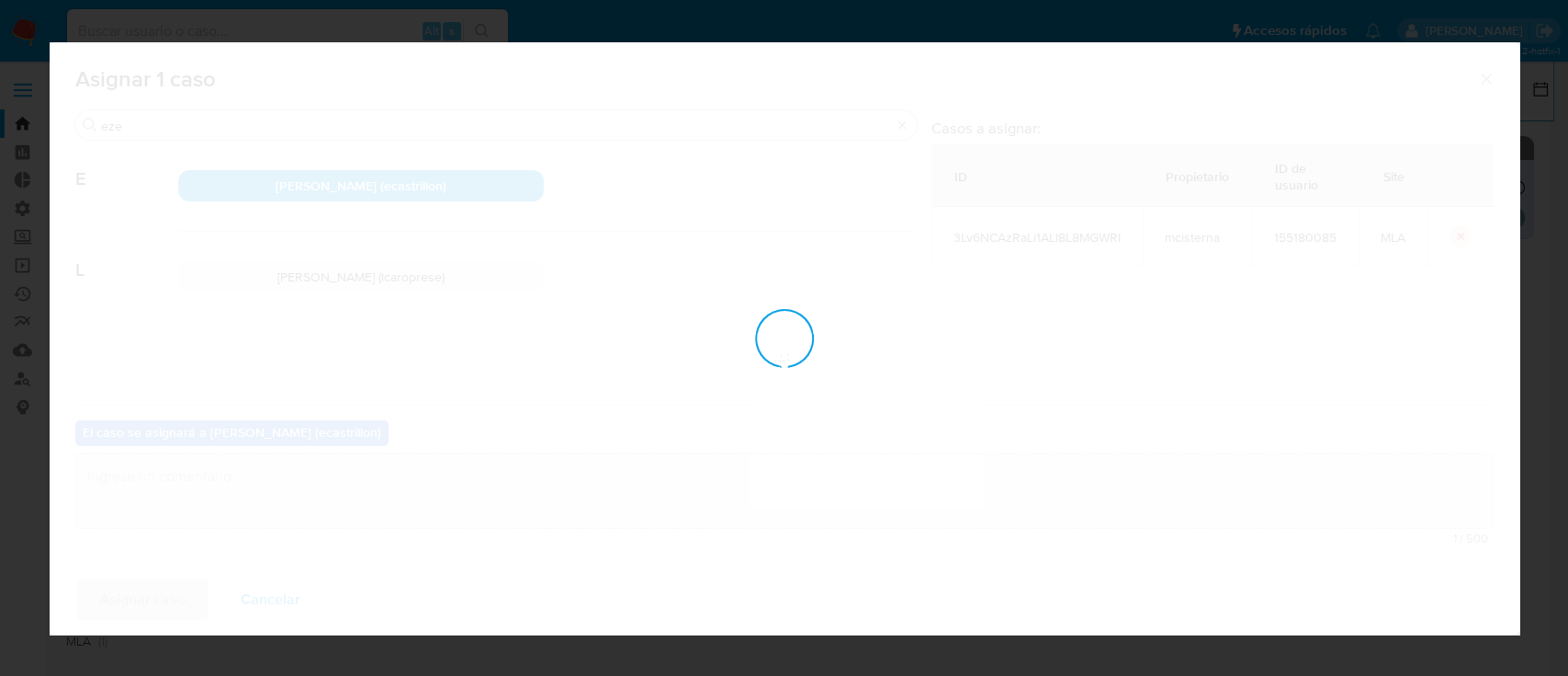
checkbox input "false"
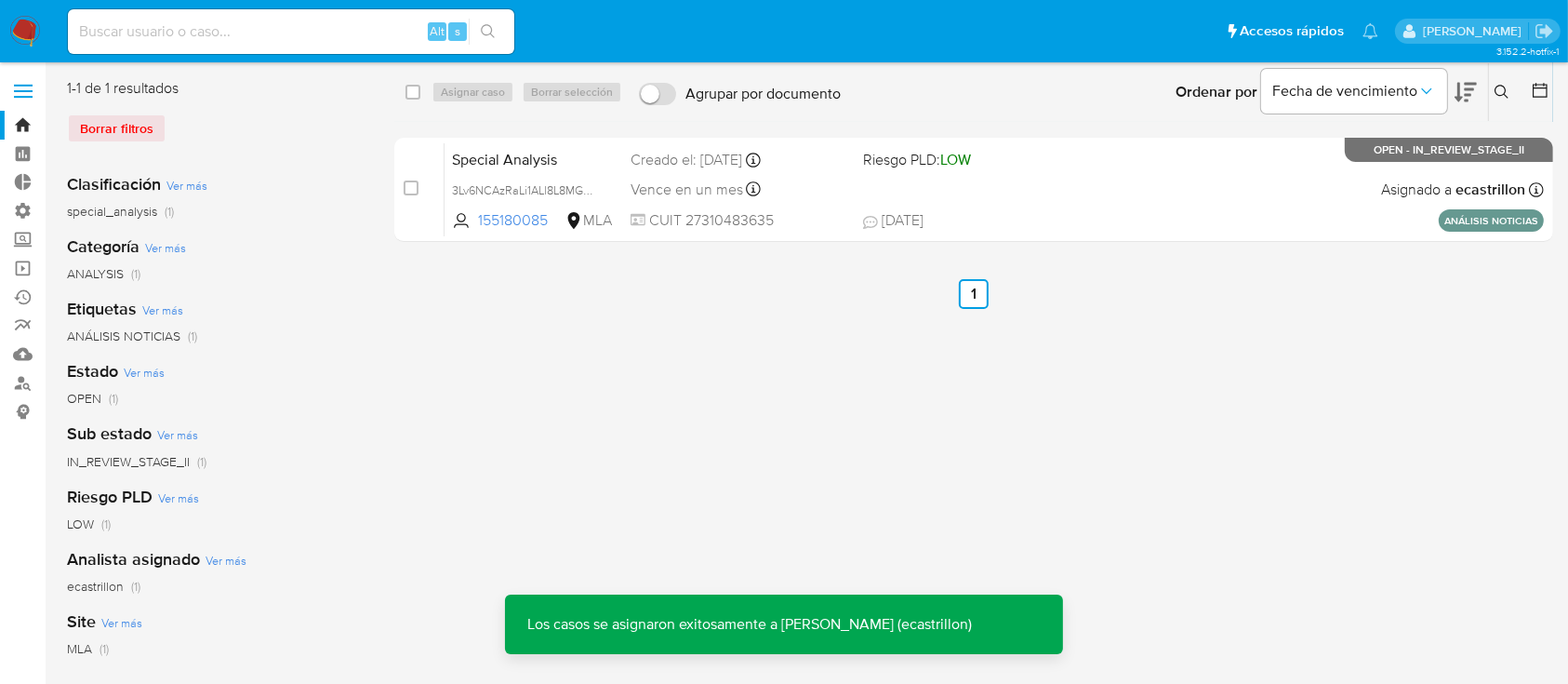
click at [1293, 216] on span "11/07/2025 11/07/2025 18:07" at bounding box center [1088, 220] width 449 height 20
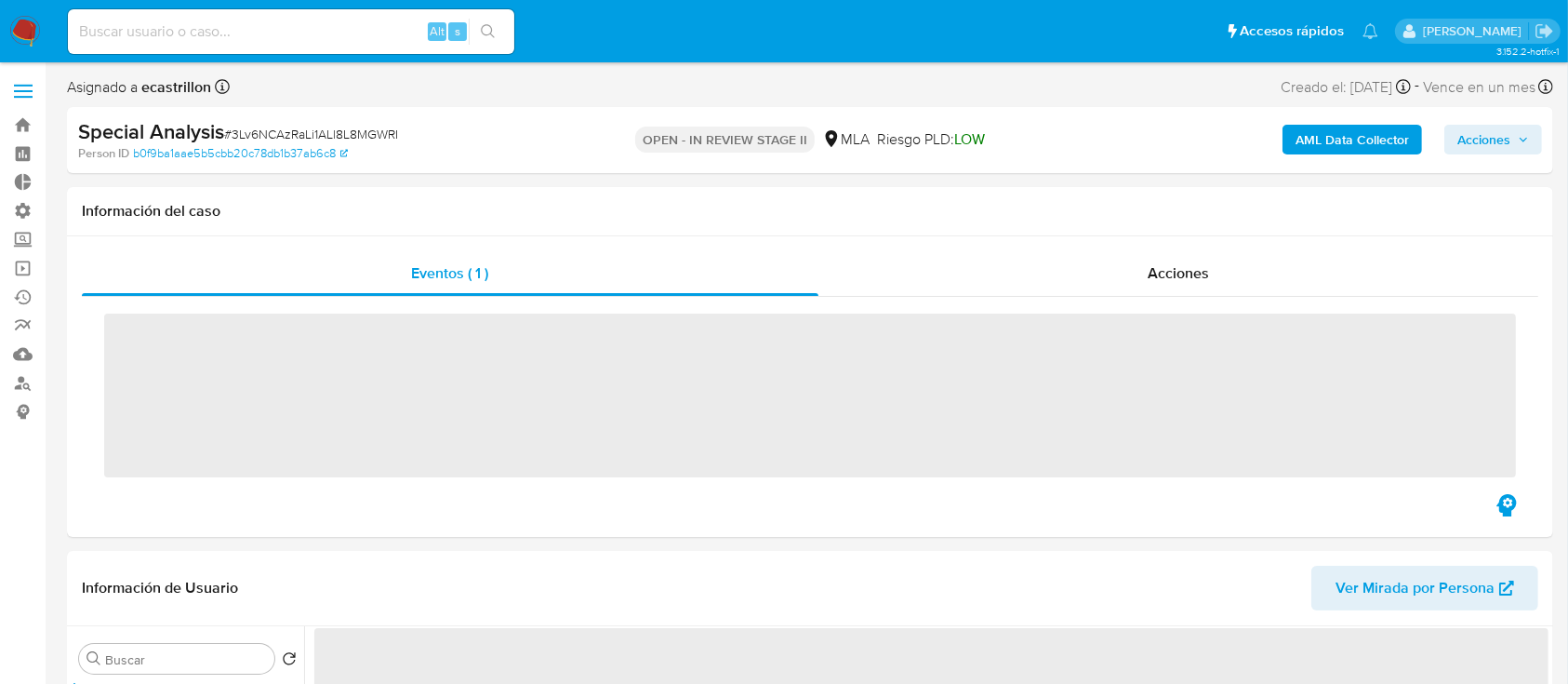
click at [1503, 146] on span "Acciones" at bounding box center [1484, 140] width 53 height 30
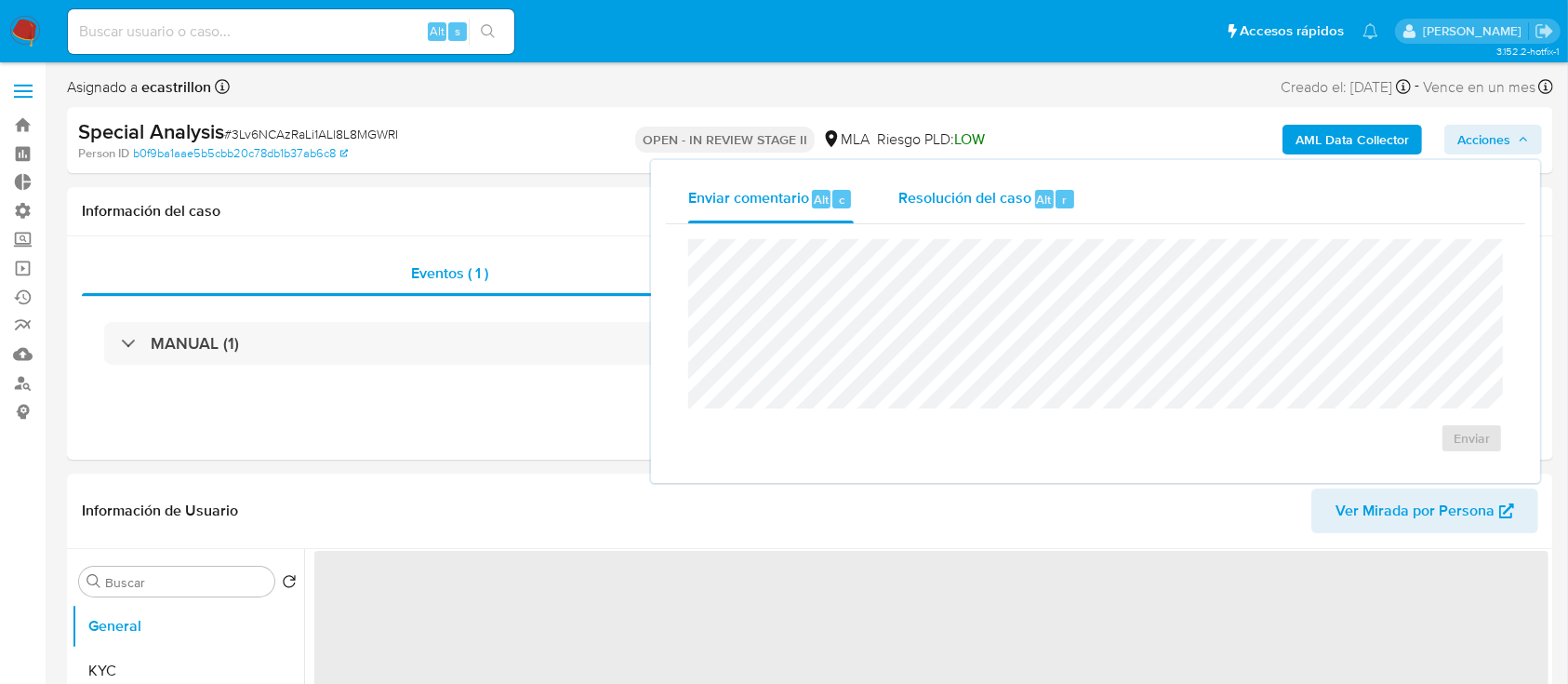
drag, startPoint x: 925, startPoint y: 216, endPoint x: 915, endPoint y: 229, distance: 16.4
click at [926, 216] on div "Resolución del caso Alt r" at bounding box center [987, 199] width 178 height 49
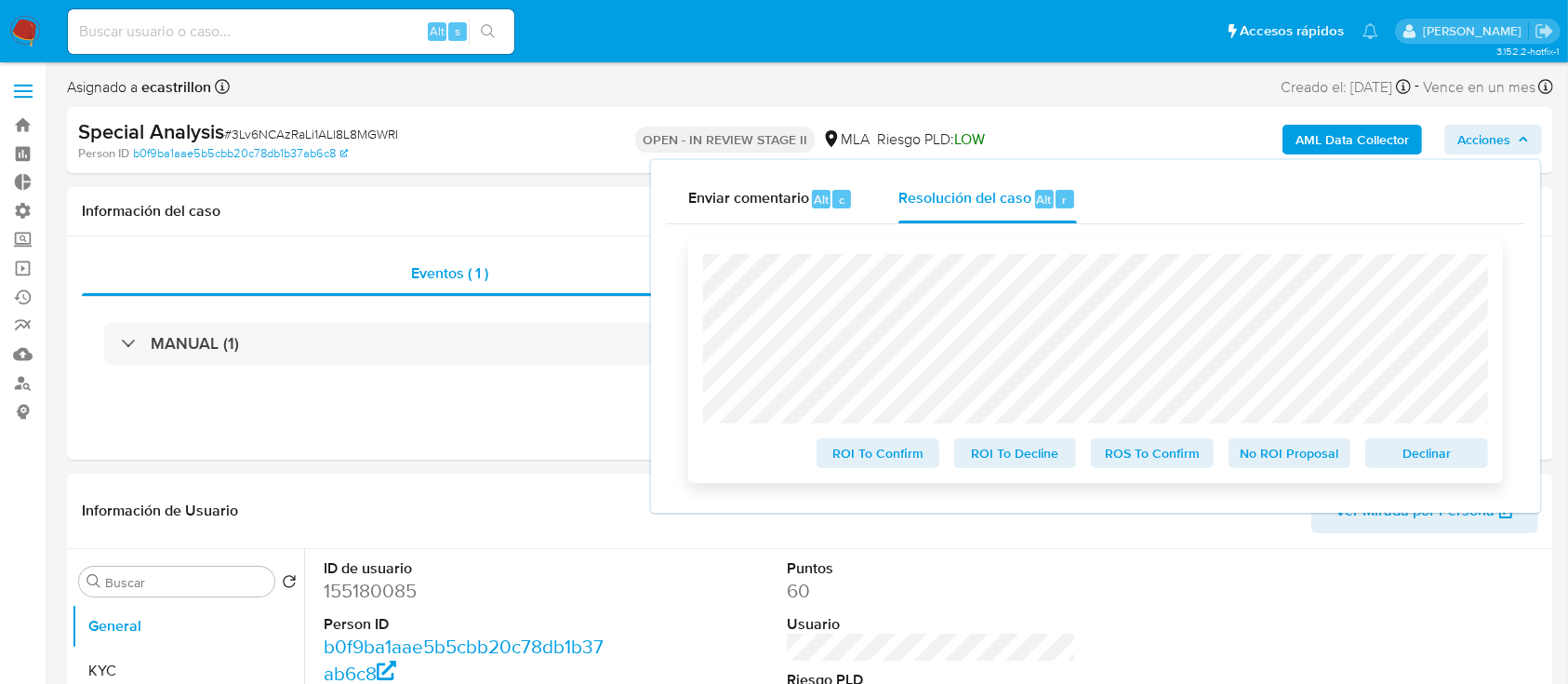
select select "10"
click at [1419, 458] on span "Declinar" at bounding box center [1427, 453] width 97 height 26
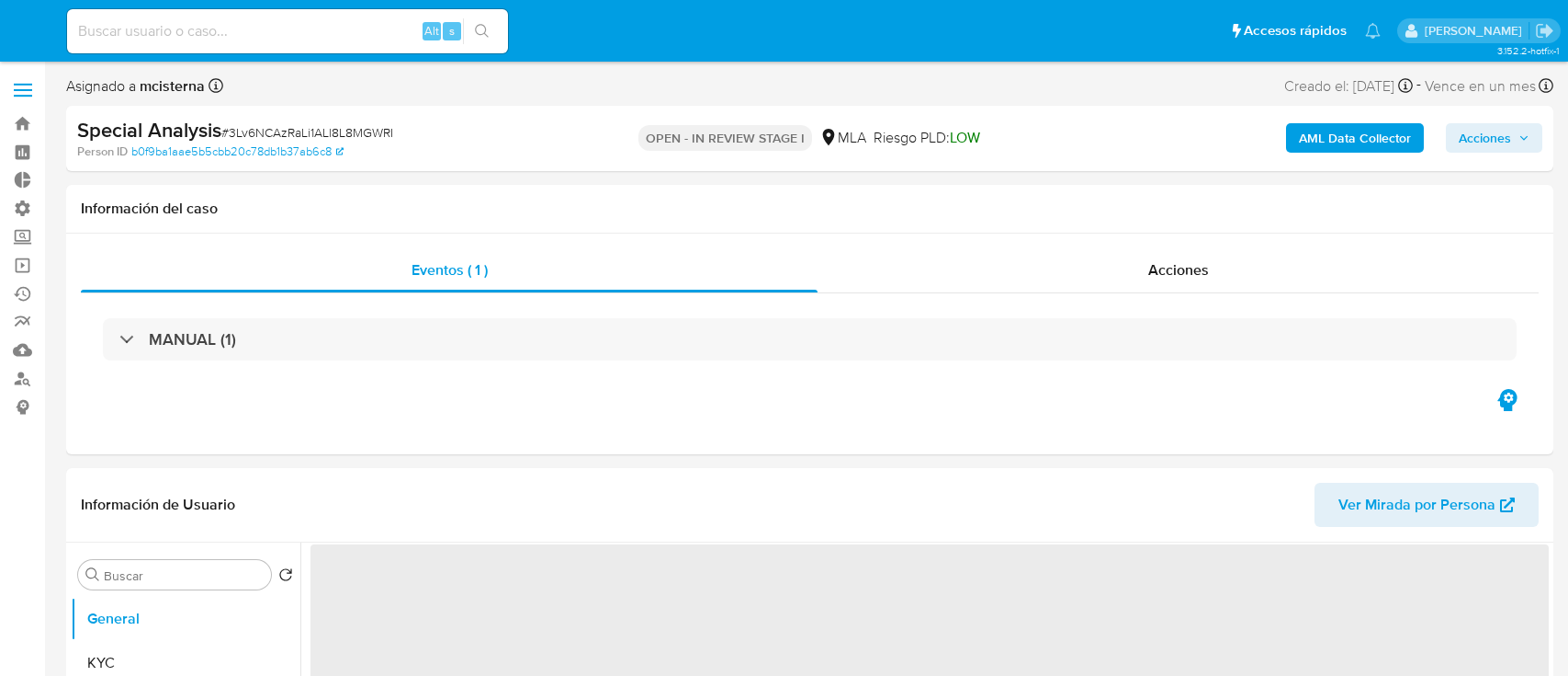
select select "10"
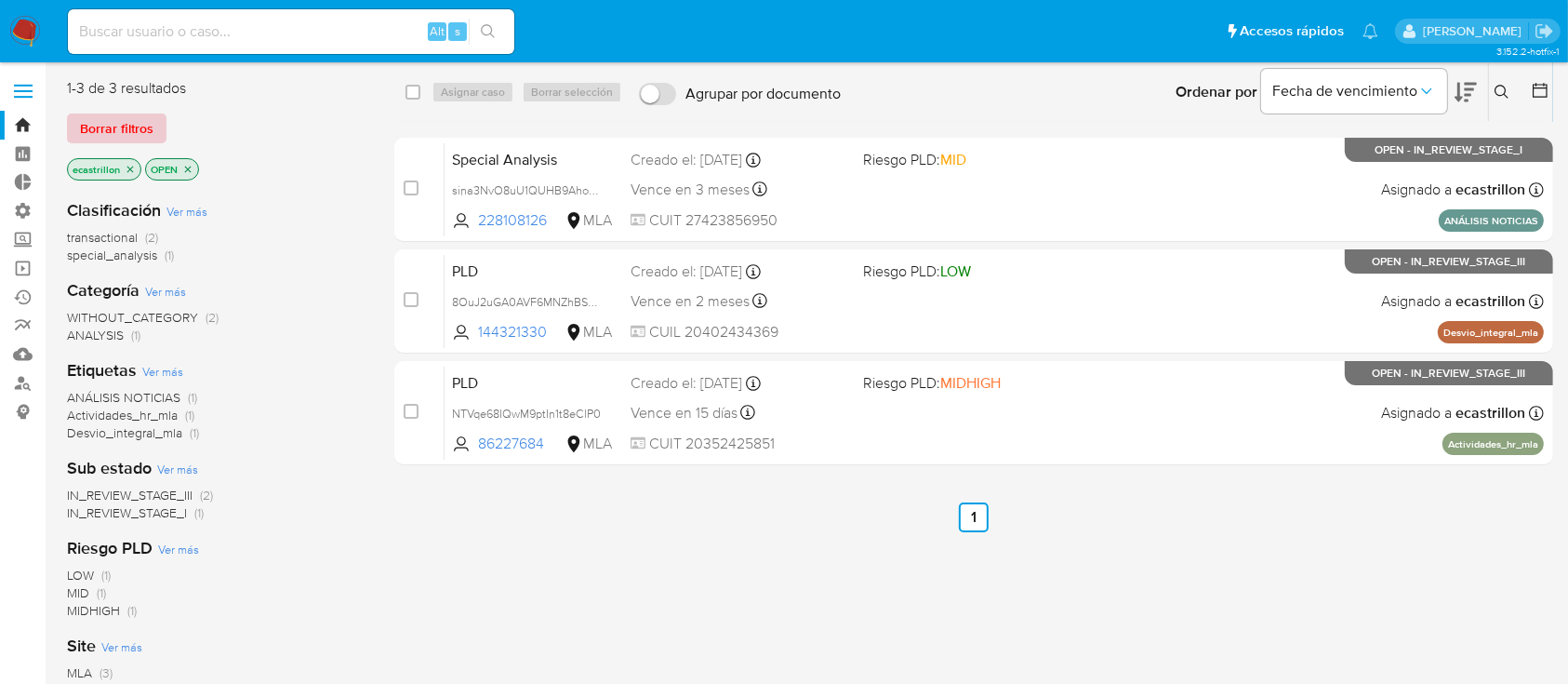
click at [127, 129] on span "Borrar filtros" at bounding box center [116, 128] width 73 height 26
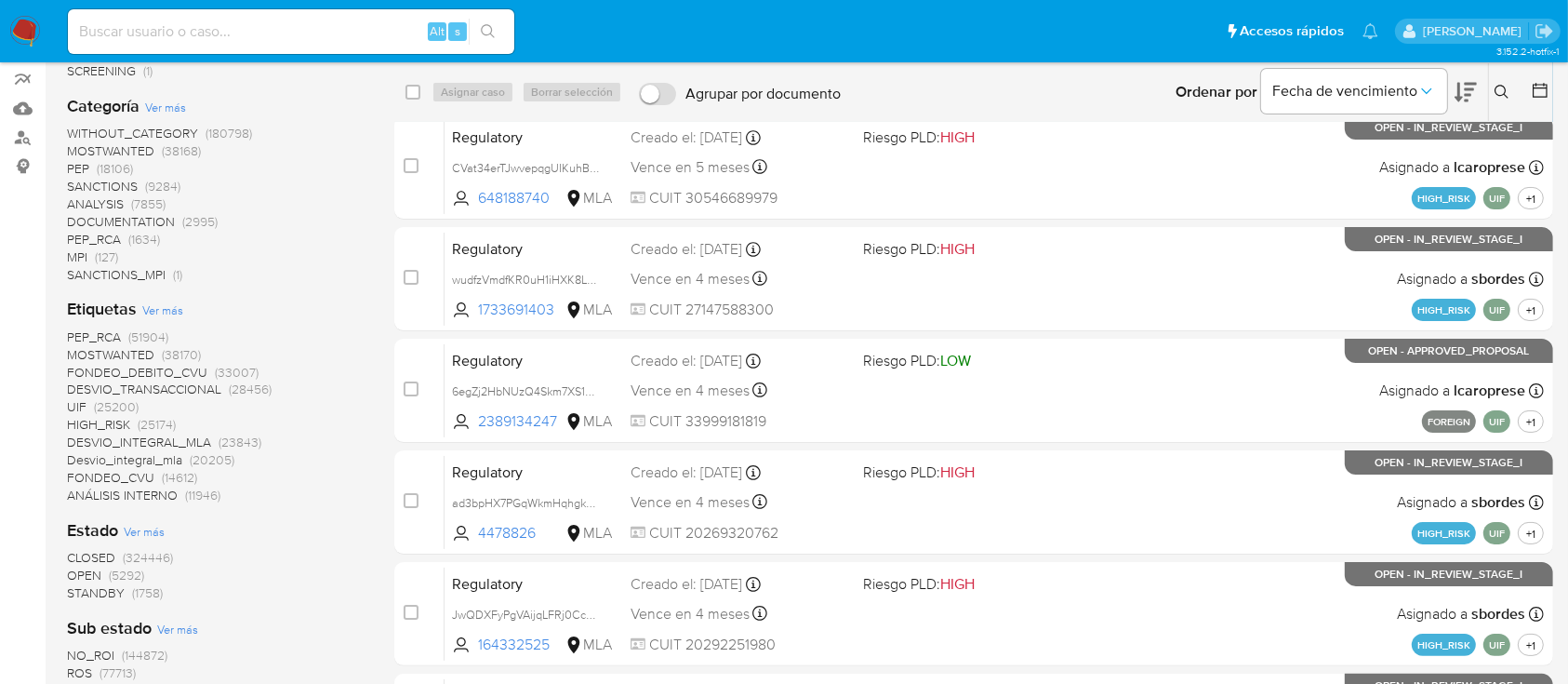
scroll to position [248, 0]
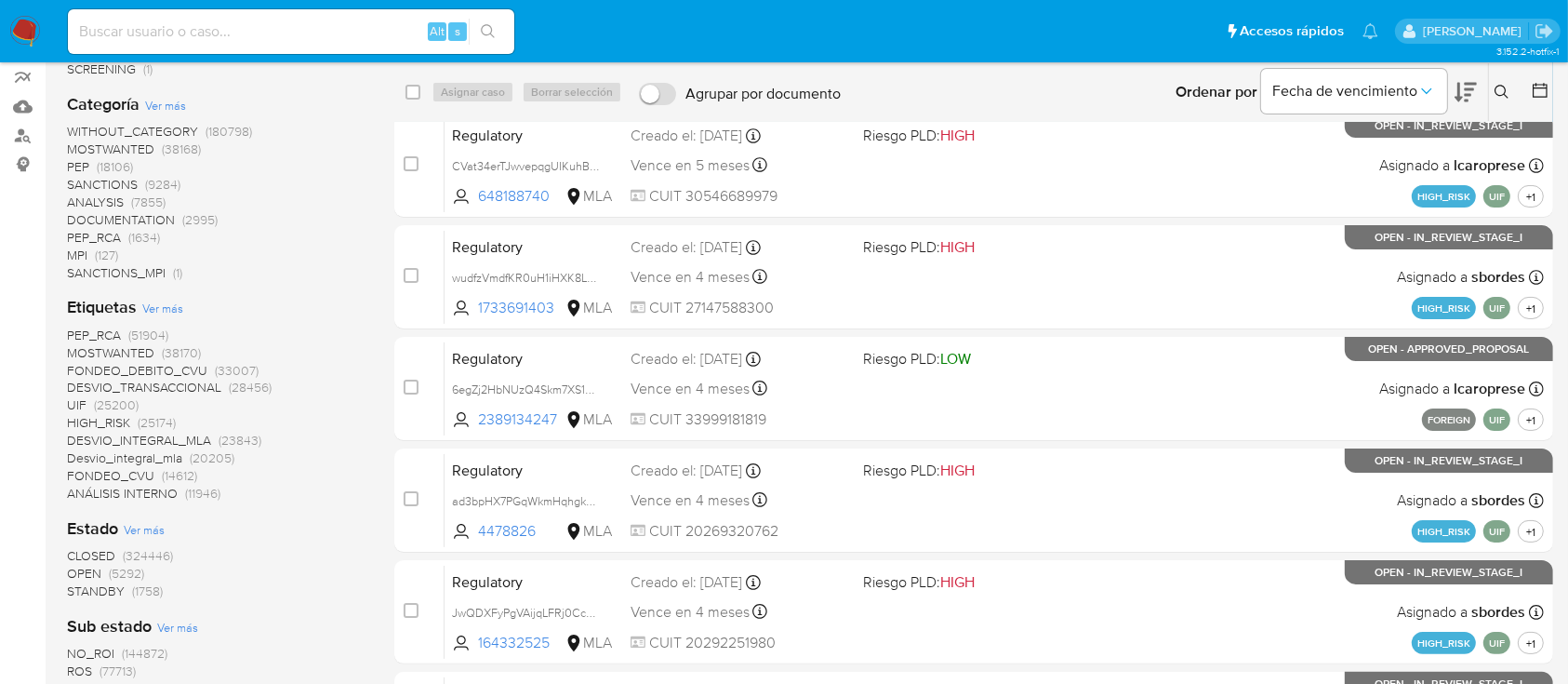
click at [90, 569] on span "OPEN" at bounding box center [84, 573] width 34 height 19
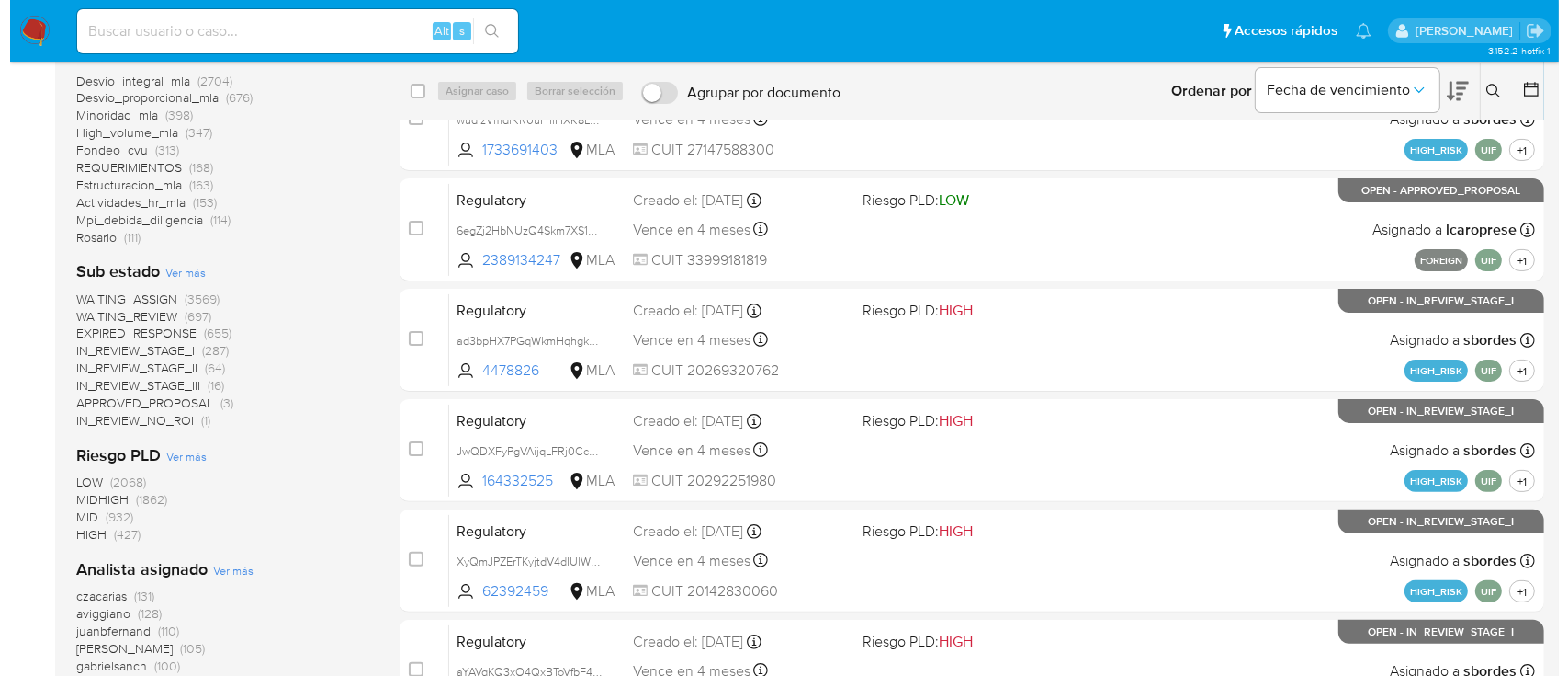
scroll to position [645, 0]
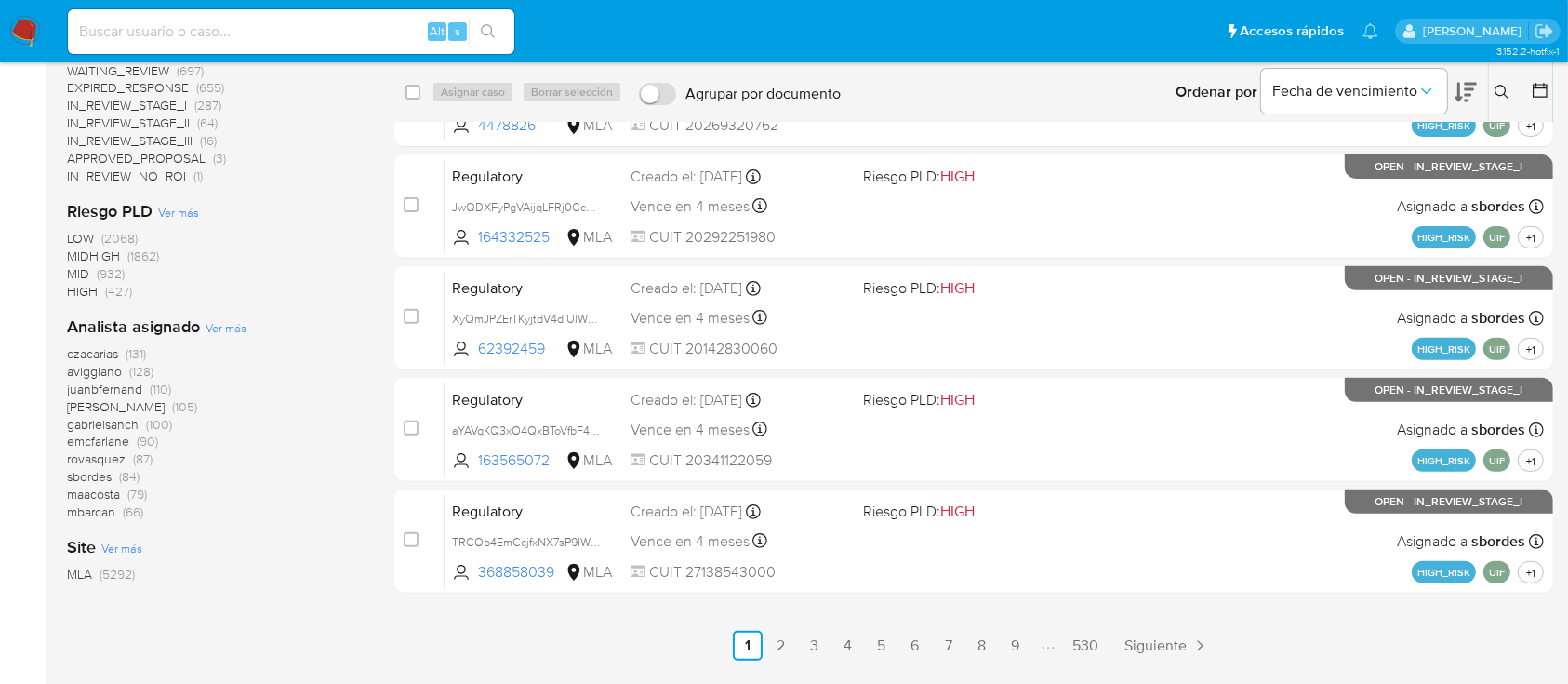
click at [221, 327] on span "Ver más" at bounding box center [226, 327] width 41 height 17
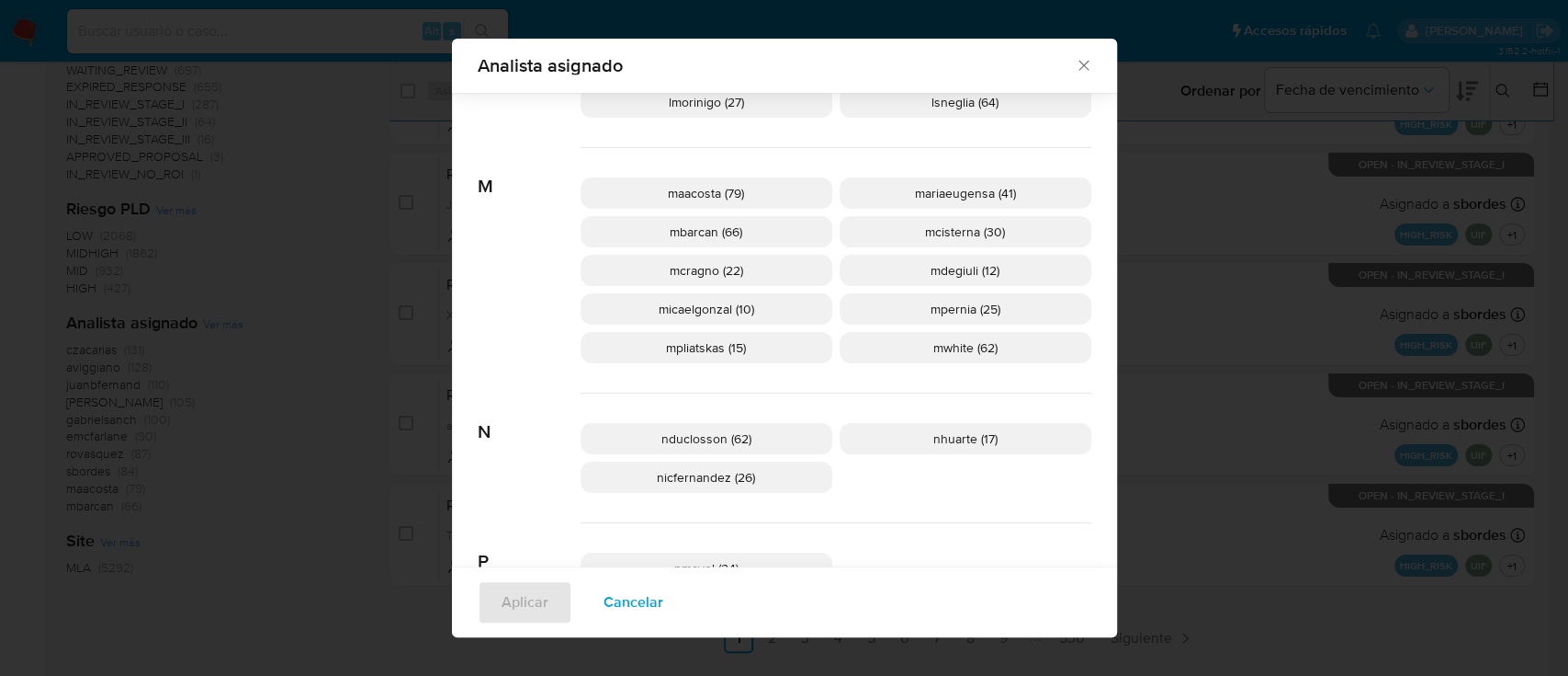
scroll to position [898, 0]
click at [683, 432] on span "nduclosson (62)" at bounding box center [705, 437] width 90 height 18
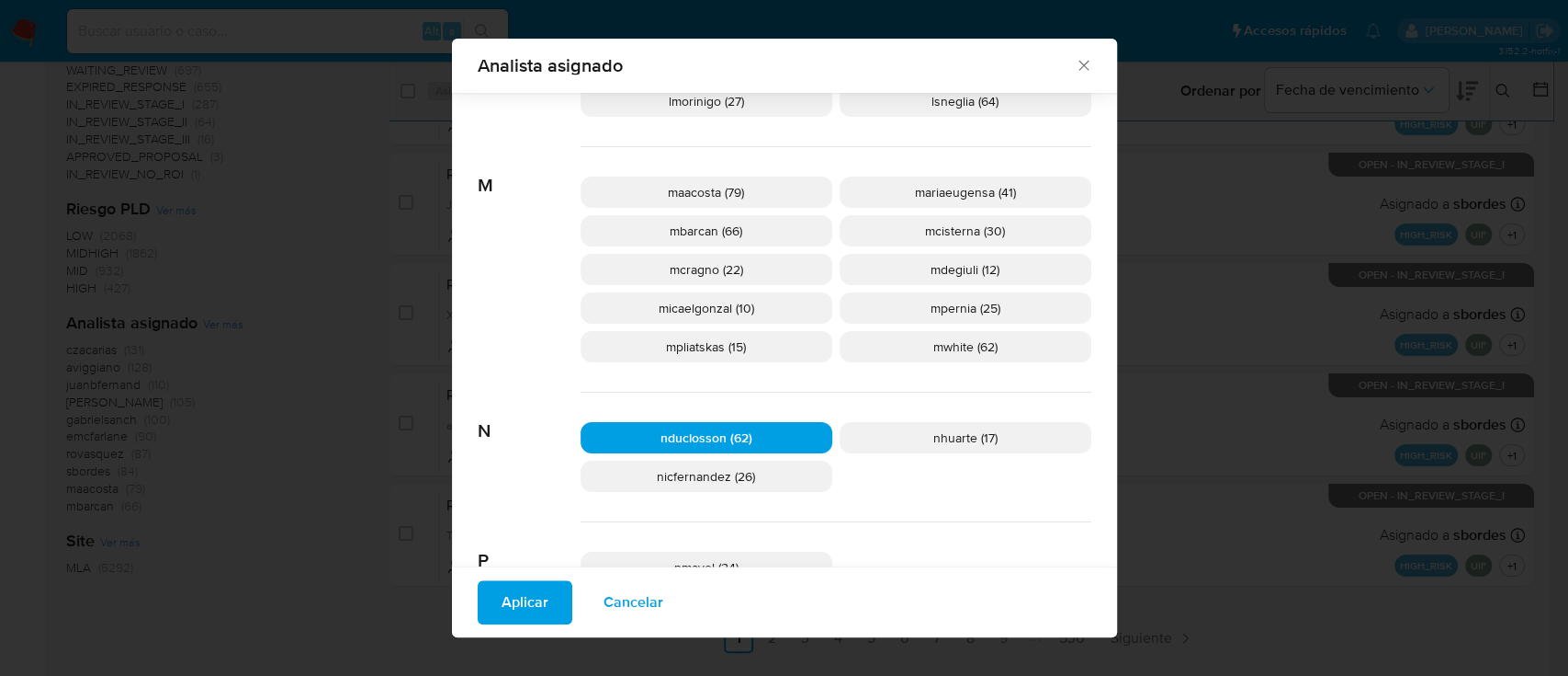
click at [524, 591] on span "Aplicar" at bounding box center [525, 602] width 47 height 41
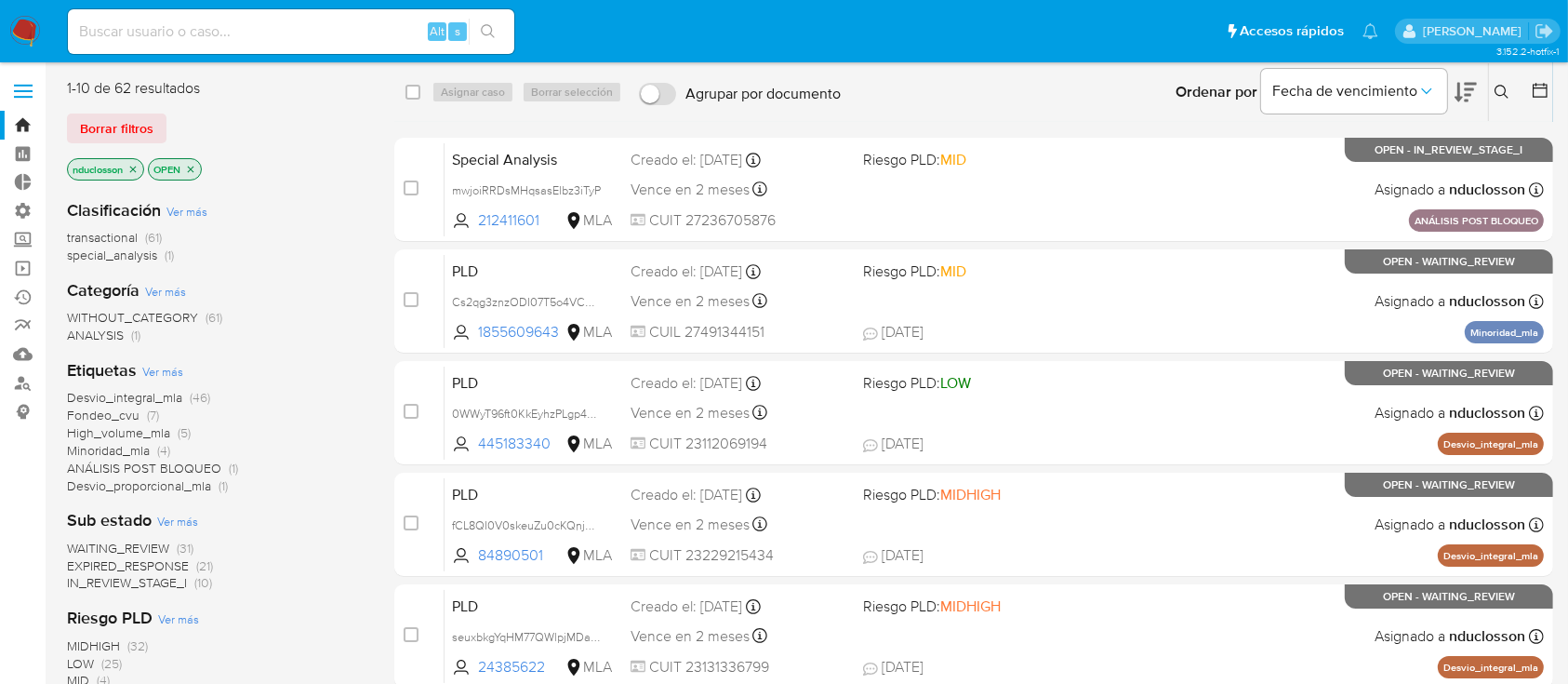
click at [298, 309] on div "WITHOUT_CATEGORY (61) ANALYSIS (1)" at bounding box center [216, 327] width 298 height 35
click at [230, 30] on input at bounding box center [292, 31] width 447 height 24
paste input "uANDfisxoZddSc9OpydlpZhF"
type input "uANDfisxoZddSc9OpydlpZhF"
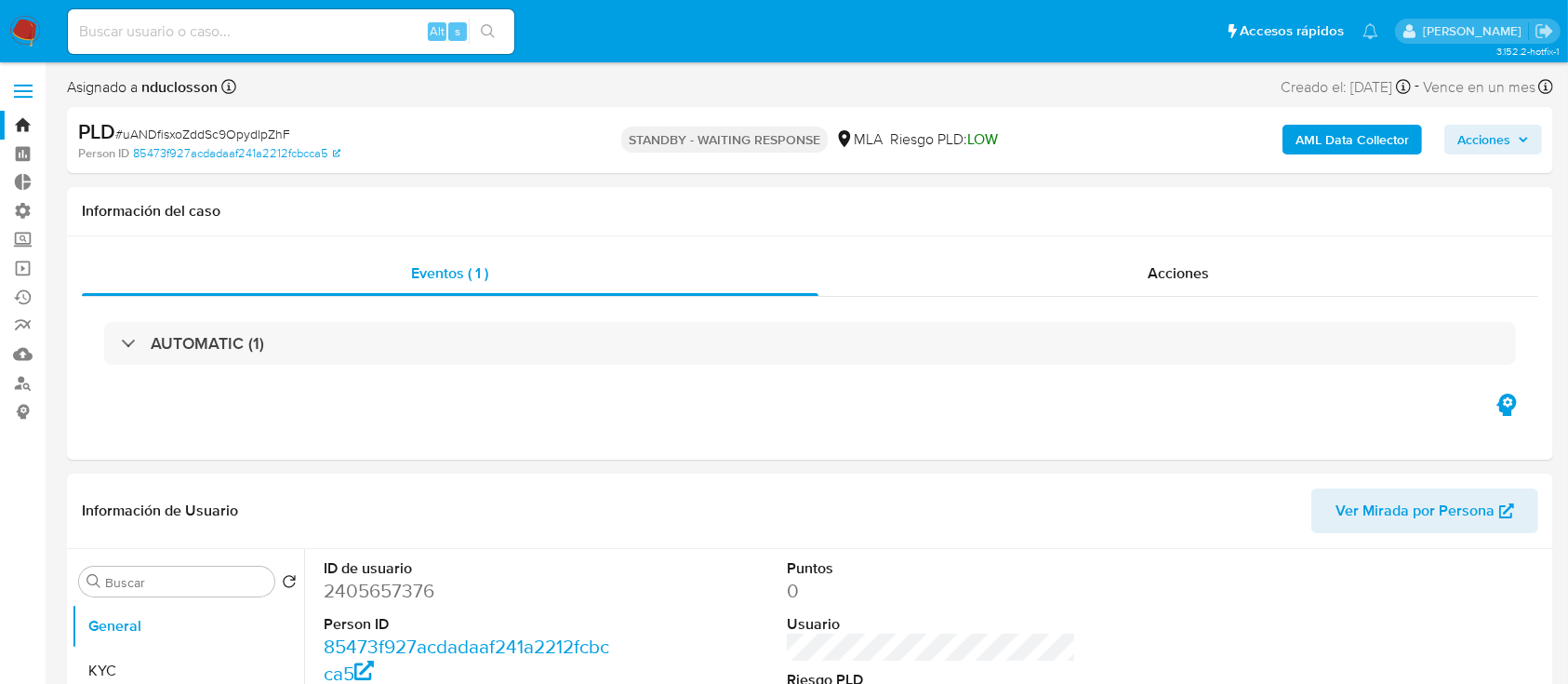
select select "10"
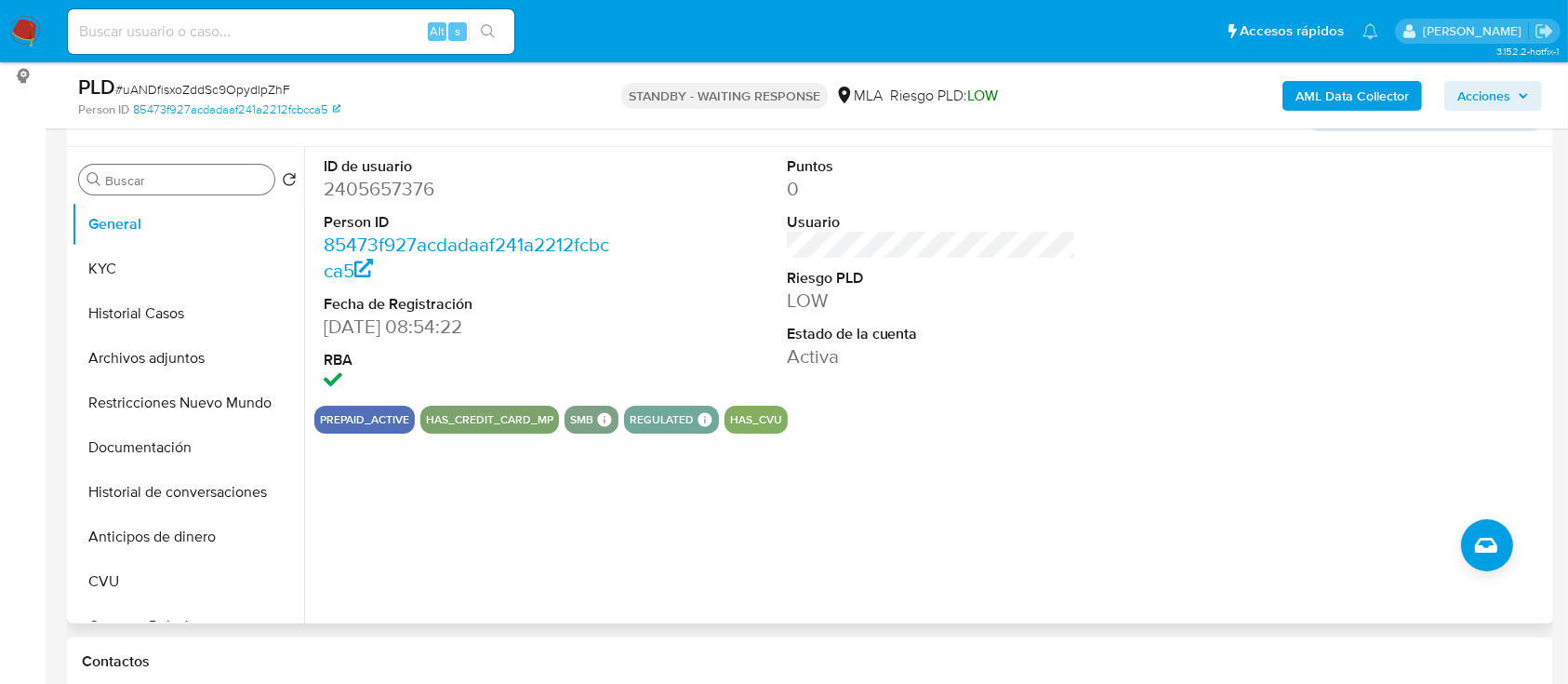
scroll to position [124, 0]
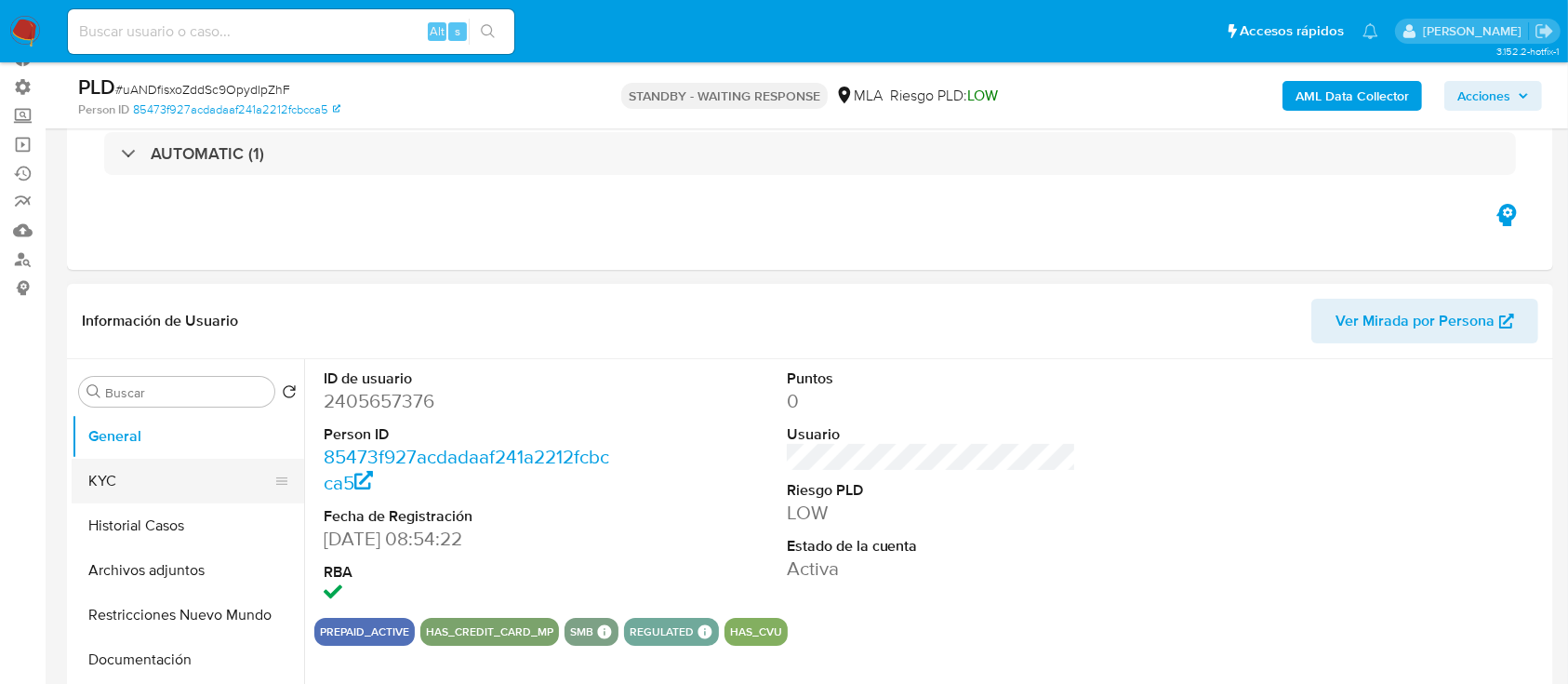
drag, startPoint x: 156, startPoint y: 487, endPoint x: 156, endPoint y: 497, distance: 10.0
click at [156, 497] on button "KYC" at bounding box center [180, 481] width 218 height 45
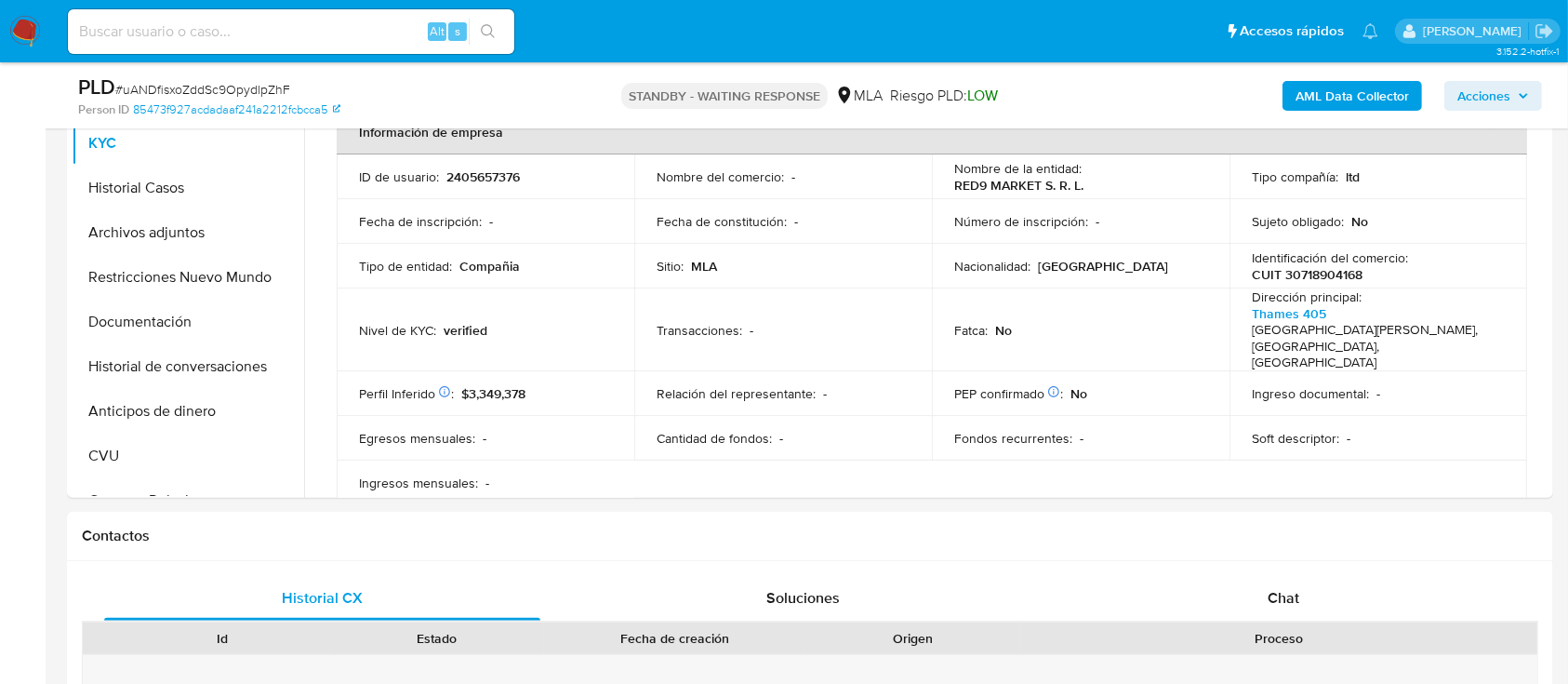
scroll to position [372, 0]
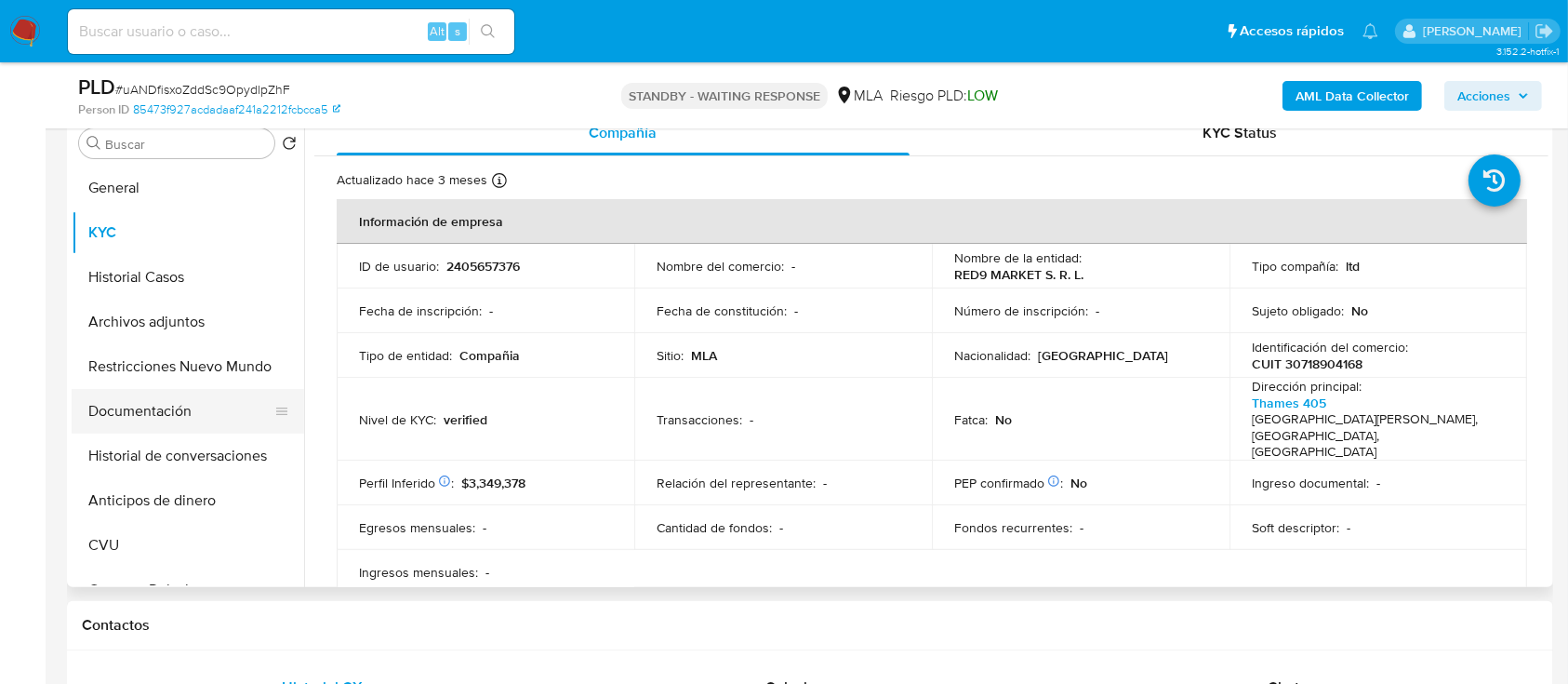
click at [145, 388] on button "Documentación" at bounding box center [180, 411] width 218 height 45
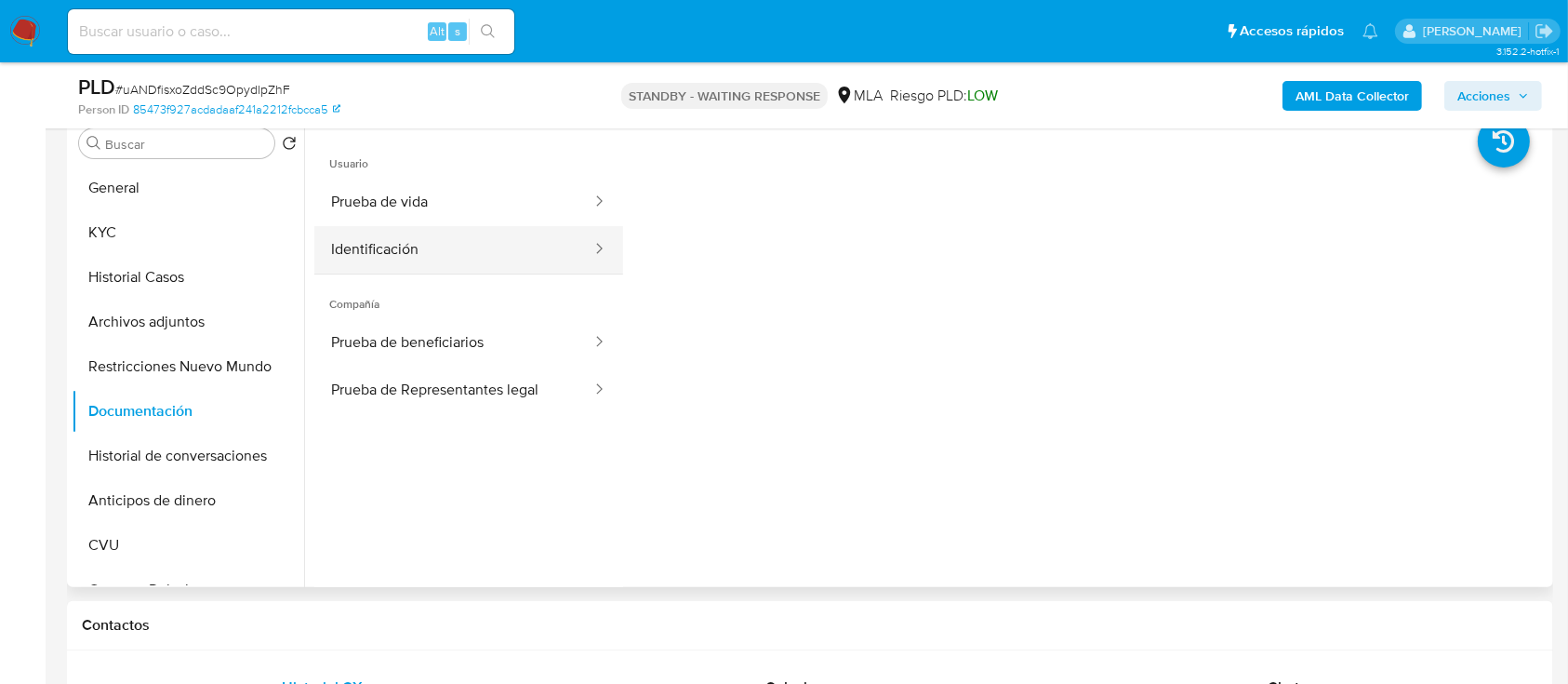
click at [474, 229] on button "Identificación" at bounding box center [454, 250] width 279 height 48
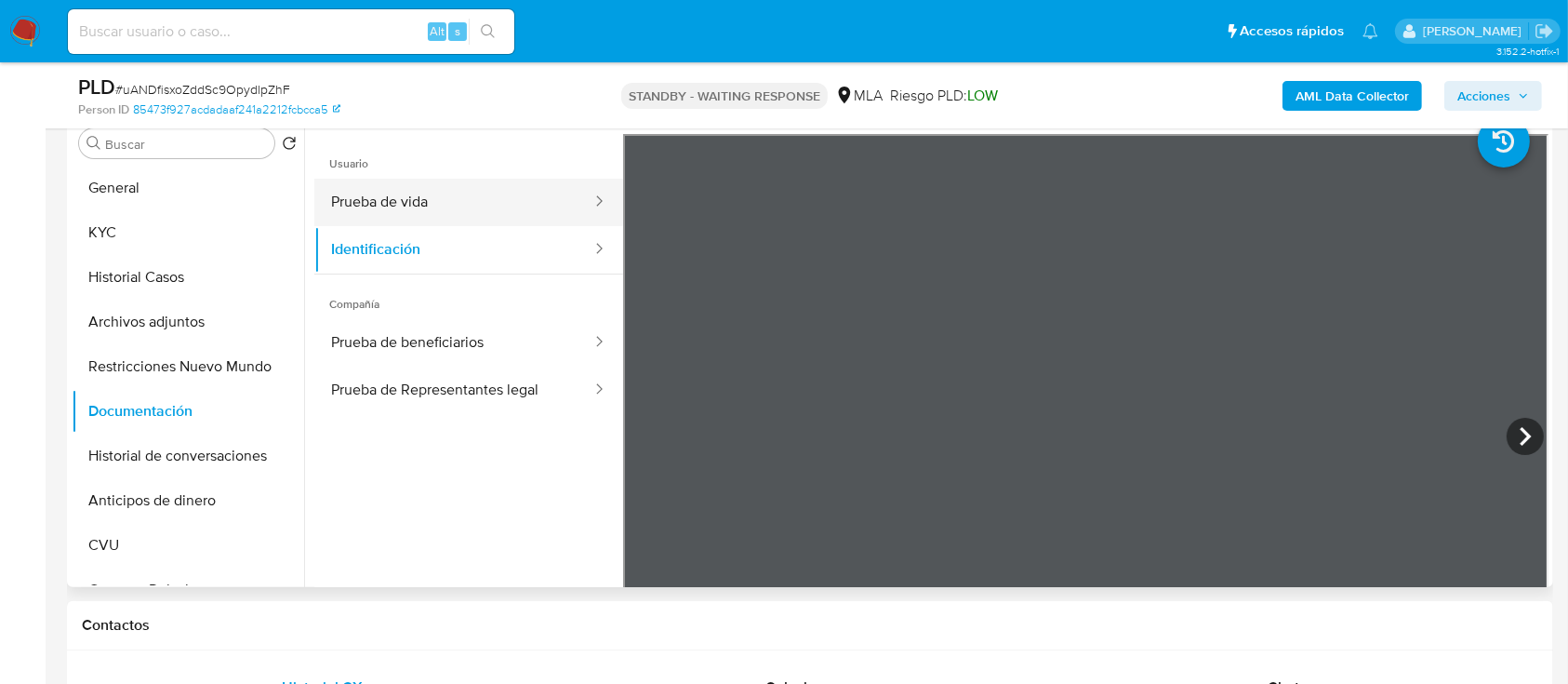
click at [450, 189] on button "Prueba de vida" at bounding box center [454, 202] width 279 height 48
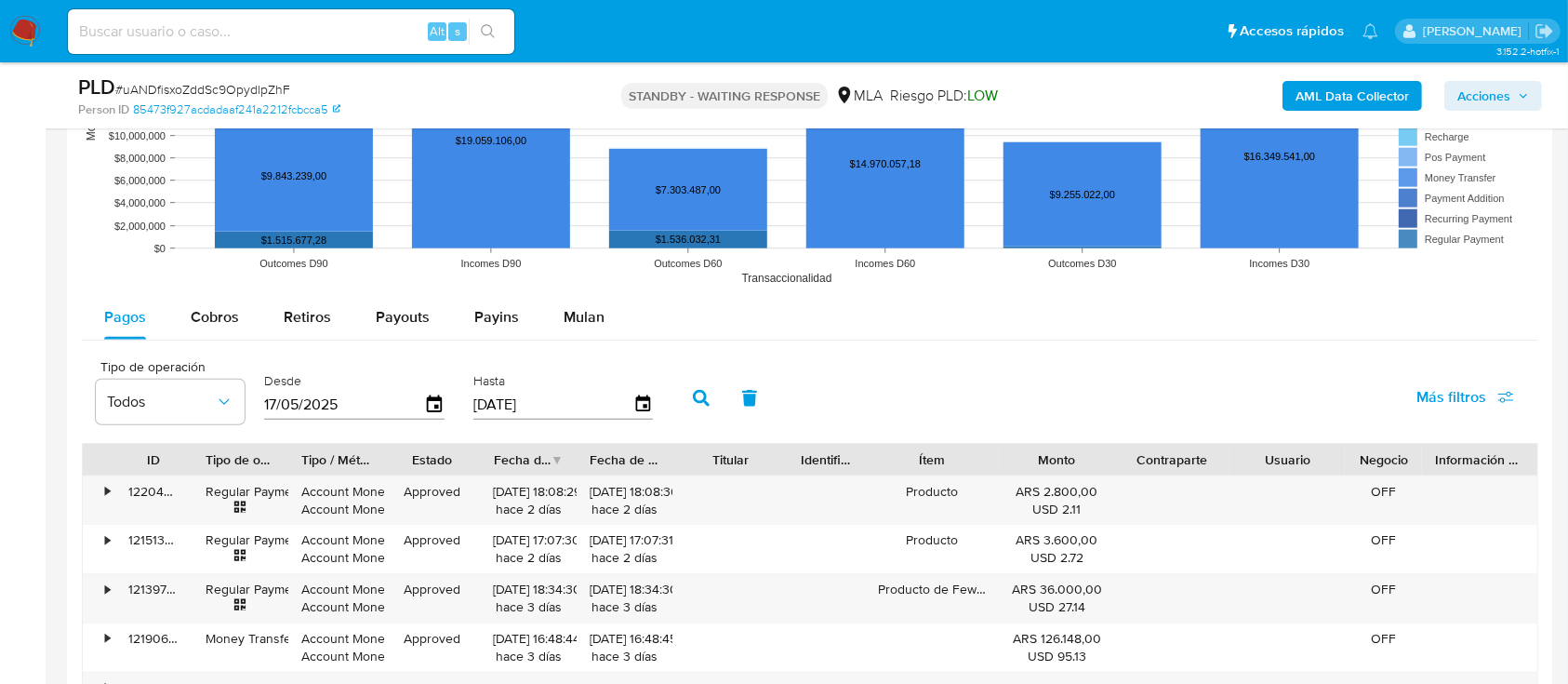
scroll to position [1984, 0]
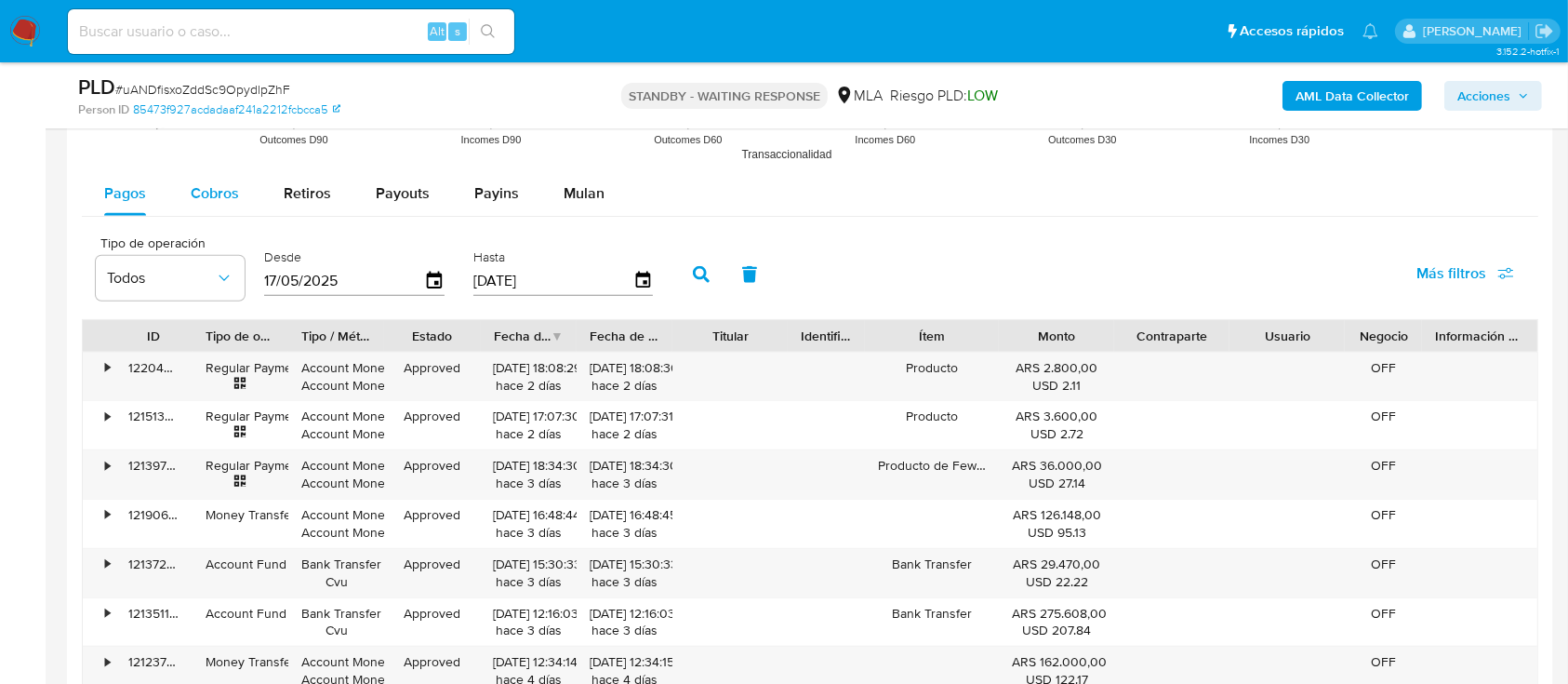
click at [229, 206] on div "Cobros" at bounding box center [215, 193] width 49 height 45
select select "10"
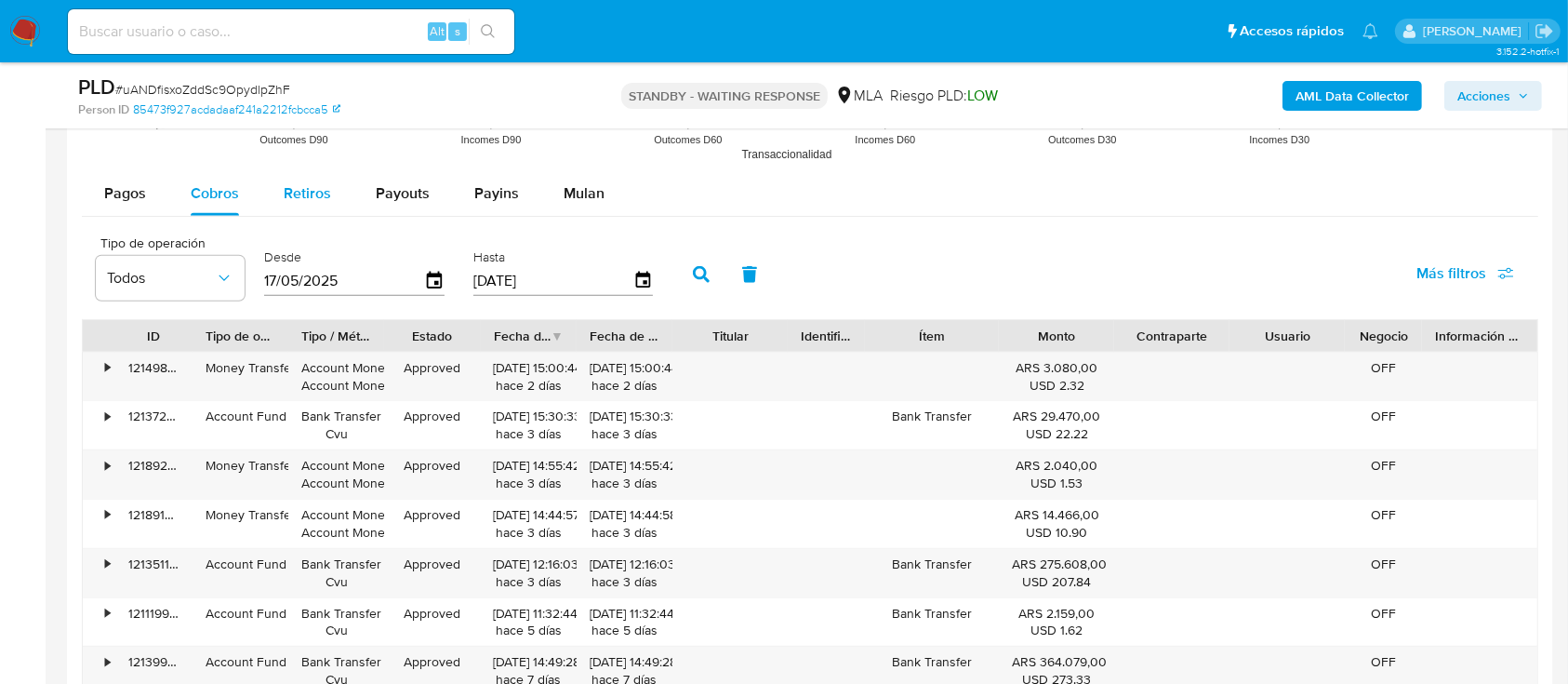
click at [303, 189] on span "Retiros" at bounding box center [307, 193] width 48 height 21
select select "10"
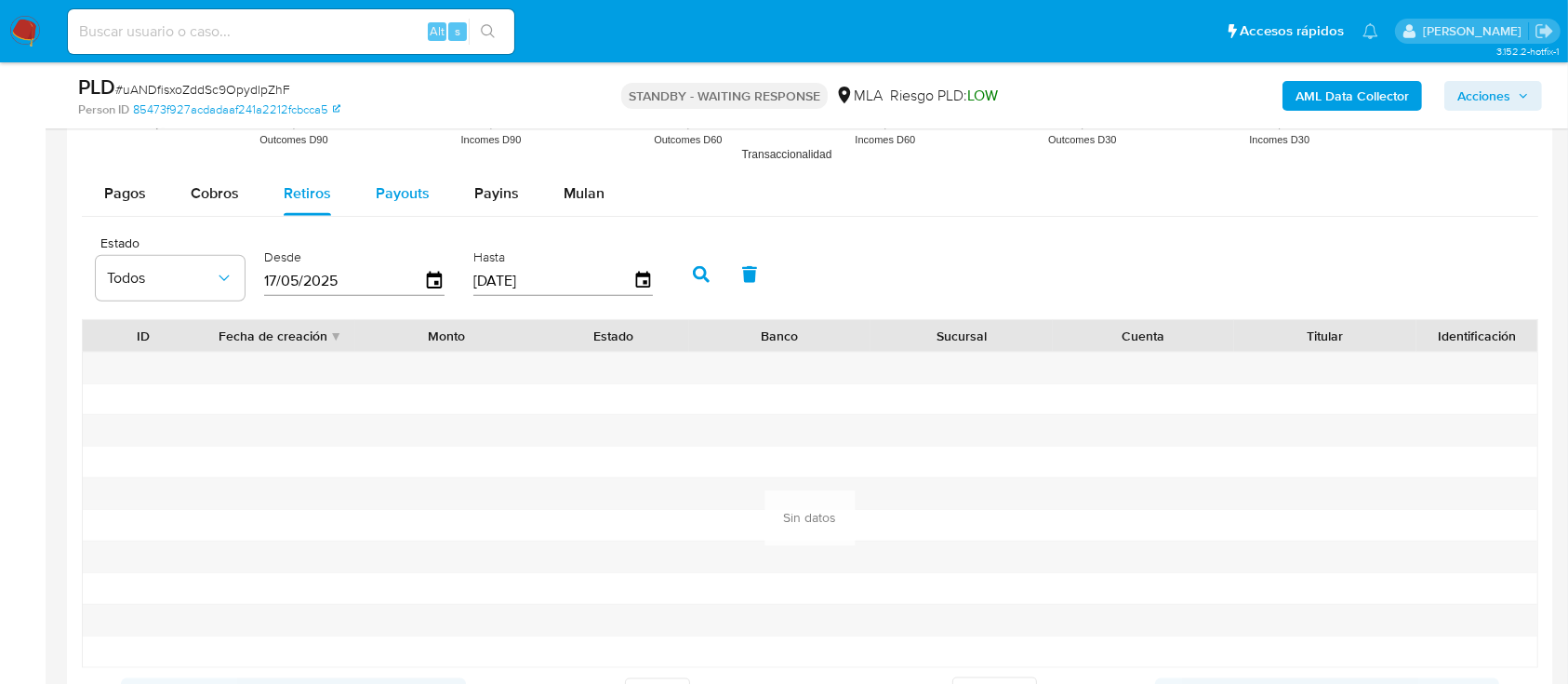
click at [378, 189] on span "Payouts" at bounding box center [402, 193] width 54 height 21
select select "10"
